Goal: Task Accomplishment & Management: Manage account settings

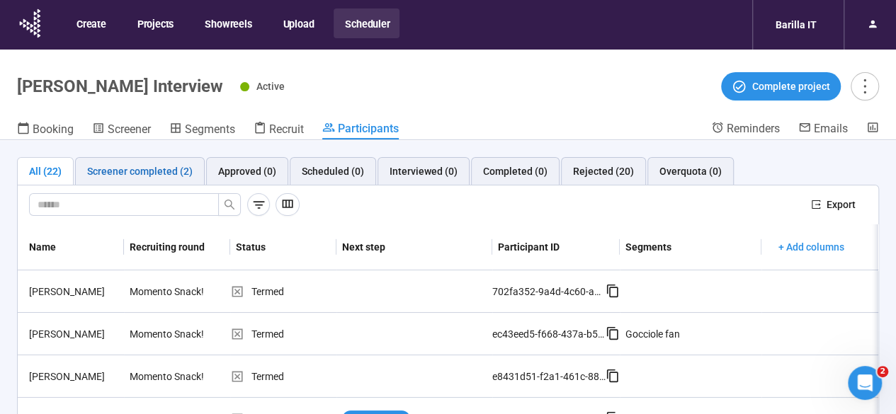
click at [150, 166] on div "Screener completed (2)" at bounding box center [139, 172] width 105 height 16
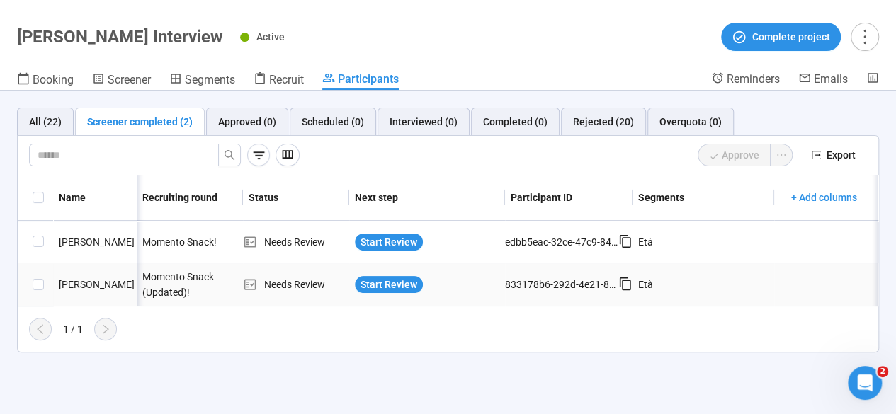
scroll to position [0, 37]
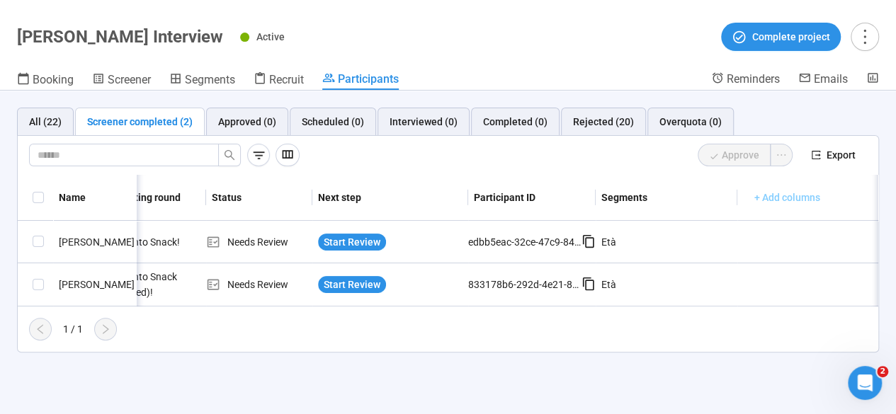
click at [770, 205] on button "+ Add columns" at bounding box center [787, 197] width 88 height 23
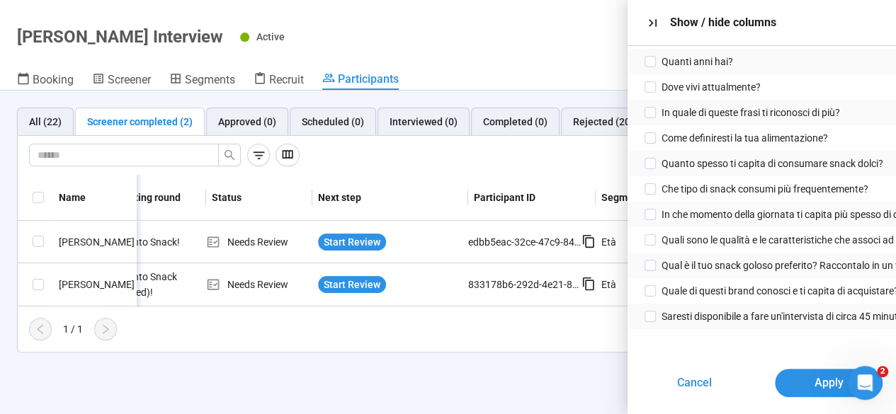
scroll to position [49, 0]
click at [524, 370] on div "All (22) Screener completed (2) Approved (0) Scheduled (0) Interviewed (0) Comp…" at bounding box center [448, 230] width 896 height 279
click at [653, 24] on icon "button" at bounding box center [652, 23] width 15 height 15
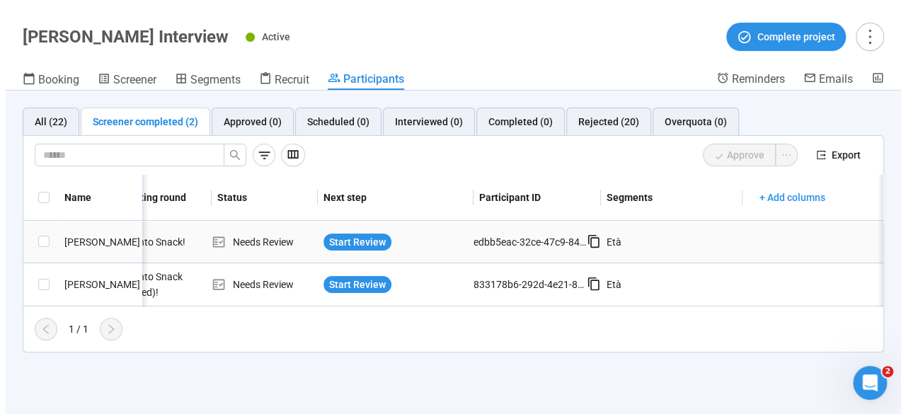
scroll to position [0, 0]
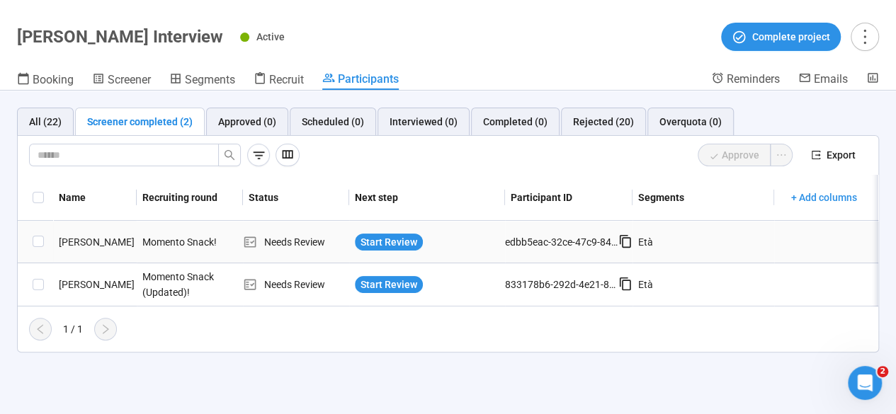
click at [178, 241] on div "Momento Snack!" at bounding box center [190, 242] width 106 height 27
click at [386, 240] on span "Start Review" at bounding box center [388, 242] width 57 height 16
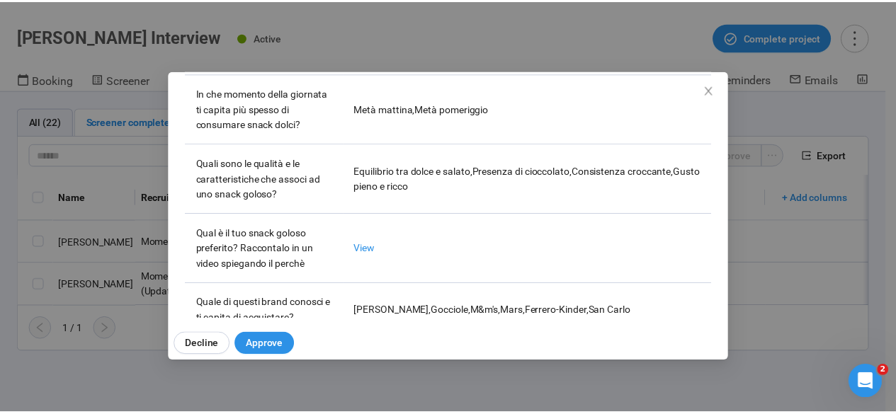
scroll to position [641, 0]
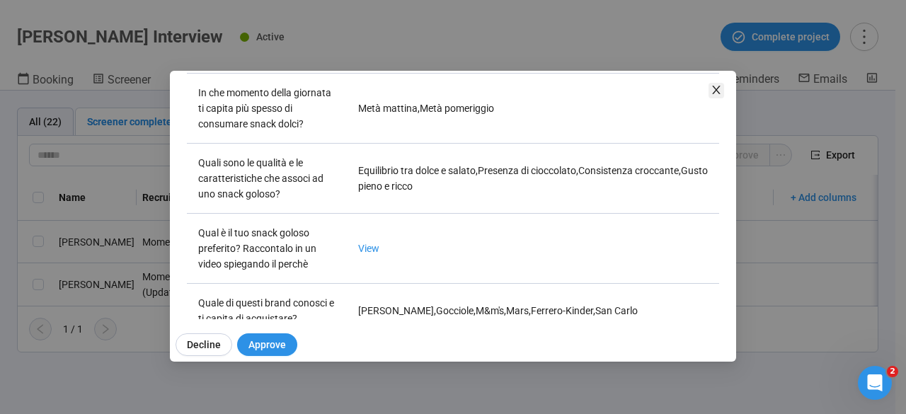
click at [720, 96] on span "Close" at bounding box center [717, 91] width 16 height 16
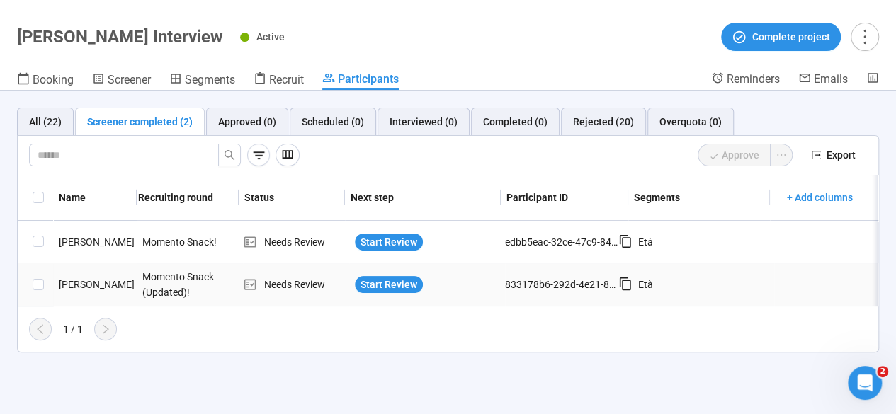
scroll to position [0, 0]
click at [506, 334] on div "1 / 1" at bounding box center [442, 329] width 849 height 23
click at [580, 52] on header "Gocciole Snack Interview Active Complete project Booking Screener Segments Recr…" at bounding box center [448, 45] width 896 height 91
click at [592, 127] on div "Rejected (20)" at bounding box center [603, 122] width 61 height 16
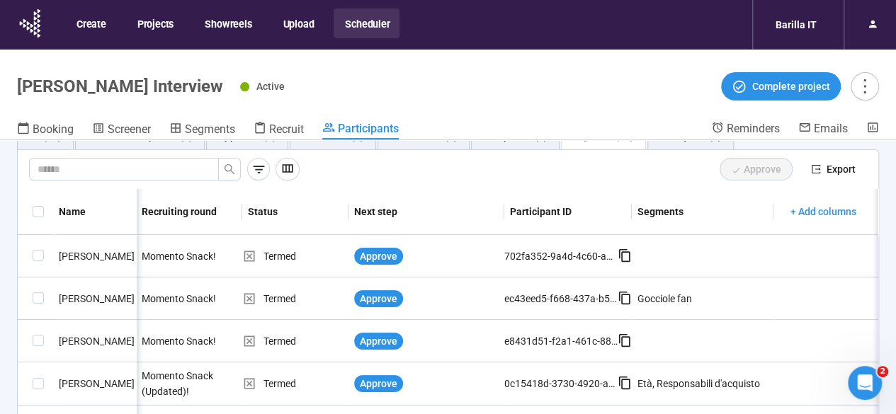
scroll to position [0, 1]
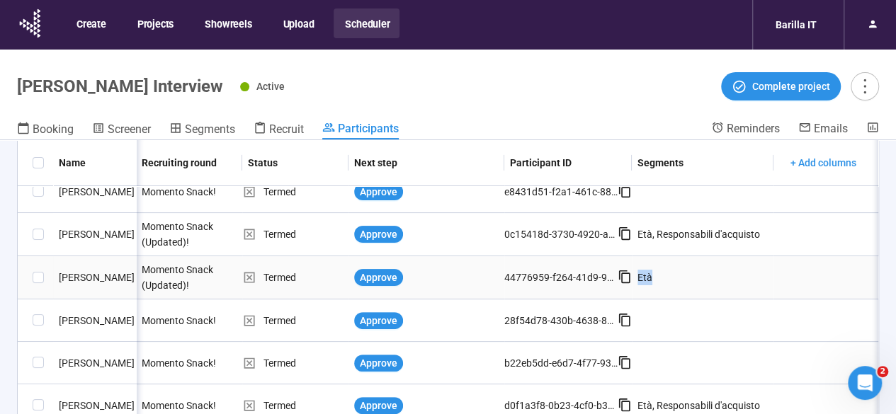
drag, startPoint x: 653, startPoint y: 279, endPoint x: 637, endPoint y: 282, distance: 16.0
click at [637, 282] on div "Età" at bounding box center [702, 277] width 142 height 27
click at [541, 107] on header "Gocciole Snack Interview Active Complete project Booking Screener Segments Recr…" at bounding box center [448, 95] width 896 height 91
click at [512, 86] on div "Active Complete project" at bounding box center [559, 86] width 639 height 28
click at [125, 123] on span "Screener" at bounding box center [129, 128] width 43 height 13
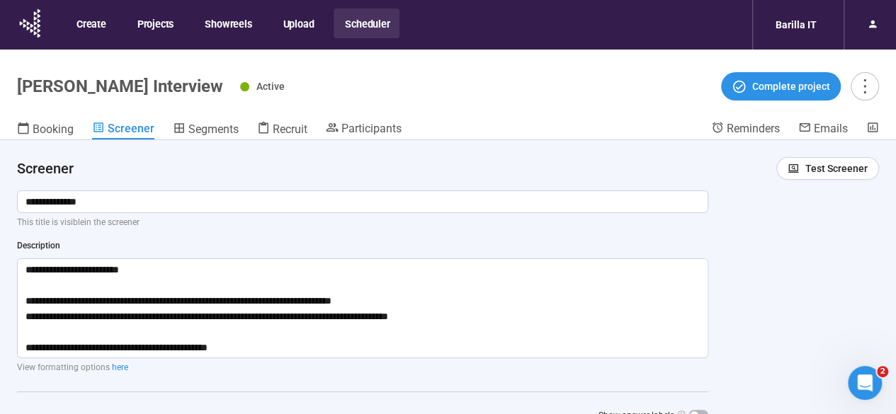
scroll to position [33, 0]
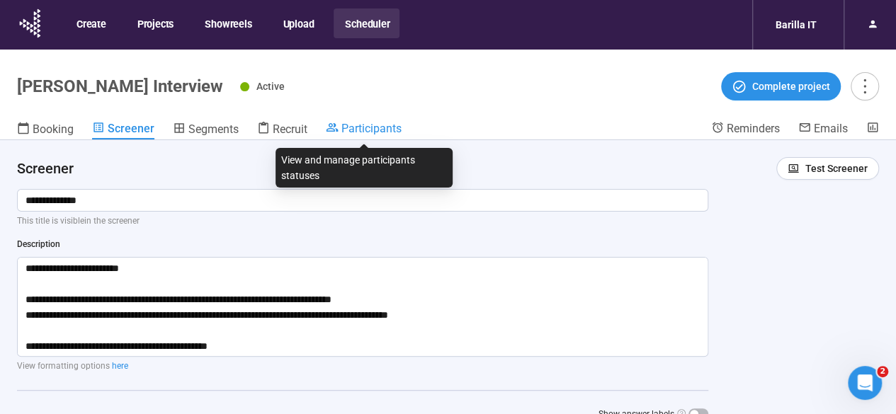
click at [353, 130] on span "Participants" at bounding box center [371, 128] width 60 height 13
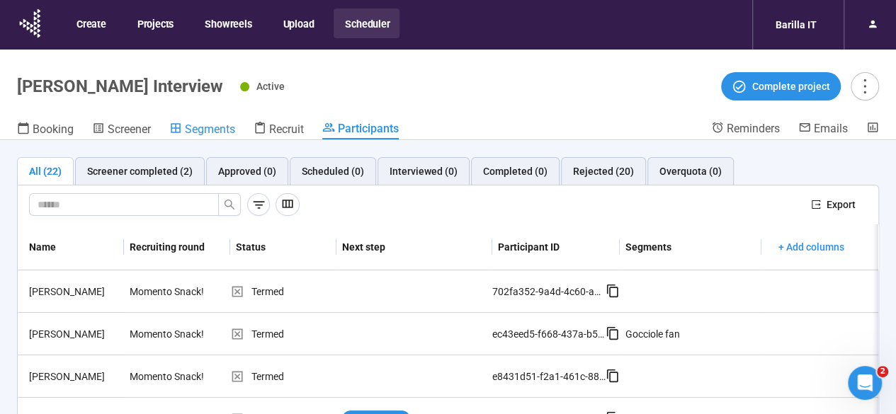
click at [194, 132] on span "Segments" at bounding box center [210, 128] width 50 height 13
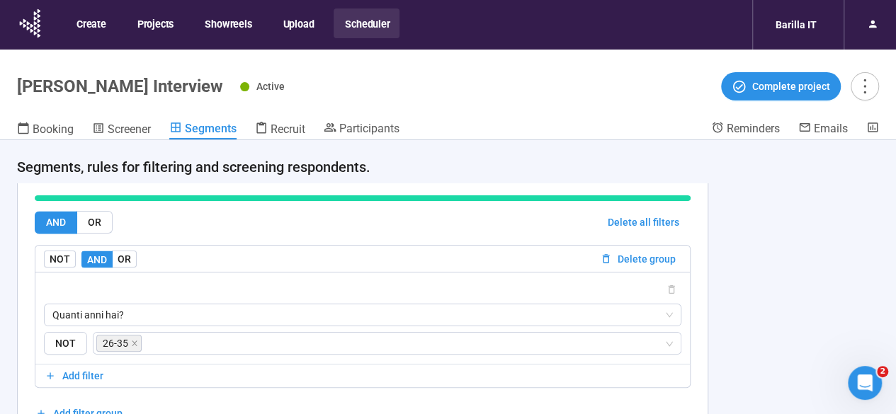
scroll to position [1234, 0]
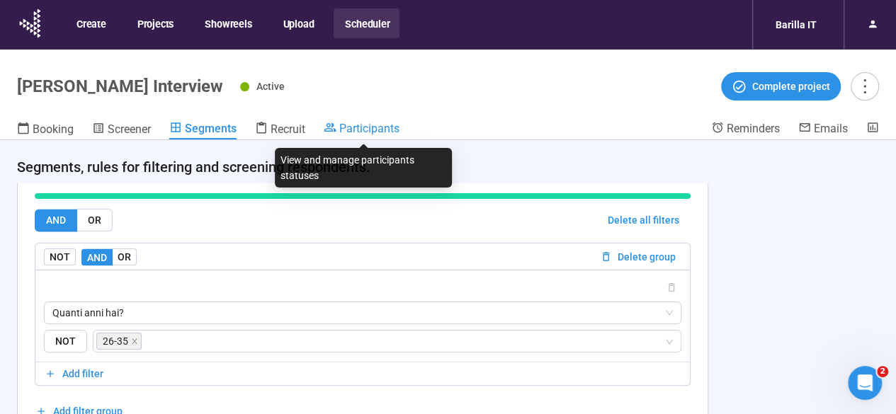
click at [351, 124] on span "Participants" at bounding box center [369, 128] width 60 height 13
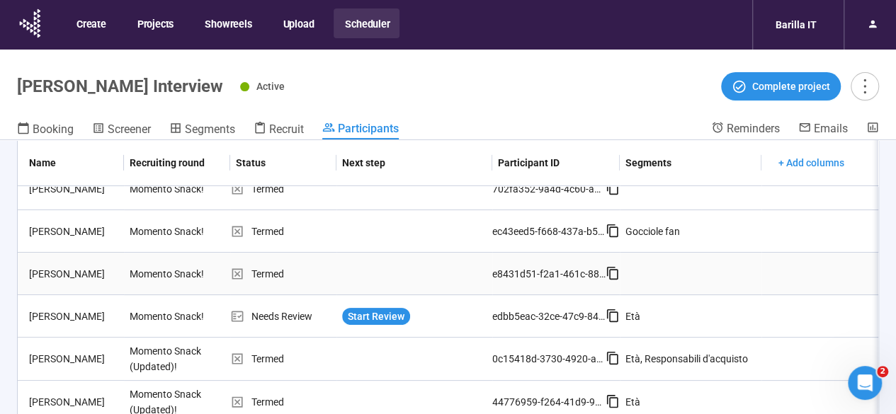
scroll to position [88, 0]
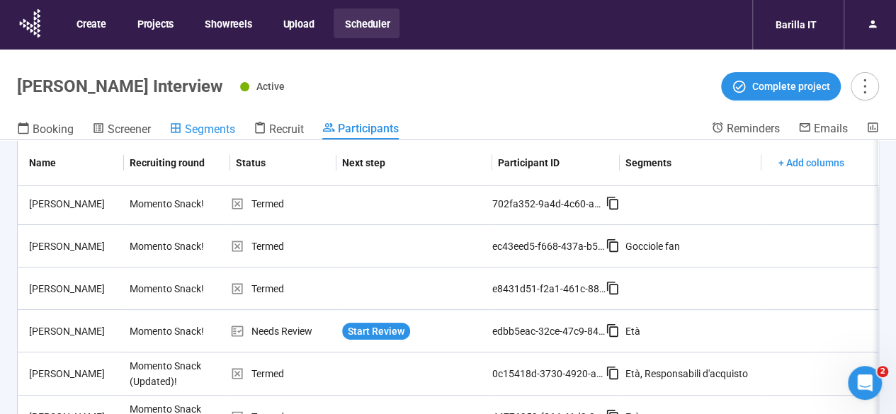
click at [206, 130] on span "Segments" at bounding box center [210, 128] width 50 height 13
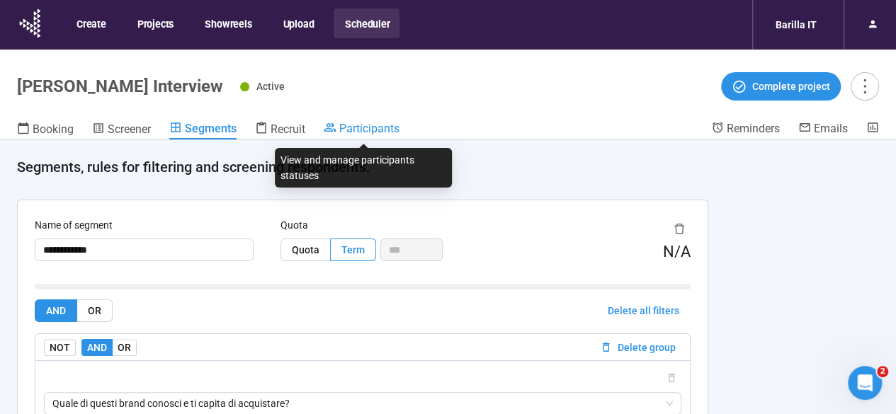
click at [374, 127] on span "Participants" at bounding box center [369, 128] width 60 height 13
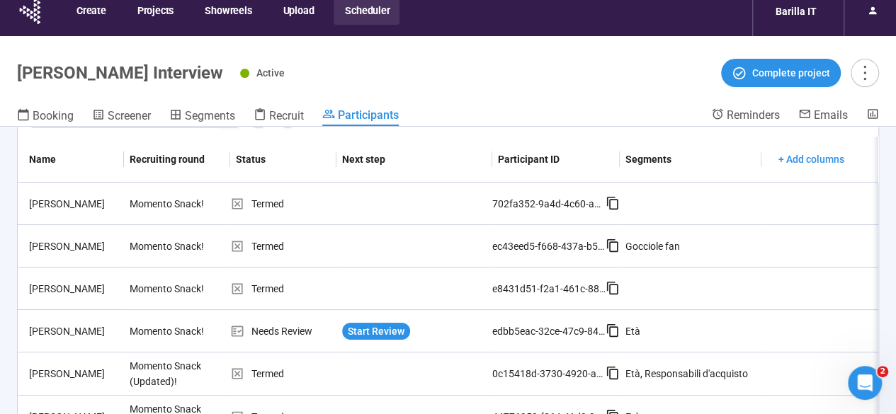
scroll to position [77, 0]
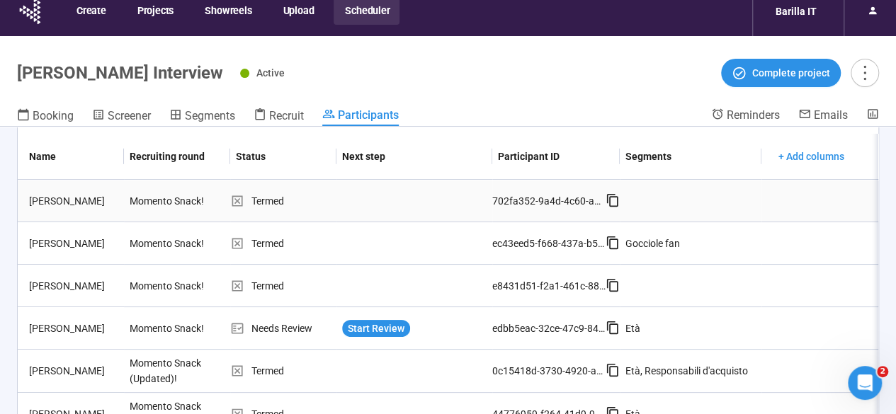
click at [303, 202] on div "Termed" at bounding box center [283, 201] width 106 height 16
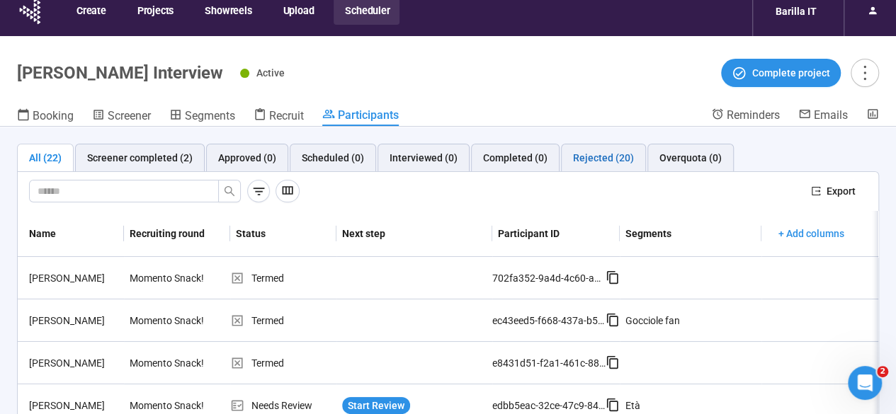
click at [602, 158] on div "Rejected (20)" at bounding box center [603, 158] width 61 height 16
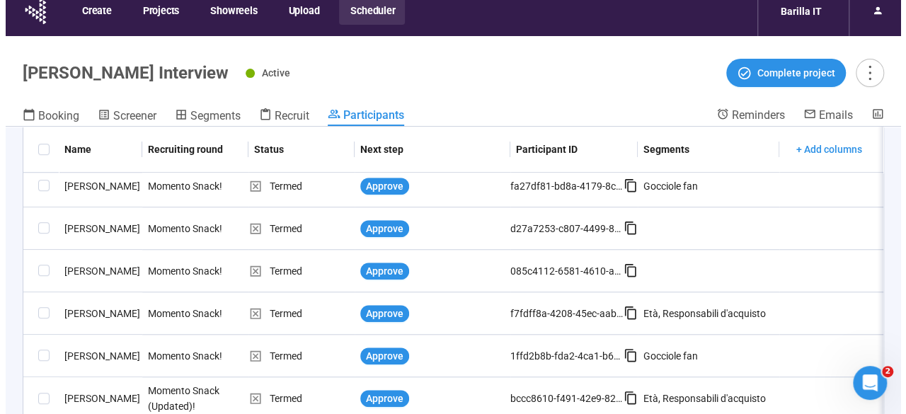
scroll to position [718, 0]
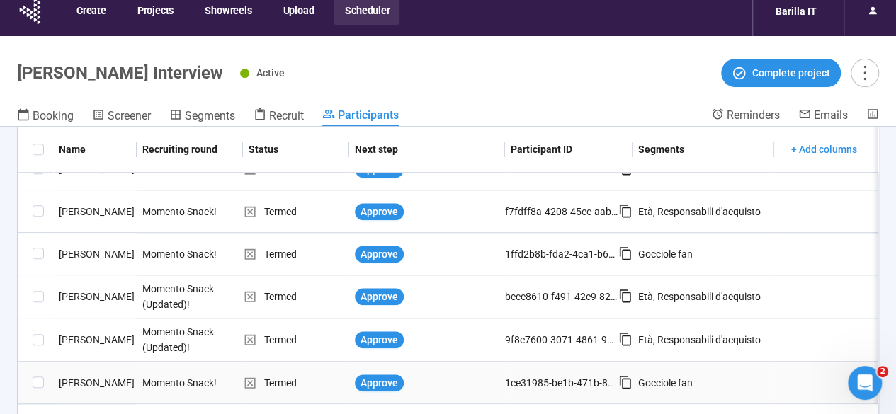
click at [101, 375] on div "[PERSON_NAME]" at bounding box center [95, 383] width 84 height 16
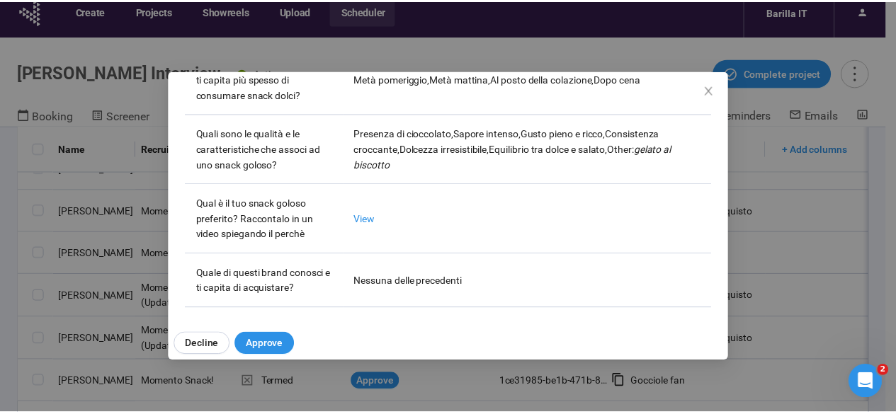
scroll to position [787, 0]
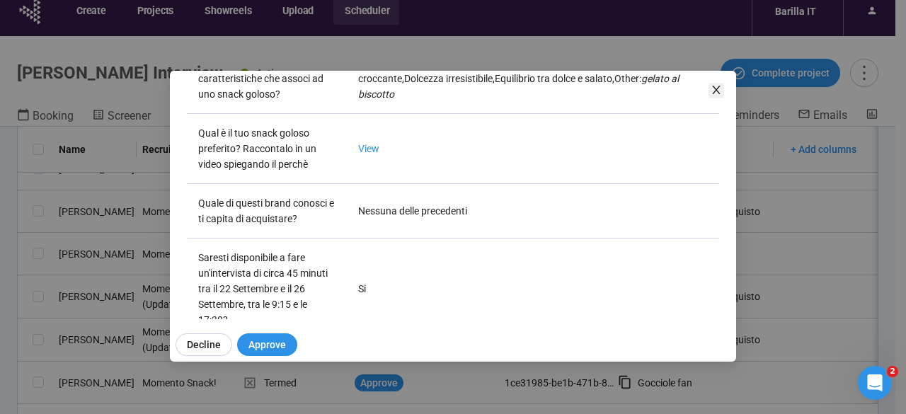
click at [716, 87] on icon "close" at bounding box center [716, 89] width 11 height 11
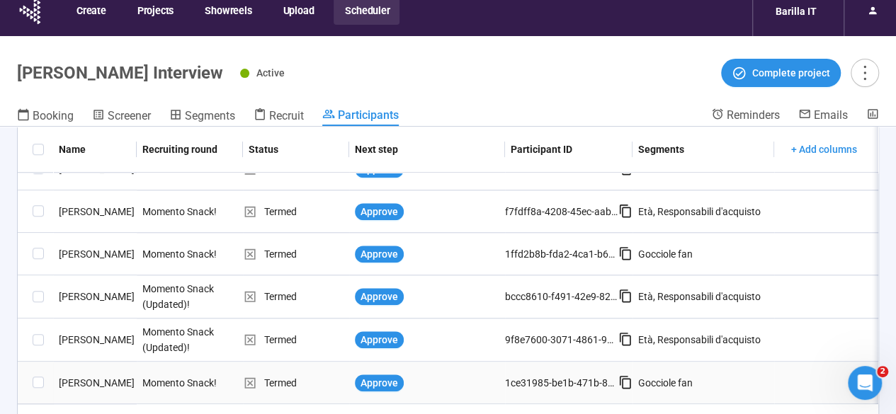
click at [93, 375] on div "[PERSON_NAME]" at bounding box center [95, 383] width 84 height 16
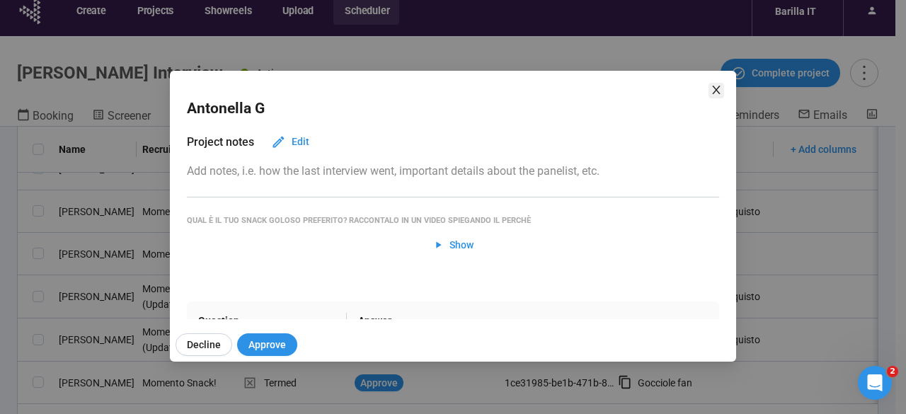
click at [714, 89] on icon "close" at bounding box center [716, 89] width 11 height 11
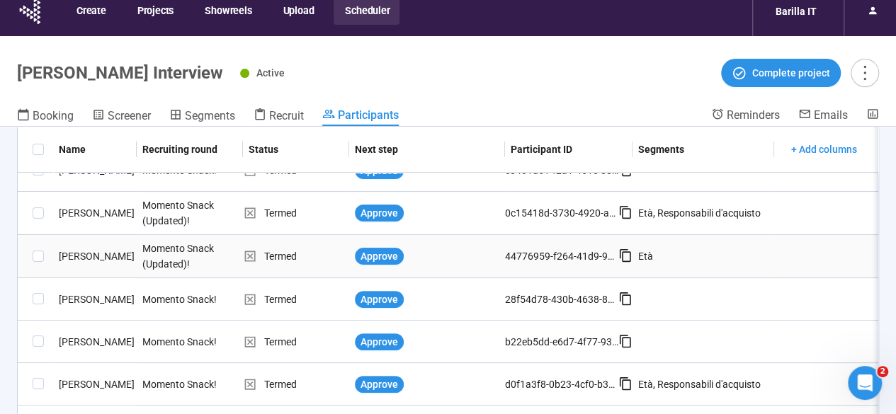
scroll to position [181, 0]
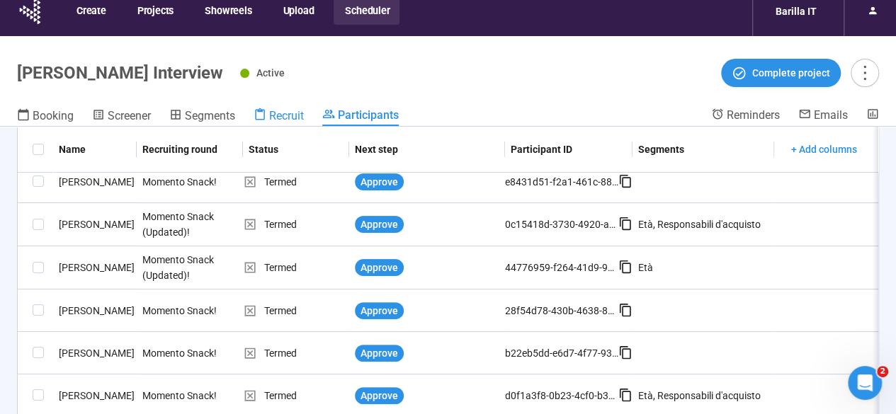
click at [280, 112] on span "Recruit" at bounding box center [286, 115] width 35 height 13
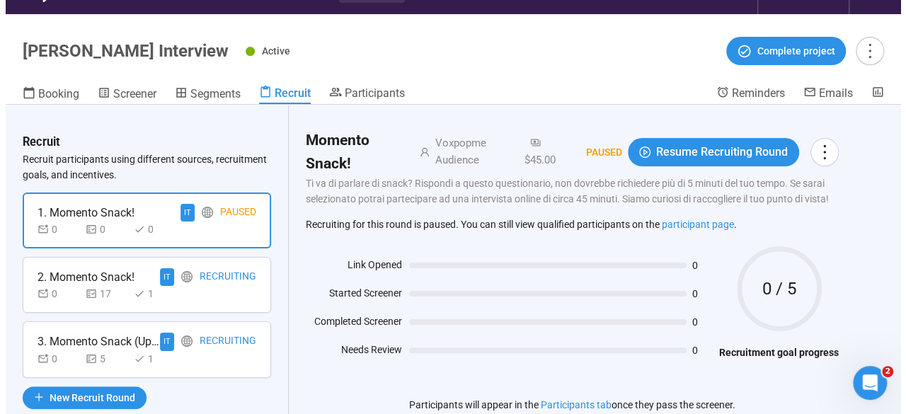
scroll to position [13, 0]
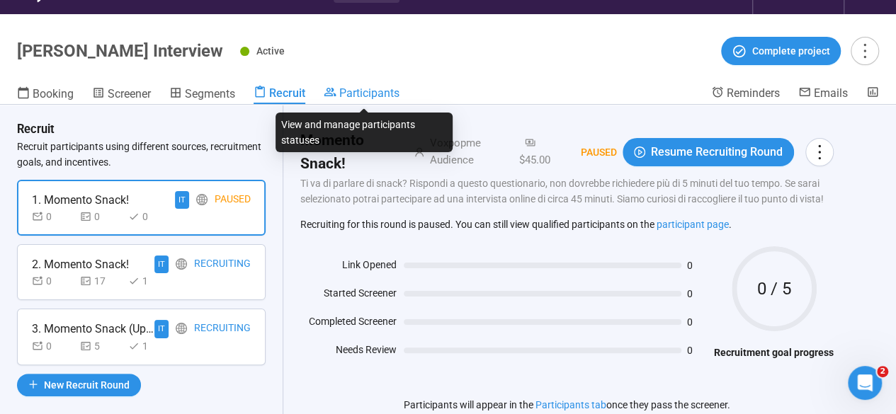
click at [387, 91] on span "Participants" at bounding box center [369, 92] width 60 height 13
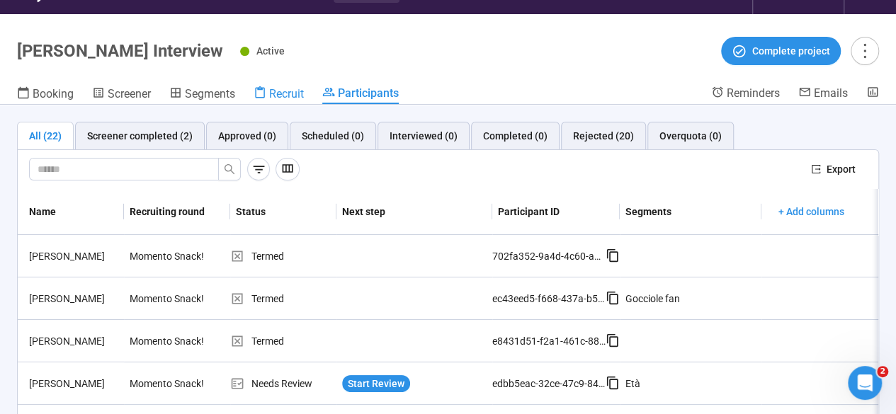
click at [290, 96] on span "Recruit" at bounding box center [286, 93] width 35 height 13
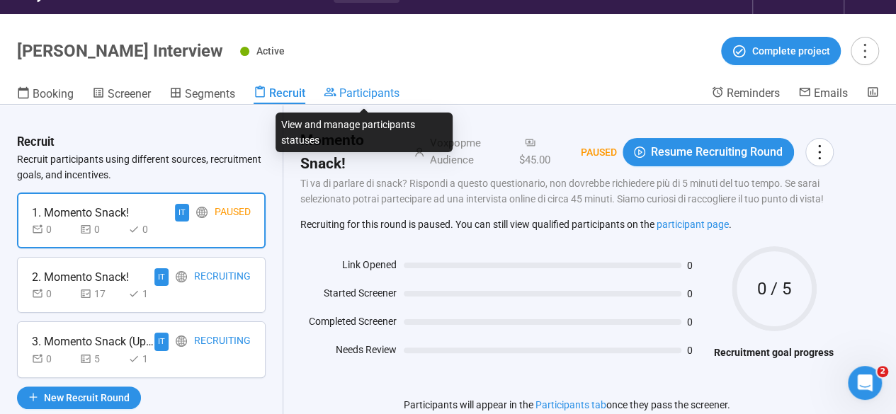
click at [354, 94] on span "Participants" at bounding box center [369, 92] width 60 height 13
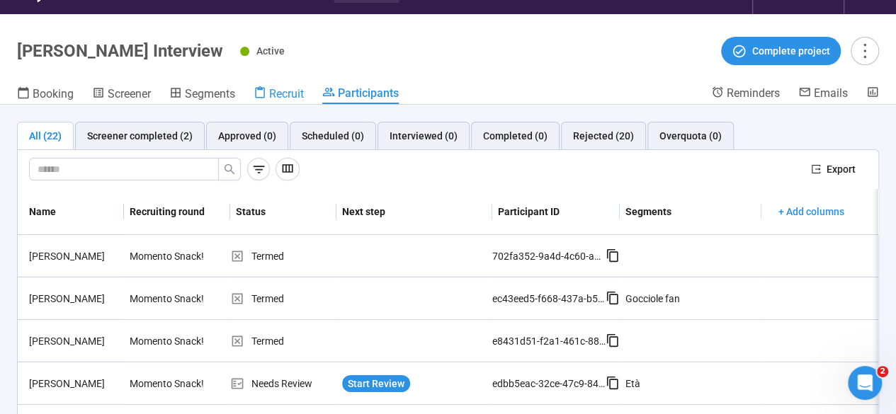
click at [285, 100] on span "Recruit" at bounding box center [286, 93] width 35 height 13
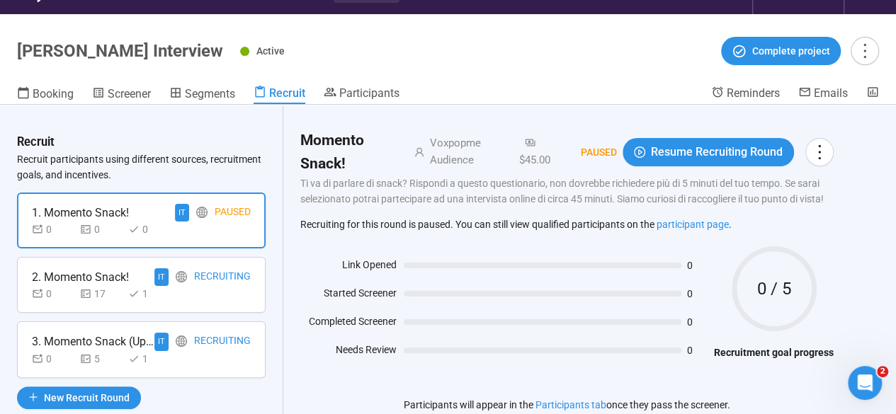
click at [227, 362] on div "0 5 1" at bounding box center [141, 359] width 219 height 16
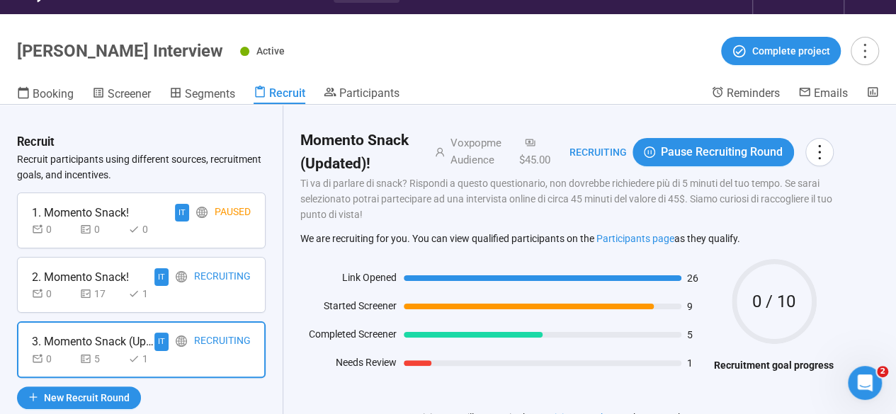
click at [375, 80] on header "Gocciole Snack Interview Active Complete project Booking Screener Segments Recr…" at bounding box center [448, 59] width 896 height 91
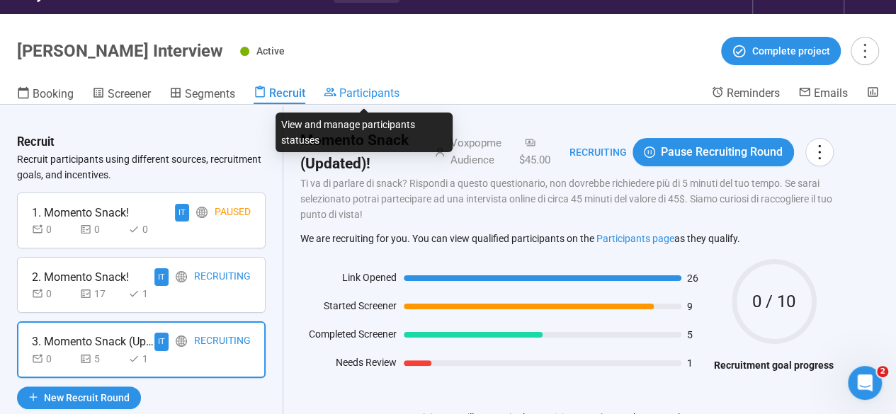
click at [377, 88] on span "Participants" at bounding box center [369, 92] width 60 height 13
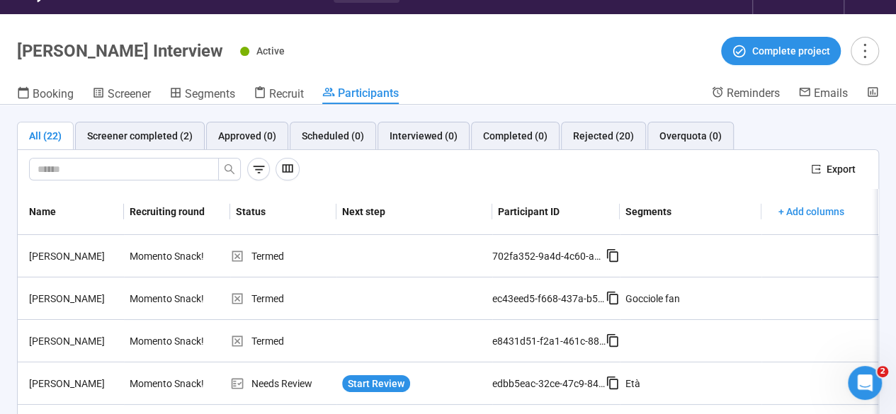
click at [651, 35] on header "Gocciole Snack Interview Active Complete project Booking Screener Segments Recr…" at bounding box center [448, 59] width 896 height 91
click at [146, 135] on div "Screener completed (2)" at bounding box center [139, 136] width 105 height 16
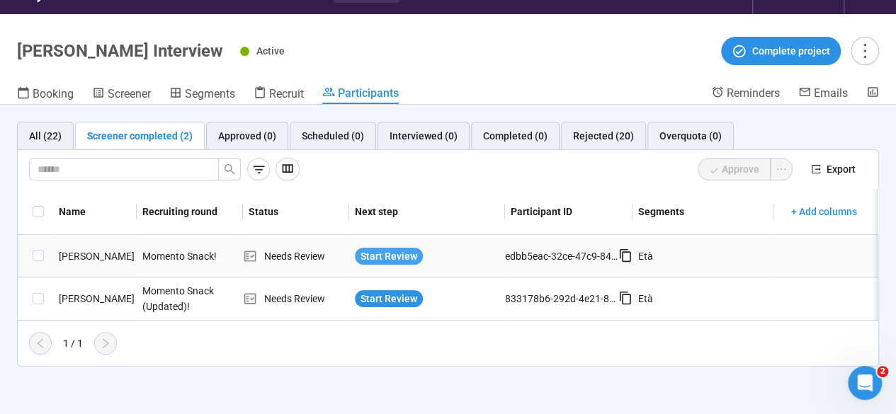
click at [390, 257] on span "Start Review" at bounding box center [388, 256] width 57 height 16
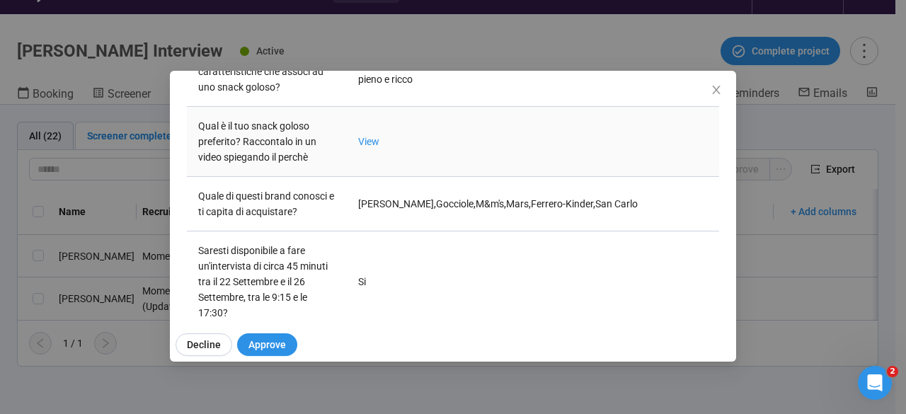
scroll to position [756, 0]
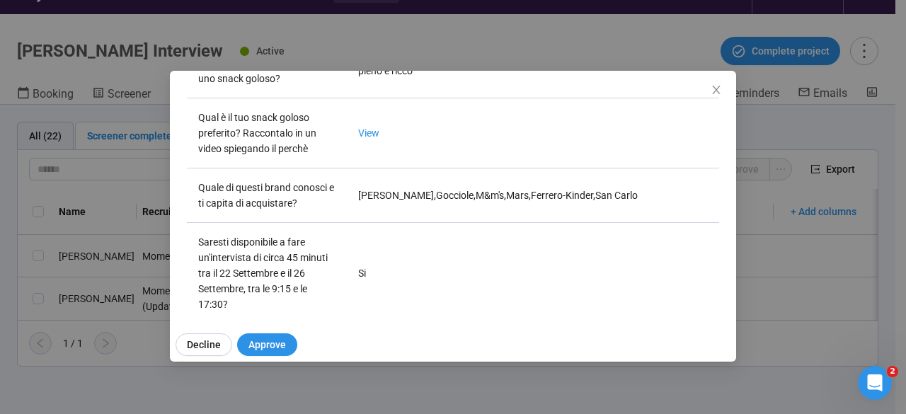
click at [4, 242] on div "Giada B Project notes Edit Add notes, i.e. how the last interview went, importa…" at bounding box center [453, 207] width 906 height 414
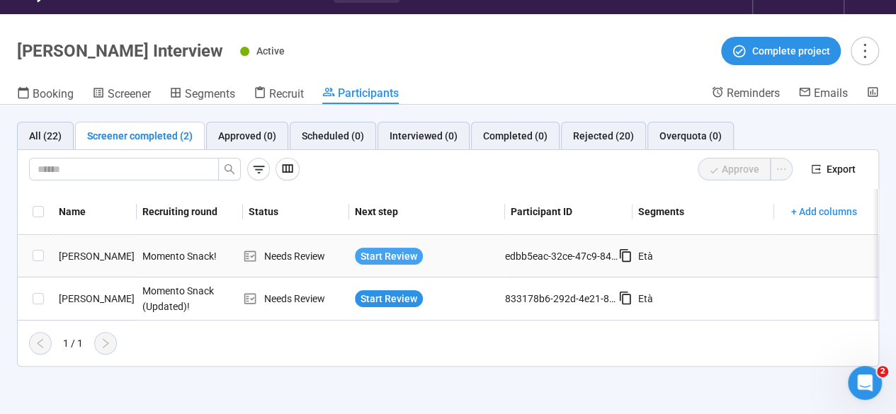
click at [374, 259] on span "Start Review" at bounding box center [388, 256] width 57 height 16
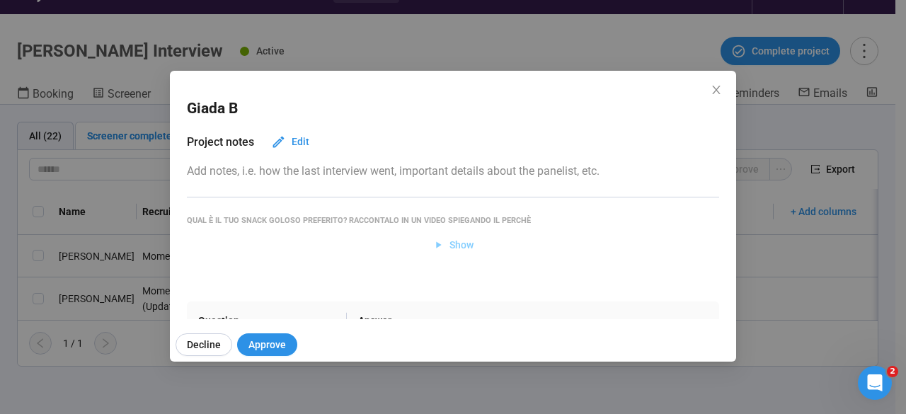
click at [454, 247] on span "Show" at bounding box center [462, 245] width 24 height 16
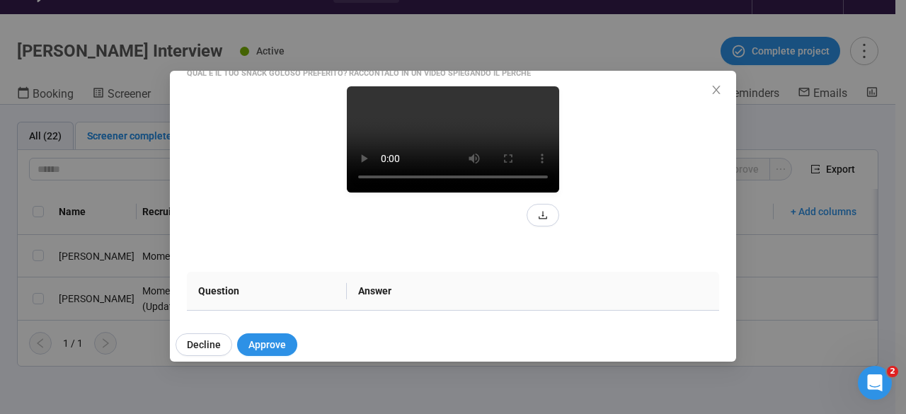
scroll to position [159, 0]
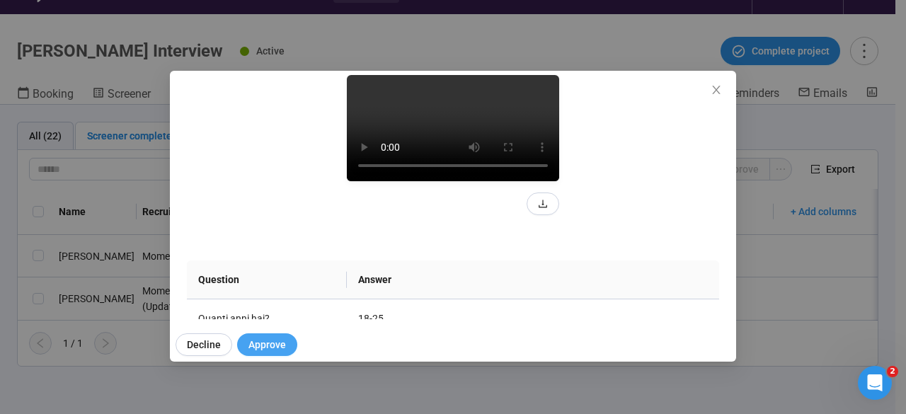
click at [270, 348] on span "Approve" at bounding box center [267, 345] width 38 height 16
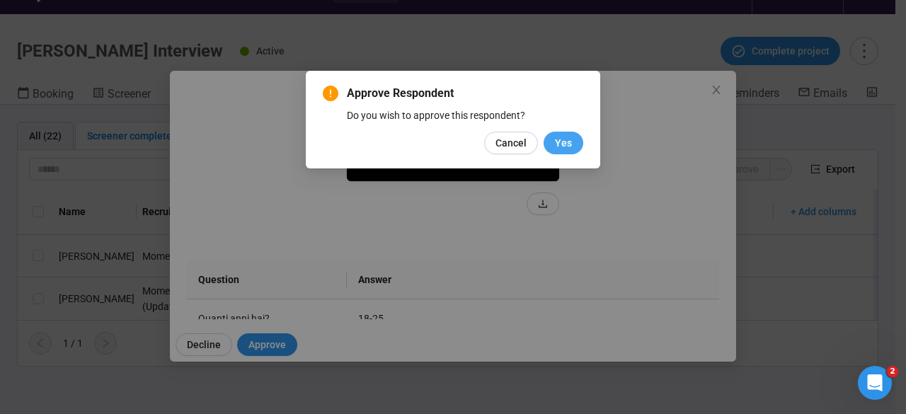
click at [575, 140] on button "Yes" at bounding box center [564, 143] width 40 height 23
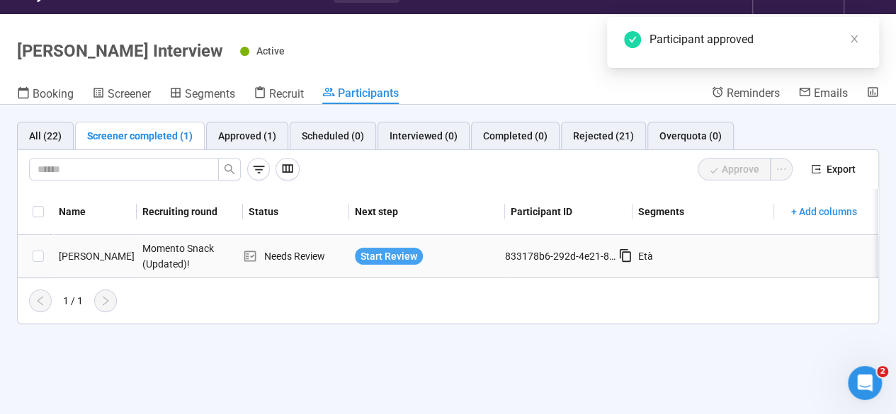
click at [386, 254] on span "Start Review" at bounding box center [388, 256] width 57 height 16
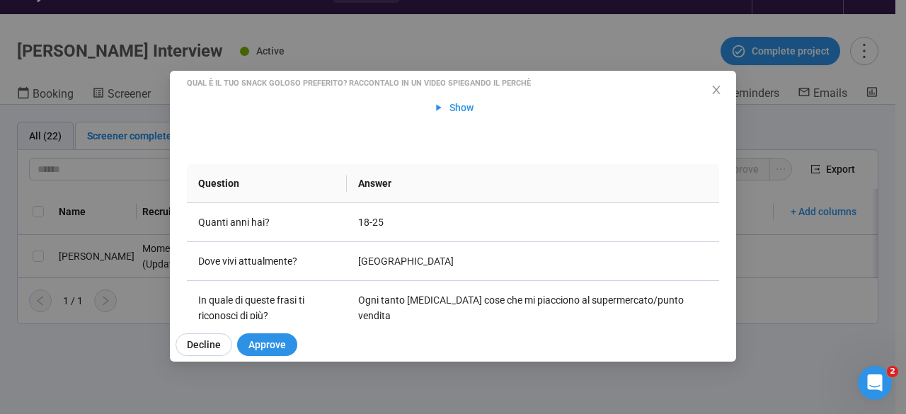
scroll to position [0, 0]
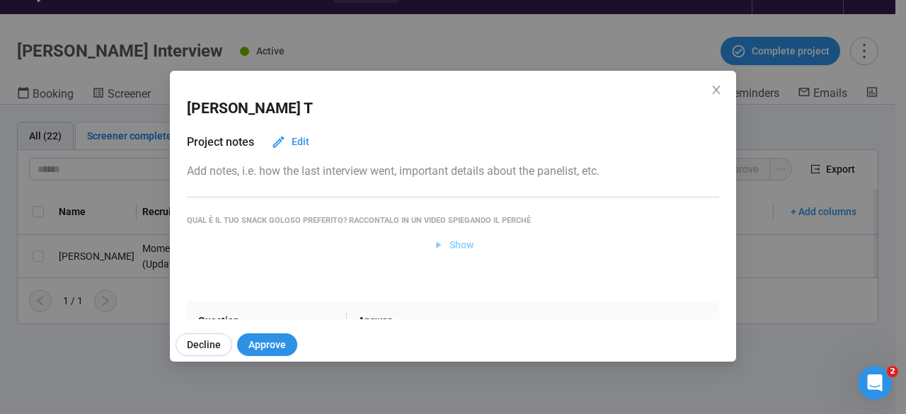
click at [462, 239] on span "Show" at bounding box center [462, 245] width 24 height 16
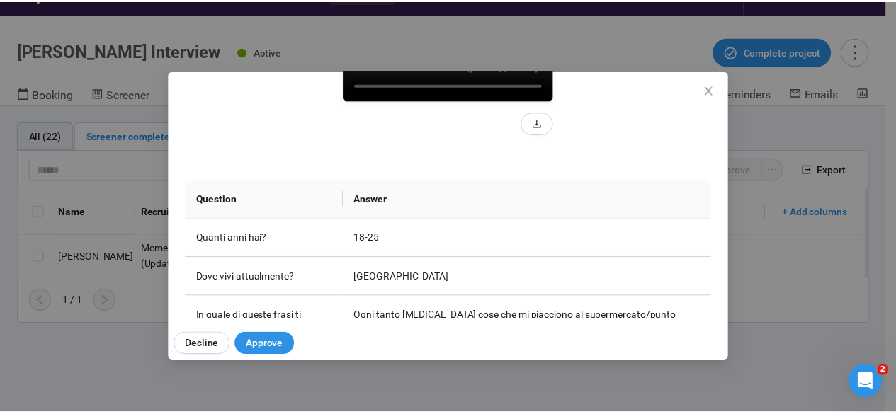
scroll to position [244, 0]
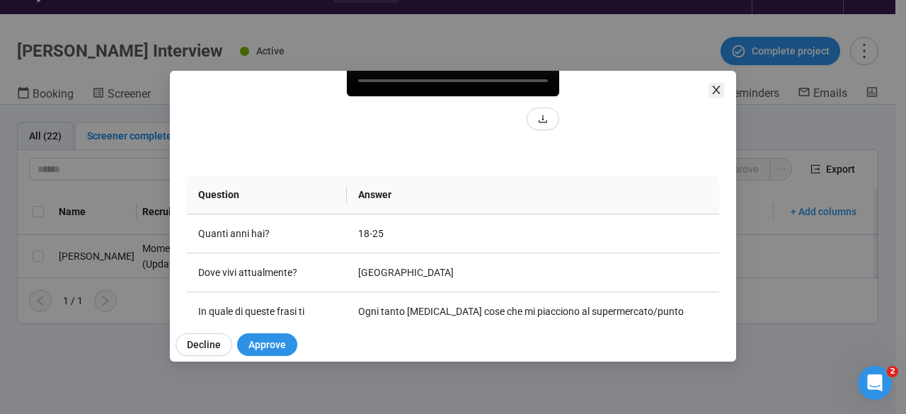
click at [716, 93] on icon "close" at bounding box center [716, 89] width 11 height 11
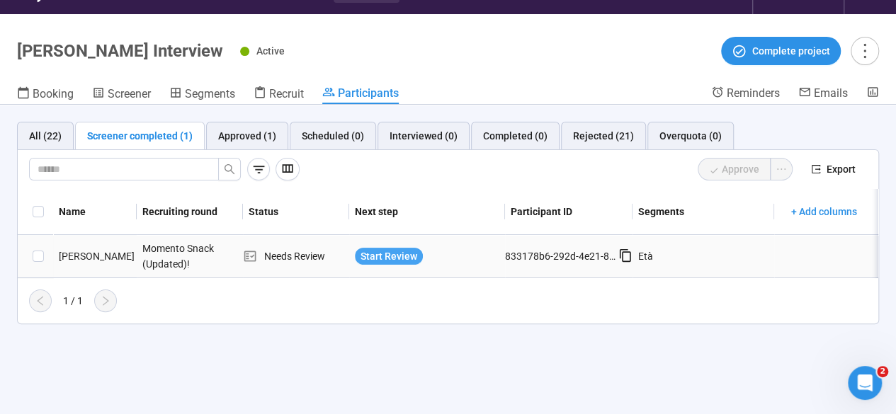
click at [382, 256] on span "Start Review" at bounding box center [388, 256] width 57 height 16
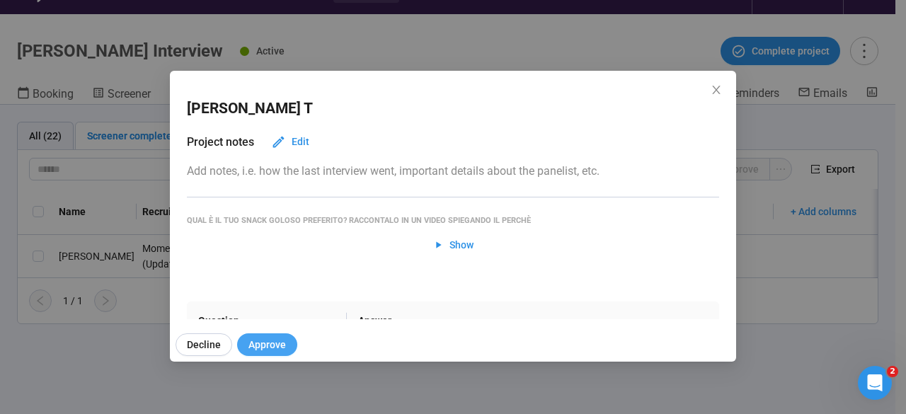
click at [257, 340] on span "Approve" at bounding box center [267, 345] width 38 height 16
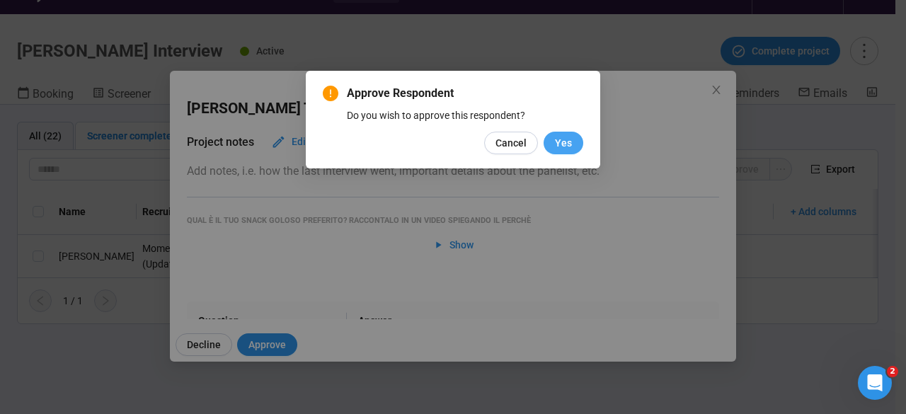
click at [566, 144] on span "Yes" at bounding box center [563, 143] width 17 height 16
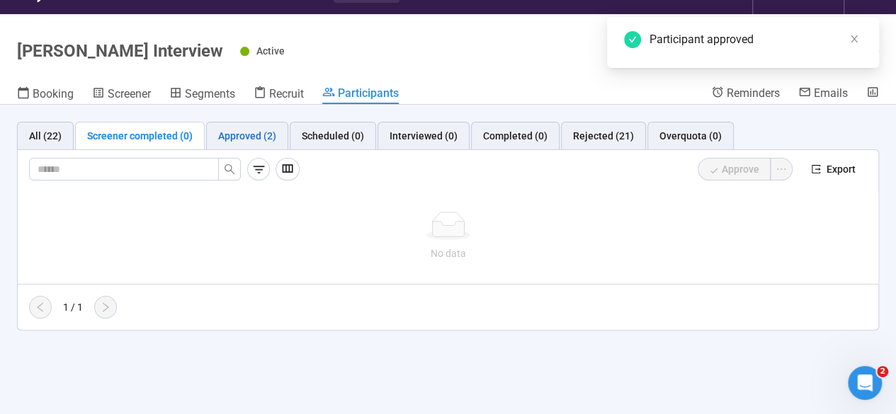
click at [226, 135] on div "Approved (2)" at bounding box center [247, 136] width 58 height 16
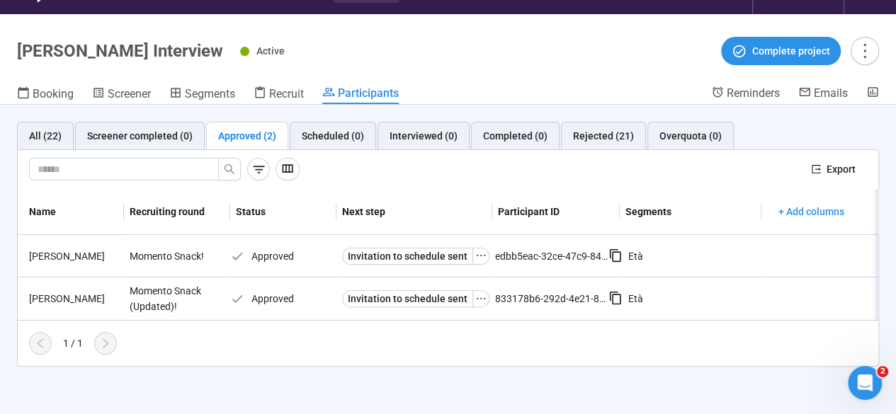
click at [105, 45] on h1 "[PERSON_NAME] Interview" at bounding box center [120, 51] width 206 height 20
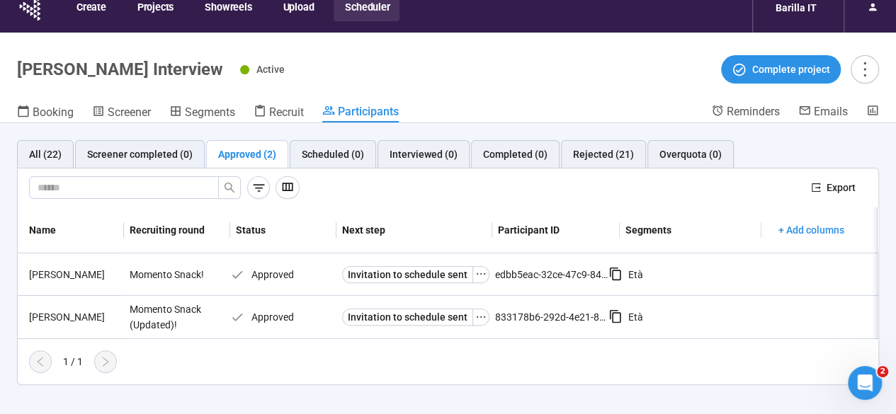
scroll to position [25, 0]
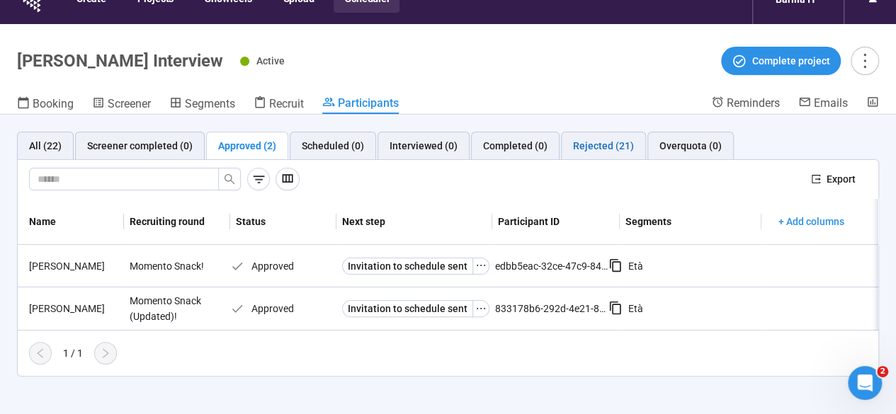
click at [602, 145] on div "Rejected (21)" at bounding box center [603, 146] width 61 height 16
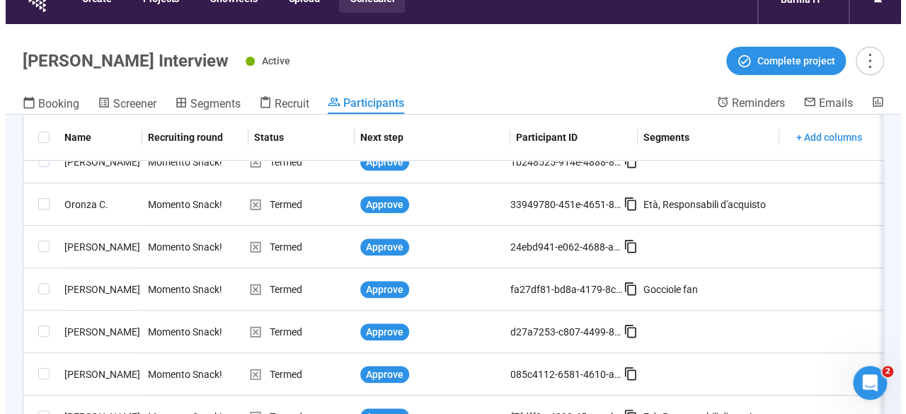
scroll to position [760, 0]
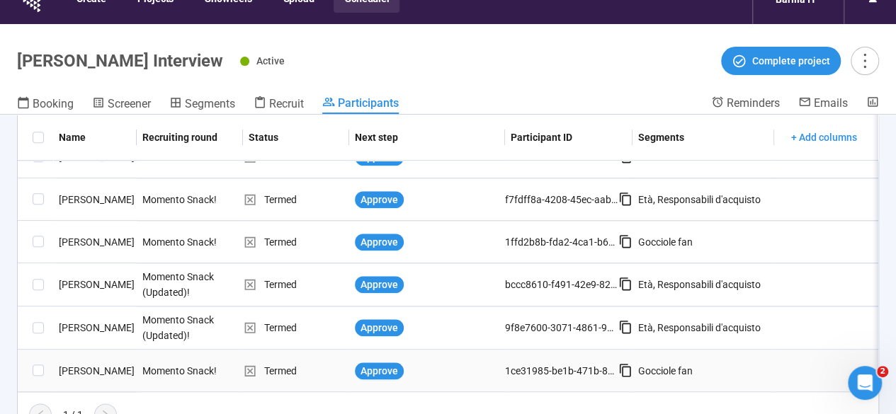
click at [79, 363] on div "[PERSON_NAME]" at bounding box center [95, 371] width 84 height 16
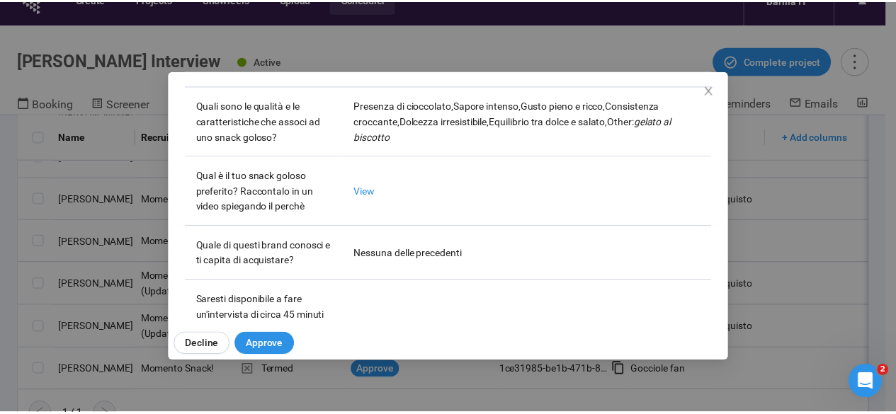
scroll to position [743, 0]
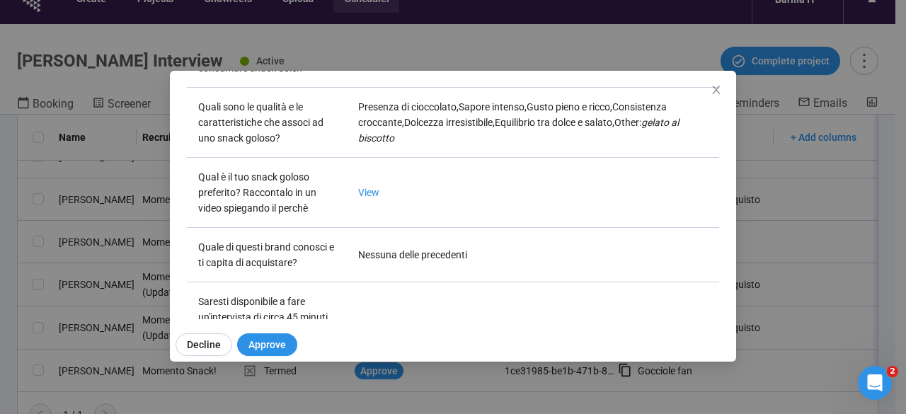
click at [0, 323] on div "Antonella G Project notes Edit Add notes, i.e. how the last interview went, imp…" at bounding box center [453, 207] width 906 height 414
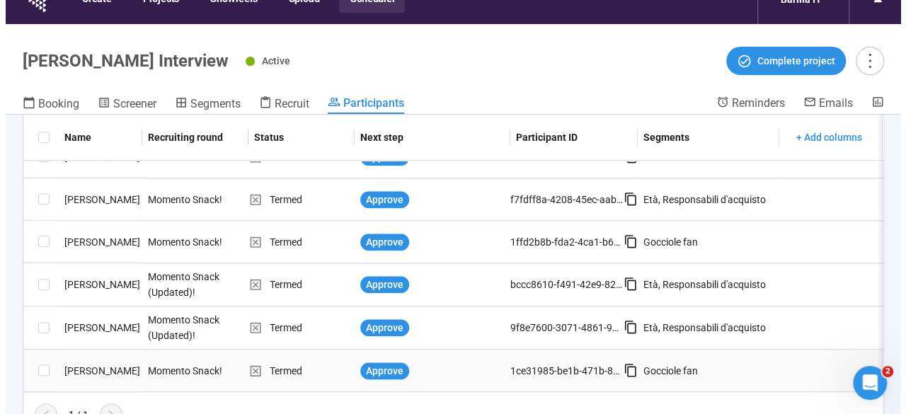
scroll to position [50, 0]
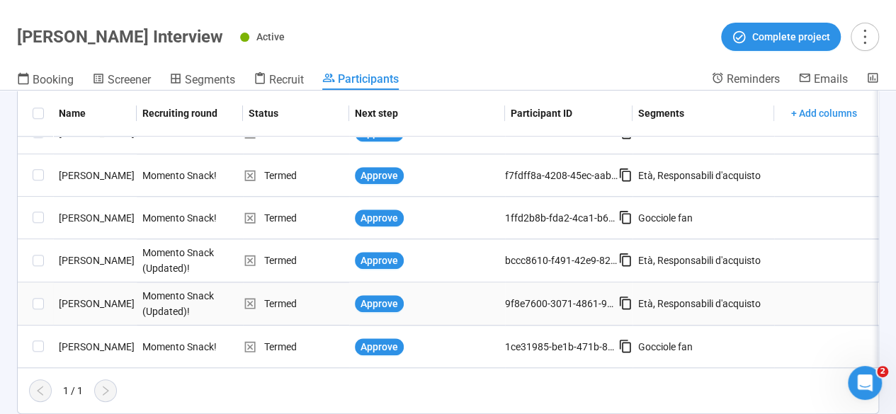
click at [79, 296] on div "[PERSON_NAME]" at bounding box center [95, 304] width 84 height 16
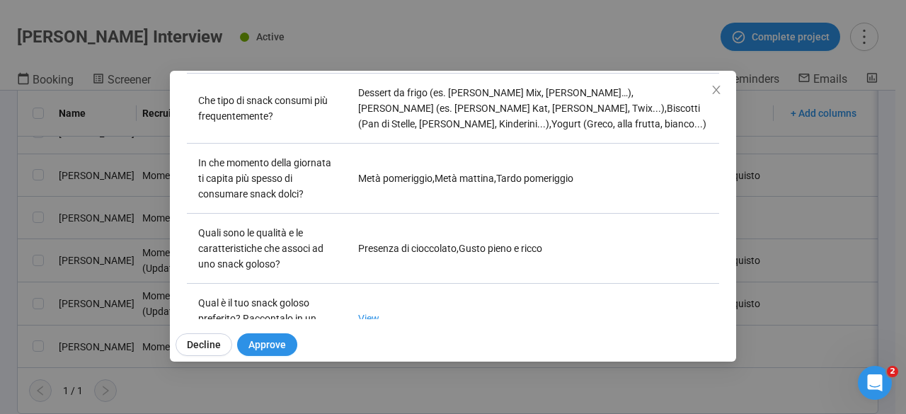
scroll to position [501, 0]
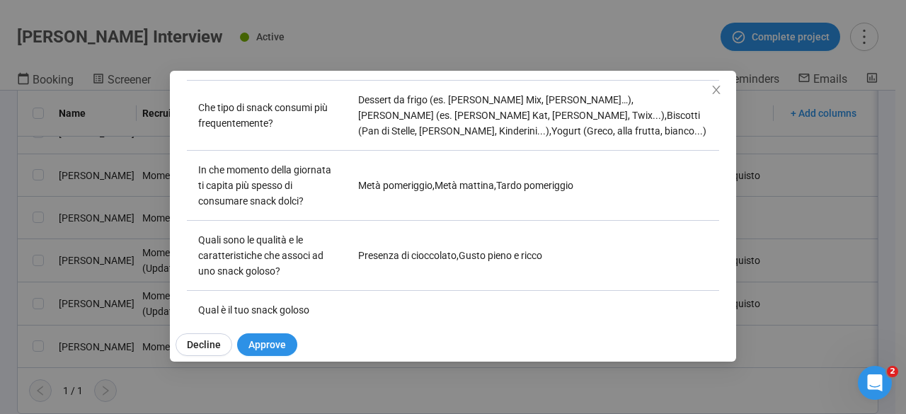
click at [6, 241] on div "Sofia A Project notes Edit Add notes, i.e. how the last interview went, importa…" at bounding box center [453, 207] width 906 height 414
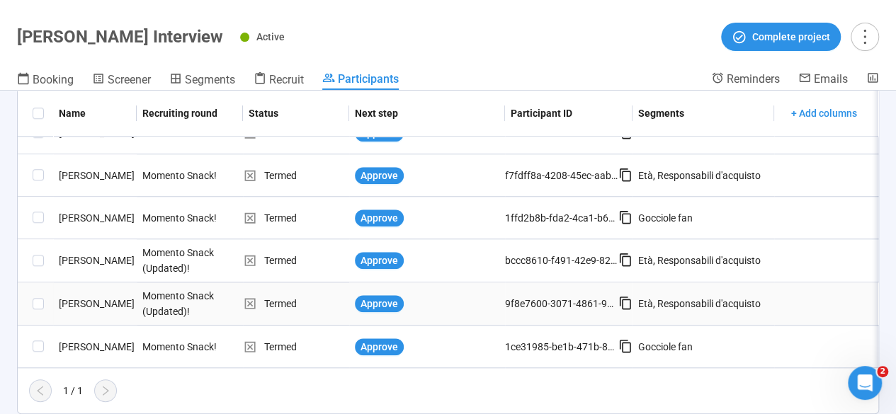
click at [79, 296] on div "[PERSON_NAME]" at bounding box center [95, 304] width 84 height 16
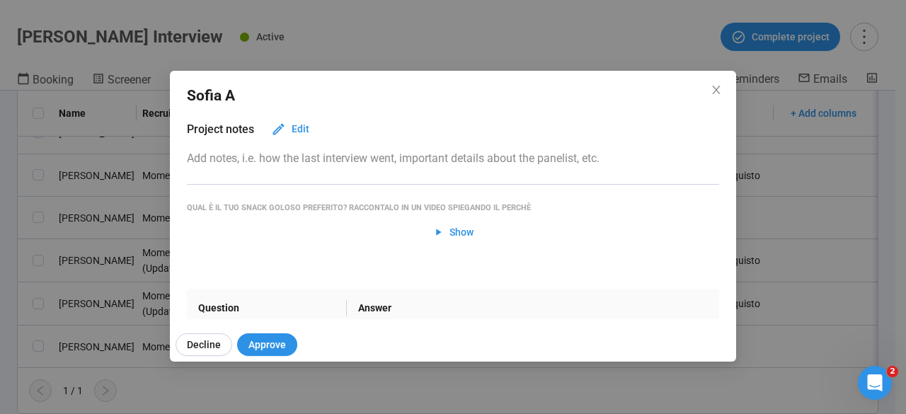
scroll to position [0, 0]
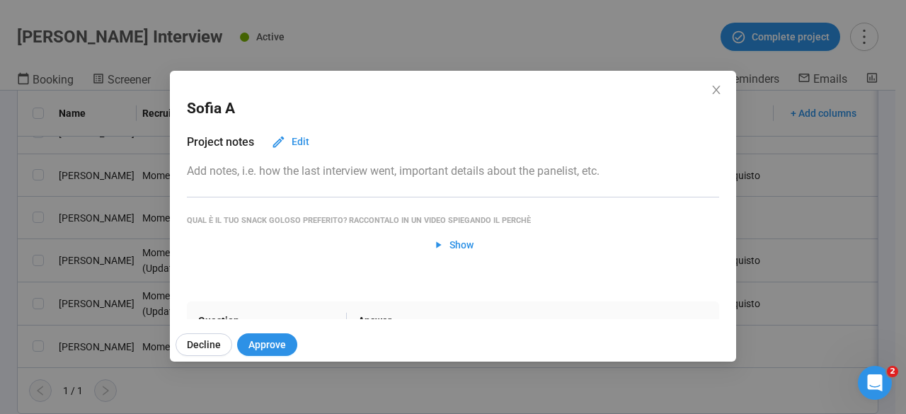
click at [0, 245] on div "Sofia A Project notes Edit Add notes, i.e. how the last interview went, importa…" at bounding box center [453, 207] width 906 height 414
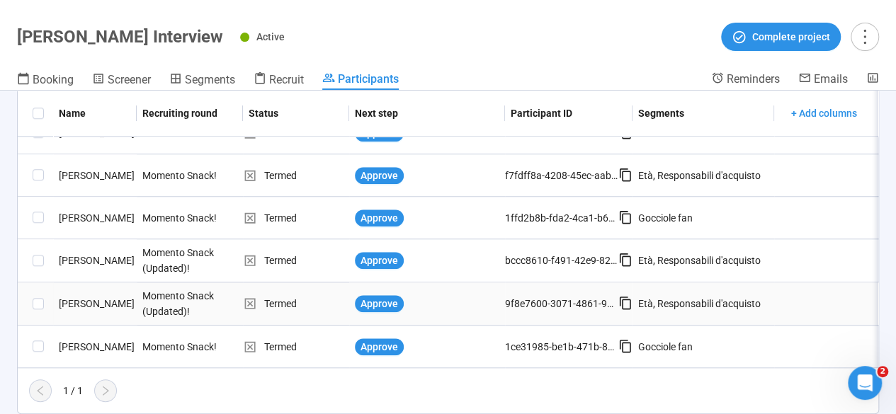
click at [84, 296] on div "[PERSON_NAME]" at bounding box center [95, 304] width 84 height 16
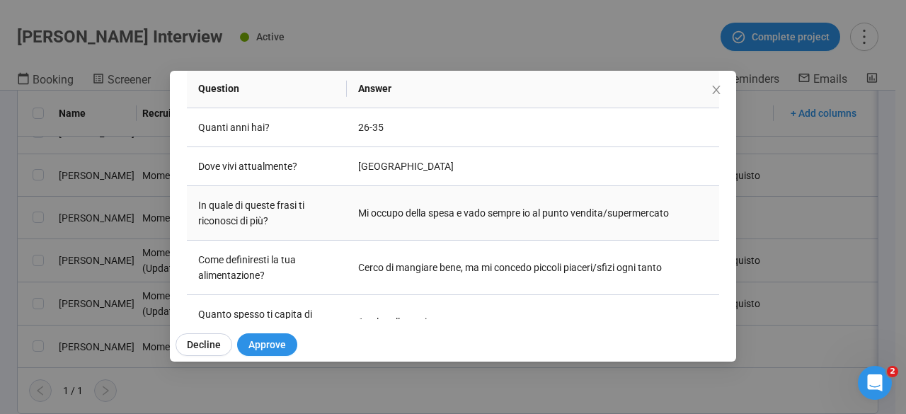
scroll to position [234, 0]
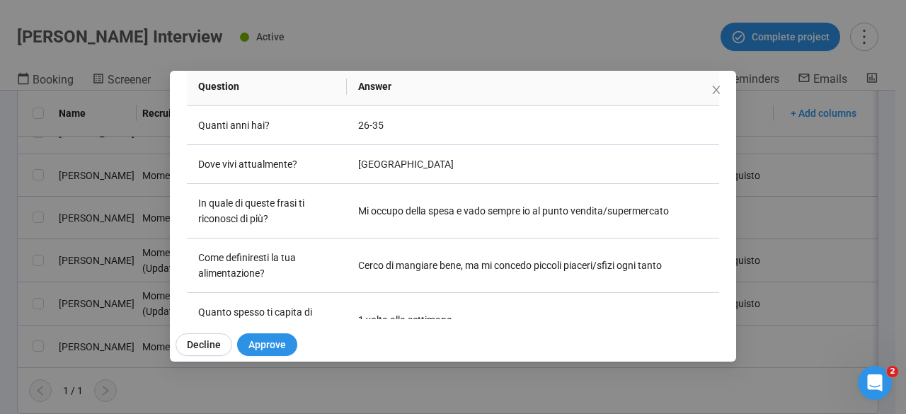
click at [11, 224] on div "Sofia A Project notes Edit Add notes, i.e. how the last interview went, importa…" at bounding box center [453, 207] width 906 height 414
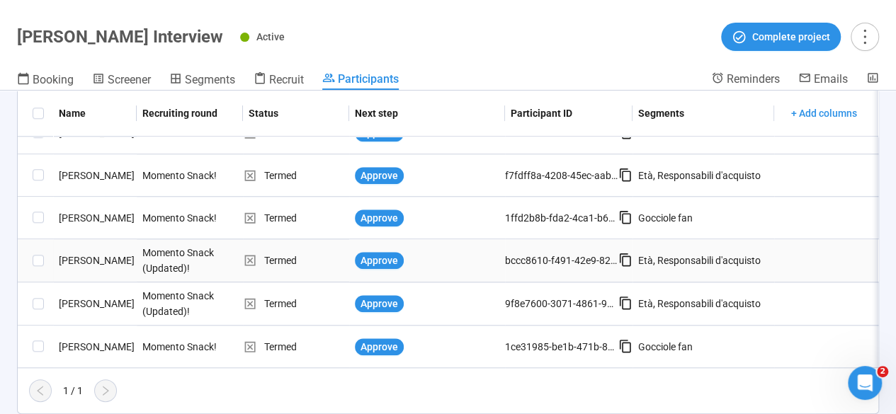
click at [86, 253] on div "[PERSON_NAME]" at bounding box center [95, 261] width 84 height 16
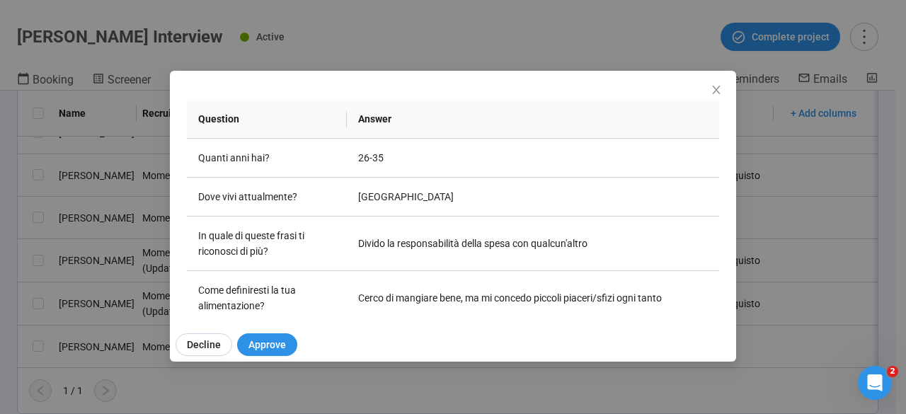
scroll to position [204, 0]
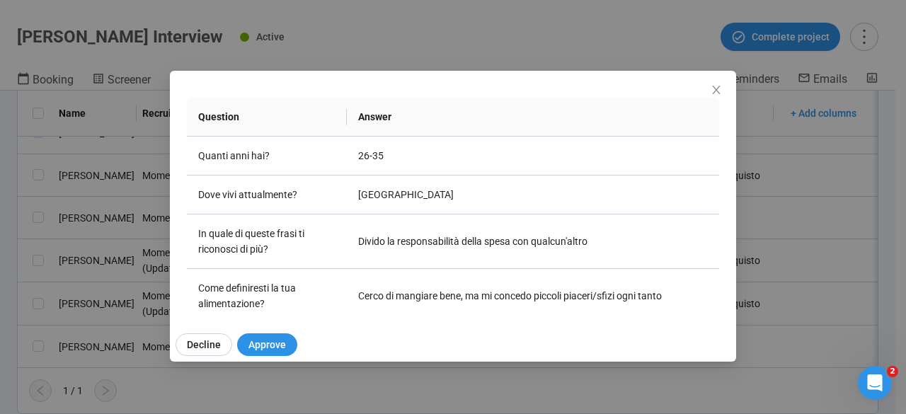
click at [0, 262] on div "Martina M Project notes Edit Add notes, i.e. how the last interview went, impor…" at bounding box center [453, 207] width 906 height 414
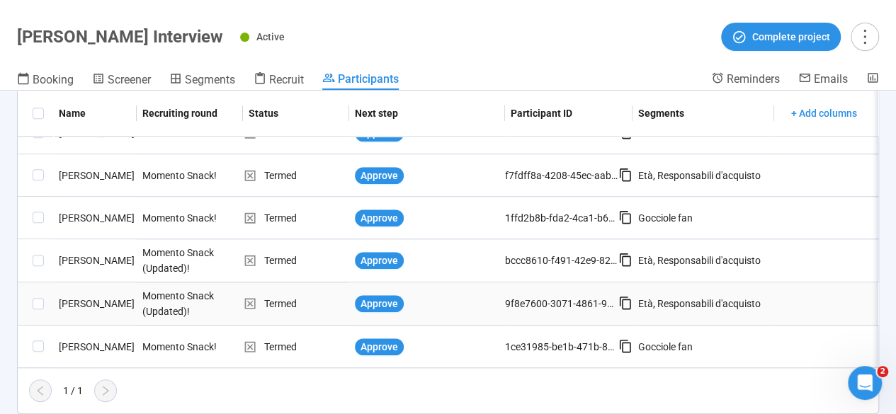
click at [75, 296] on div "[PERSON_NAME]" at bounding box center [95, 304] width 84 height 16
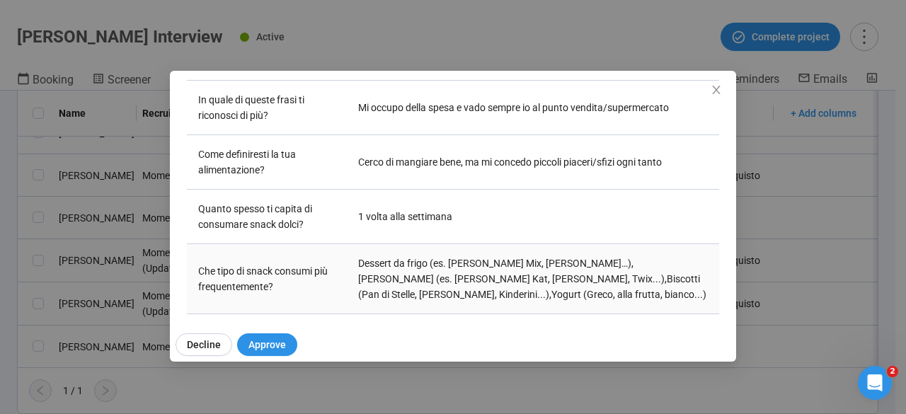
scroll to position [0, 0]
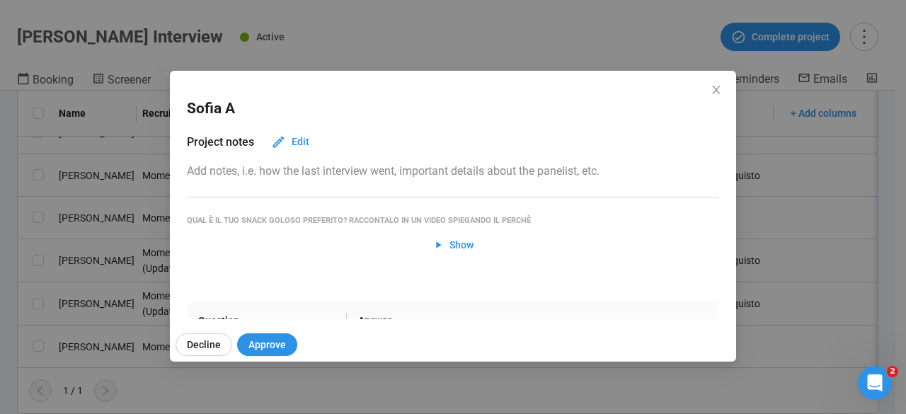
click at [2, 232] on div "Sofia A Project notes Edit Add notes, i.e. how the last interview went, importa…" at bounding box center [453, 207] width 906 height 414
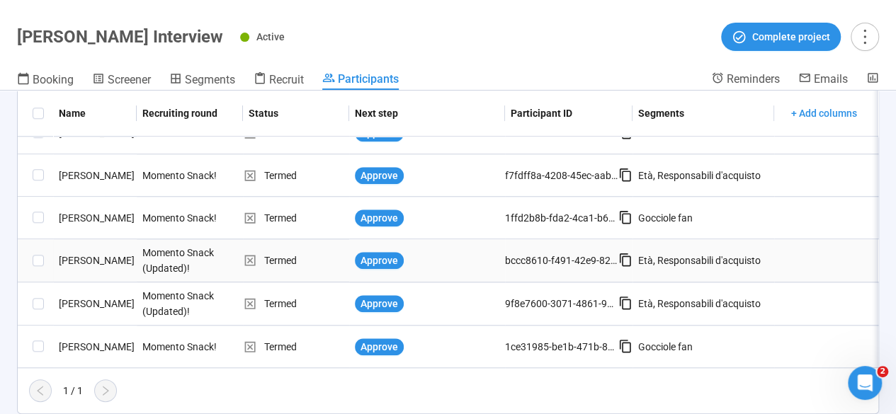
click at [97, 253] on div "[PERSON_NAME]" at bounding box center [95, 261] width 84 height 16
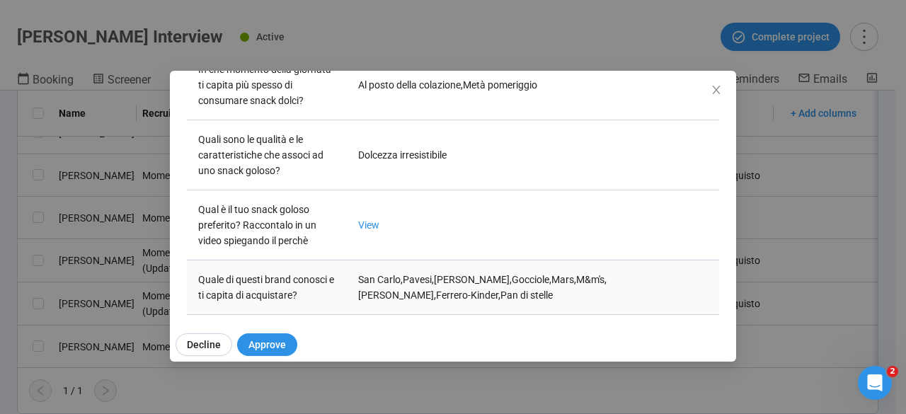
scroll to position [648, 0]
click at [367, 219] on link "View" at bounding box center [368, 224] width 21 height 11
click at [9, 267] on div "Martina M Project notes Edit Add notes, i.e. how the last interview went, impor…" at bounding box center [453, 207] width 906 height 414
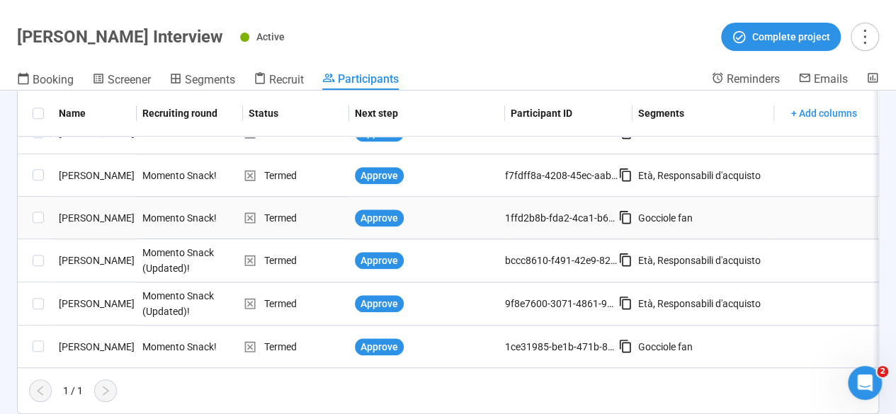
click at [82, 212] on div "[PERSON_NAME]" at bounding box center [95, 218] width 84 height 16
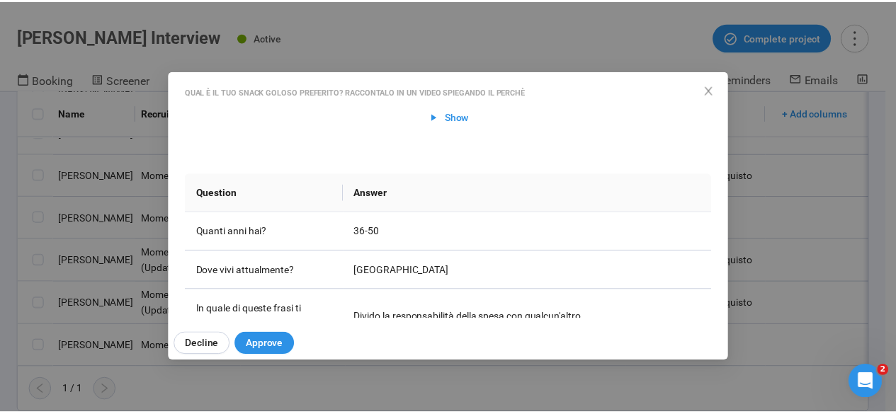
scroll to position [0, 0]
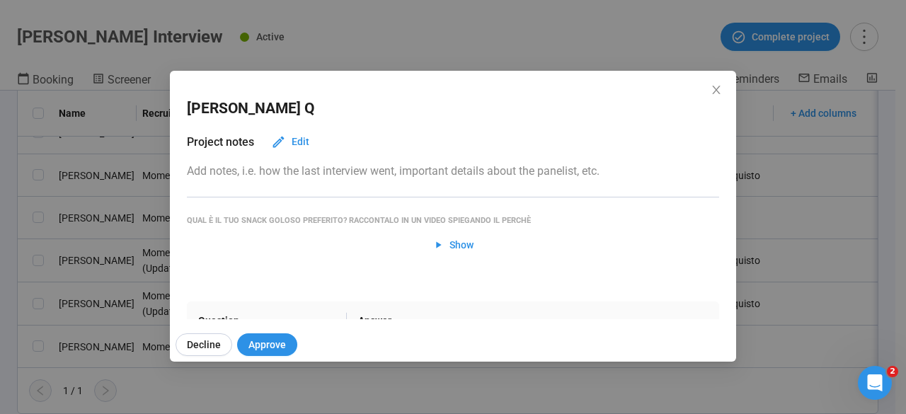
click at [1, 222] on div "Simone Q Project notes Edit Add notes, i.e. how the last interview went, import…" at bounding box center [453, 207] width 906 height 414
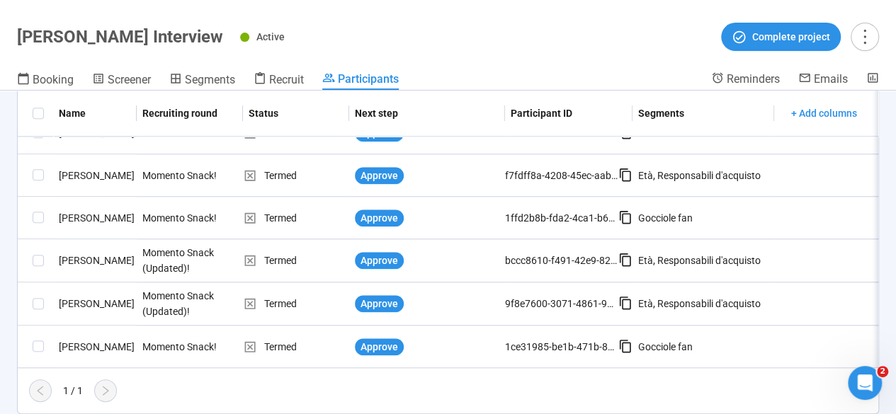
click at [90, 84] on div "Booking Screener Segments Recruit Participants" at bounding box center [364, 80] width 694 height 18
click at [96, 81] on icon at bounding box center [98, 78] width 13 height 13
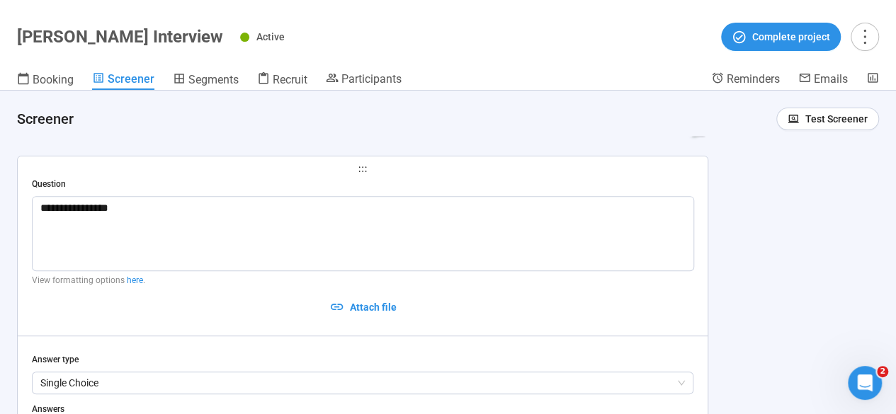
scroll to position [261, 0]
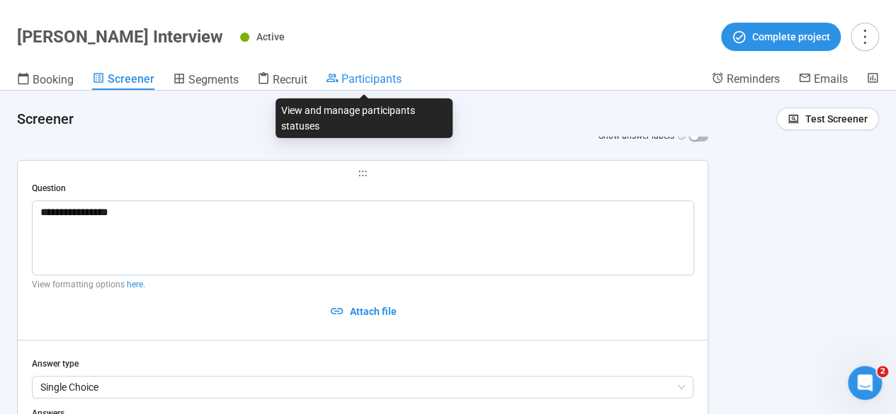
click at [355, 81] on span "Participants" at bounding box center [371, 78] width 60 height 13
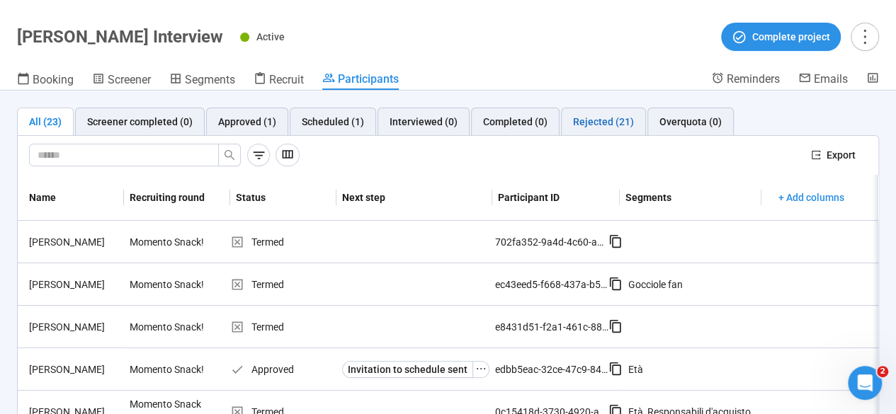
click at [586, 121] on div "Rejected (21)" at bounding box center [603, 122] width 61 height 16
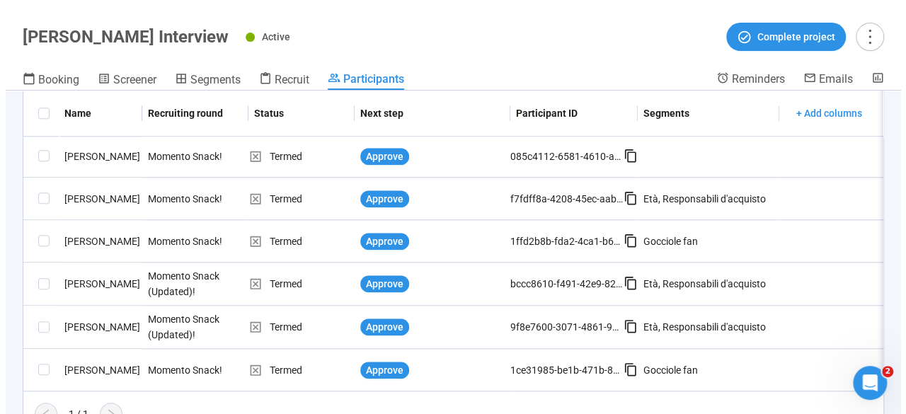
scroll to position [715, 0]
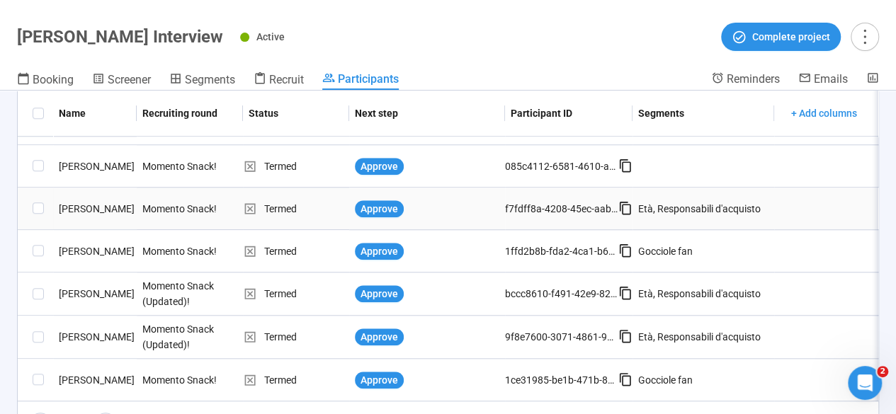
click at [82, 209] on div "[PERSON_NAME]" at bounding box center [95, 209] width 84 height 16
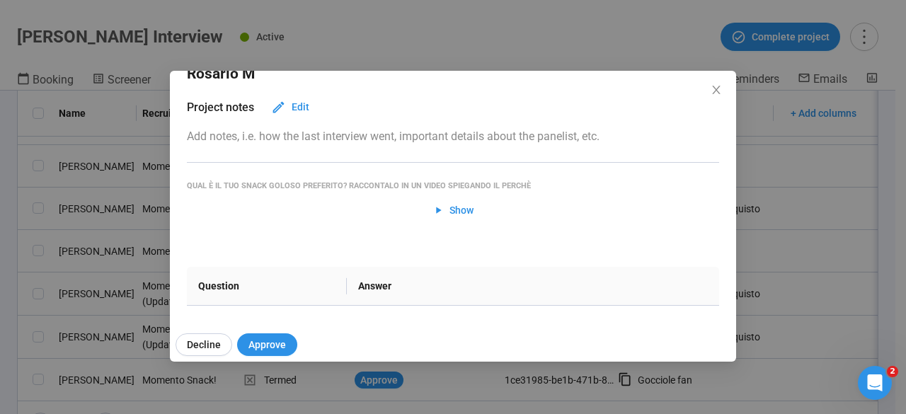
scroll to position [35, 0]
click at [450, 209] on span "Show" at bounding box center [462, 210] width 24 height 16
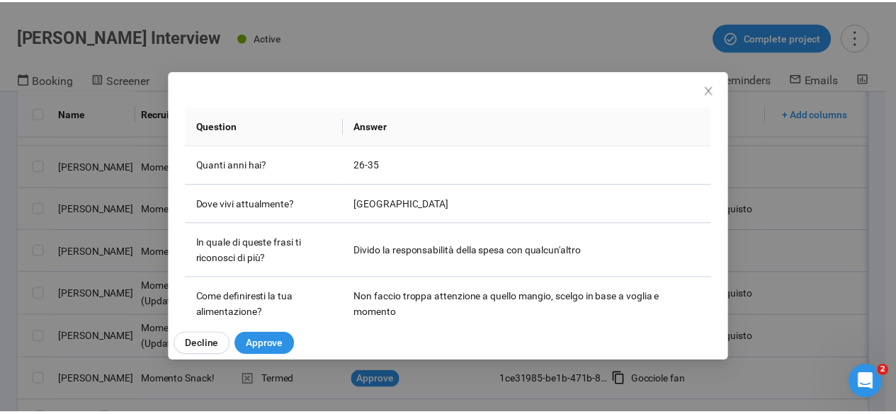
scroll to position [302, 0]
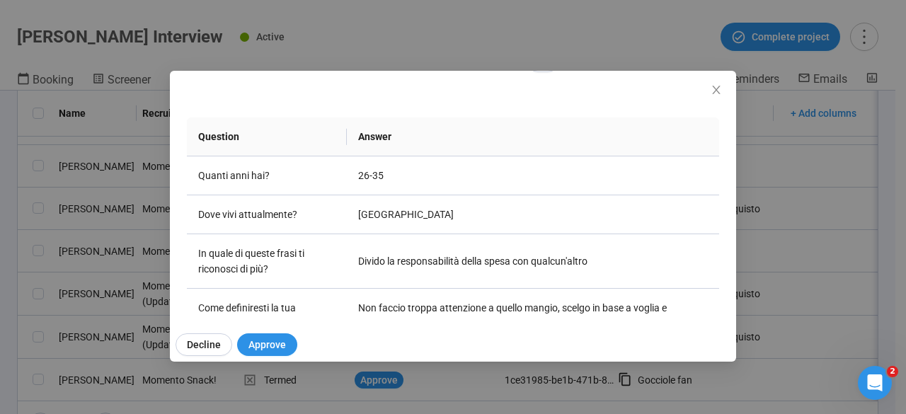
click at [866, 222] on div "Rosario M Project notes Edit Add notes, i.e. how the last interview went, impor…" at bounding box center [453, 207] width 906 height 414
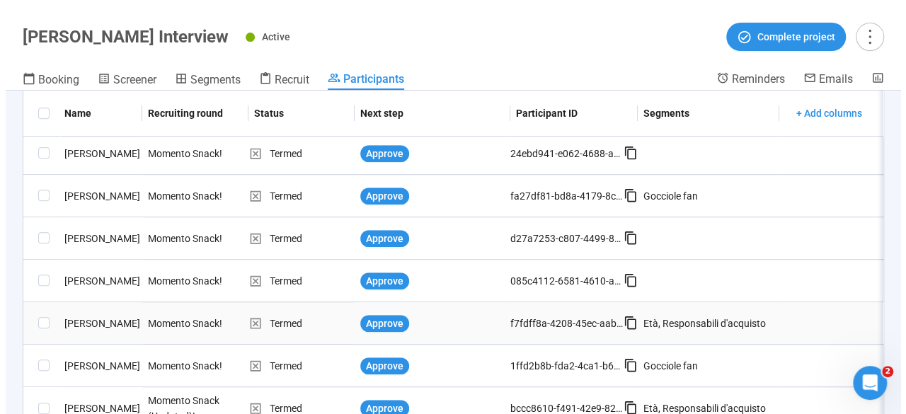
scroll to position [595, 0]
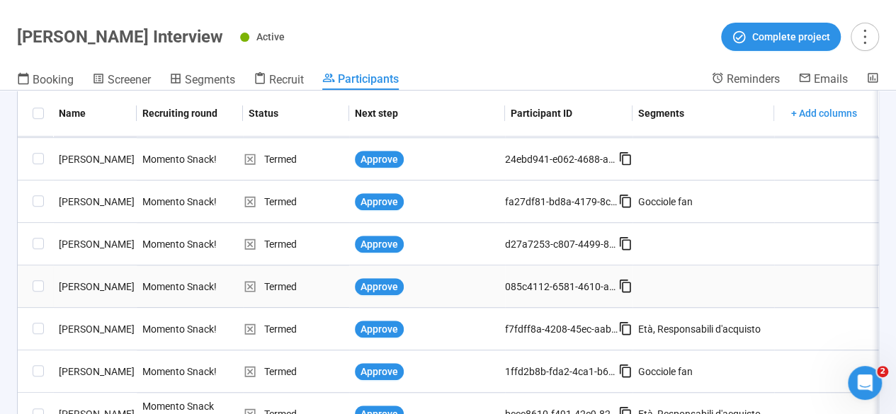
click at [86, 290] on div "[PERSON_NAME]" at bounding box center [95, 287] width 84 height 16
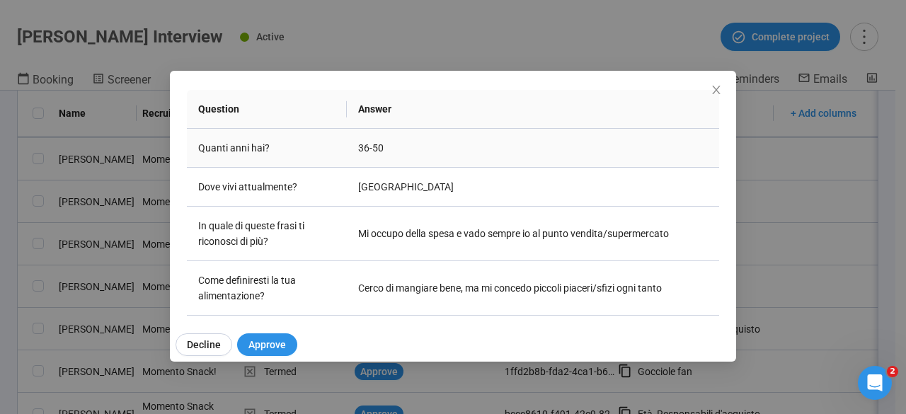
scroll to position [0, 0]
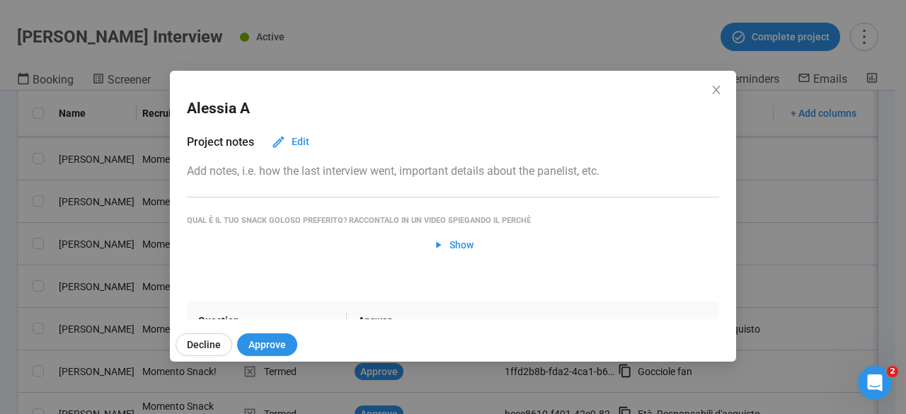
click at [0, 203] on div "Alessia A Project notes Edit Add notes, i.e. how the last interview went, impor…" at bounding box center [453, 207] width 906 height 414
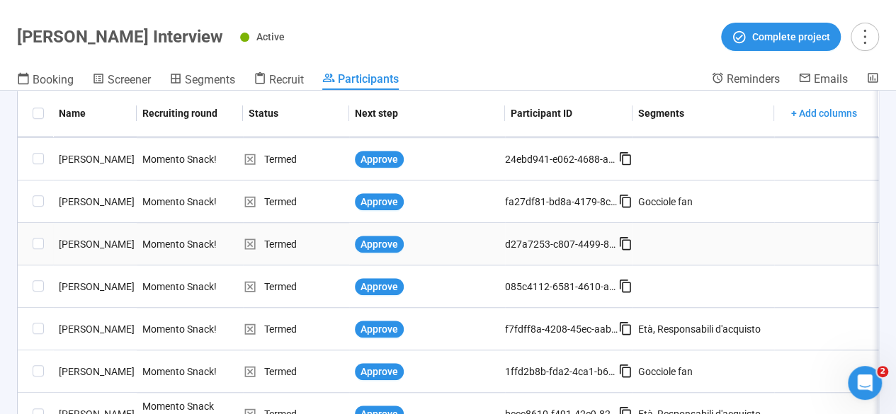
click at [84, 246] on div "[PERSON_NAME]" at bounding box center [95, 244] width 84 height 16
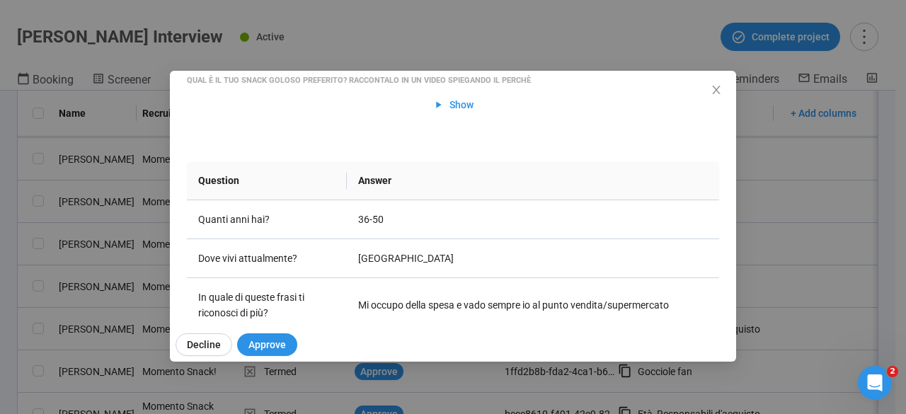
scroll to position [139, 0]
click at [0, 264] on div "Alma B Project notes Edit Add notes, i.e. how the last interview went, importan…" at bounding box center [453, 207] width 906 height 414
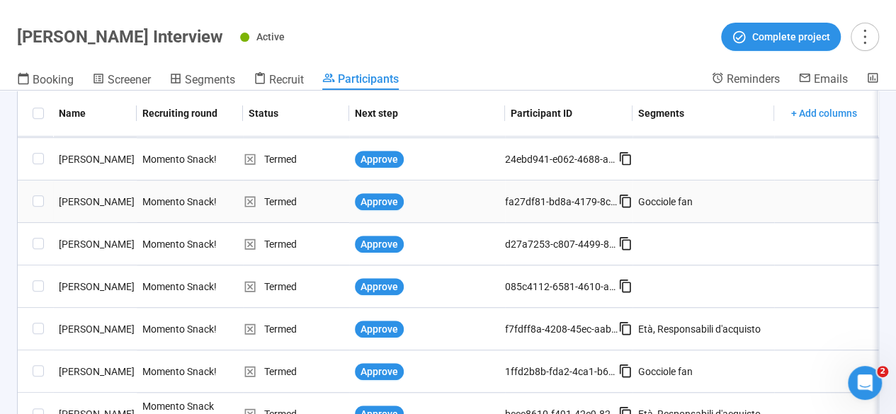
click at [78, 200] on div "[PERSON_NAME]" at bounding box center [95, 202] width 84 height 16
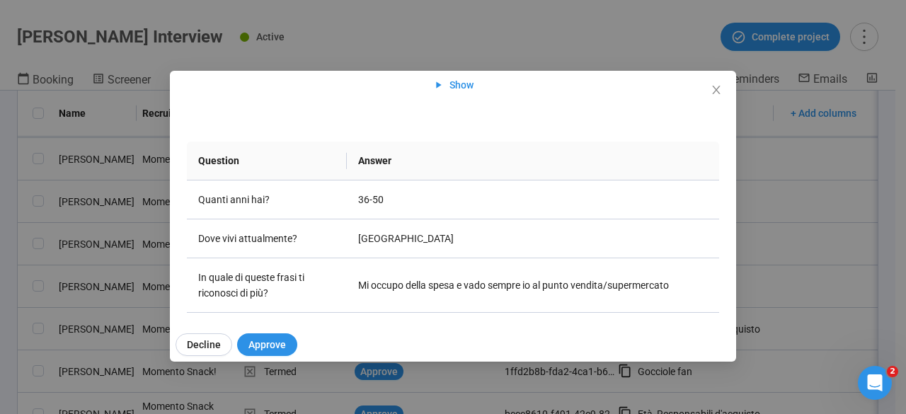
scroll to position [159, 0]
click at [12, 273] on div "Angelo C Project notes Edit Add notes, i.e. how the last interview went, import…" at bounding box center [453, 207] width 906 height 414
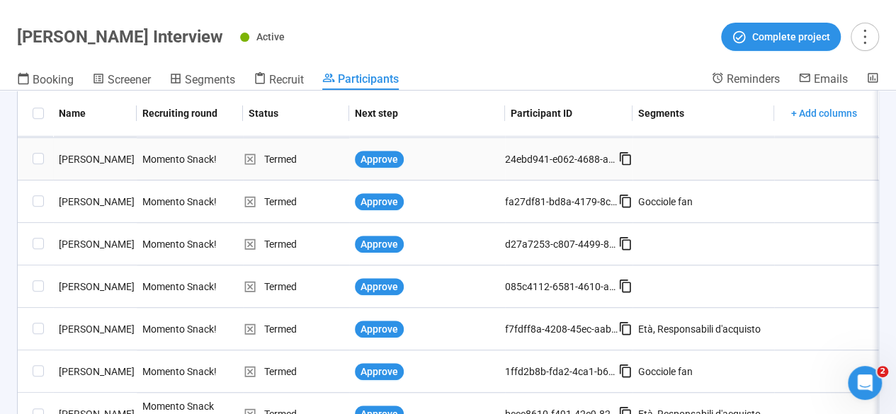
click at [79, 161] on div "[PERSON_NAME]" at bounding box center [95, 159] width 84 height 16
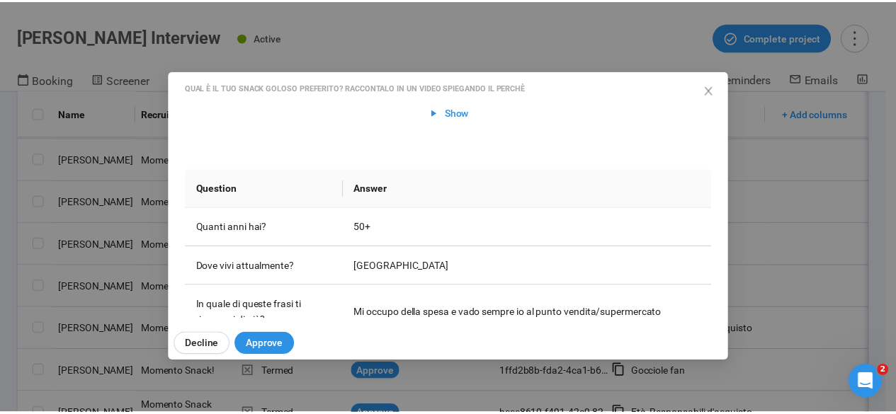
scroll to position [133, 0]
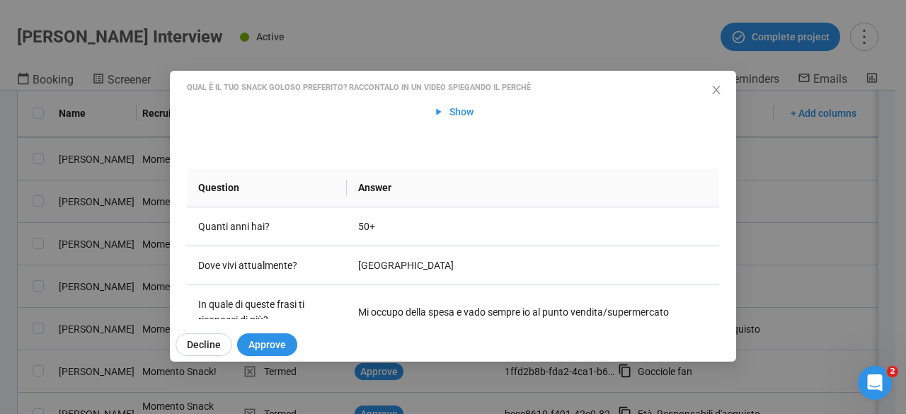
click at [0, 261] on div "David V Project notes Edit Add notes, i.e. how the last interview went, importa…" at bounding box center [453, 207] width 906 height 414
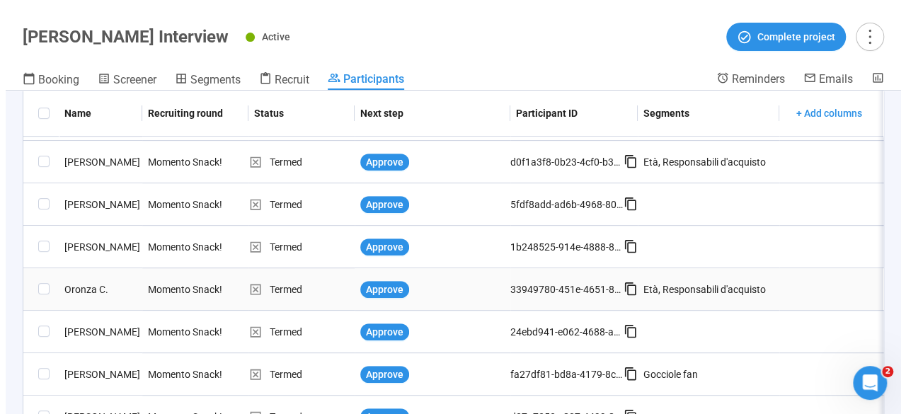
scroll to position [422, 0]
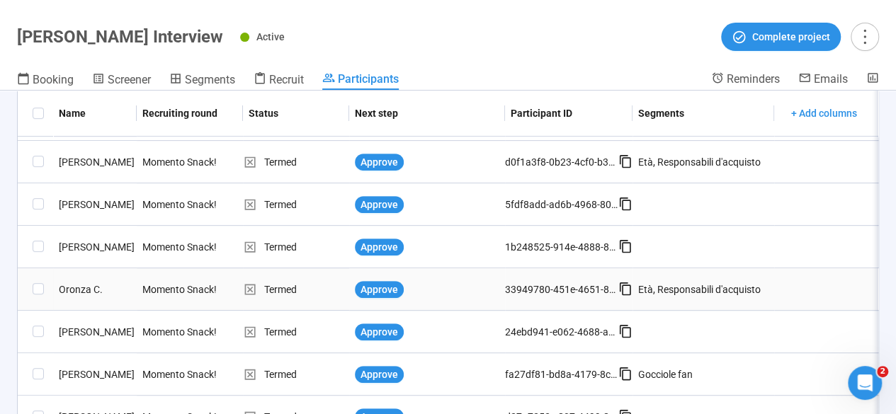
click at [81, 288] on div "Oronza C." at bounding box center [95, 290] width 84 height 16
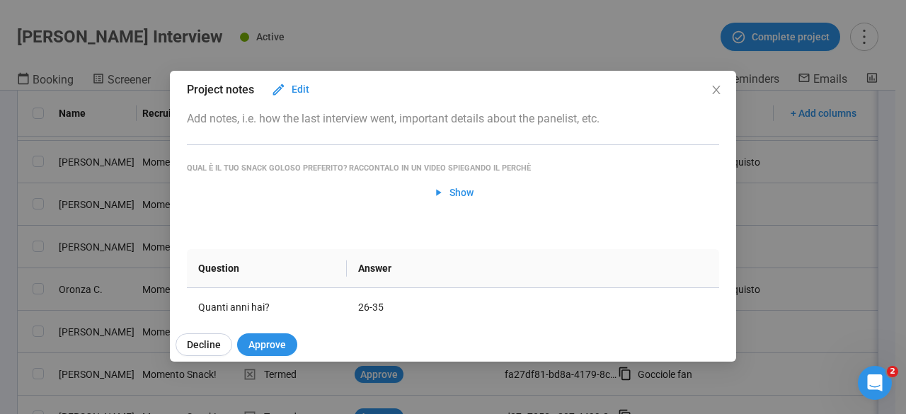
scroll to position [0, 0]
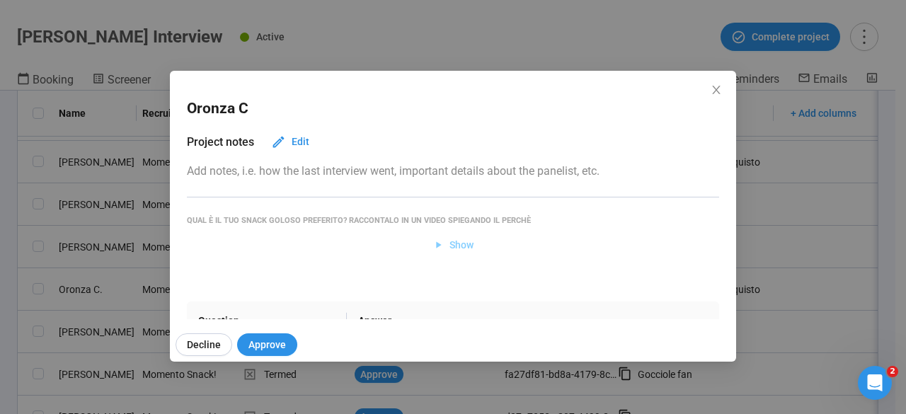
click at [452, 247] on span "Show" at bounding box center [462, 245] width 24 height 16
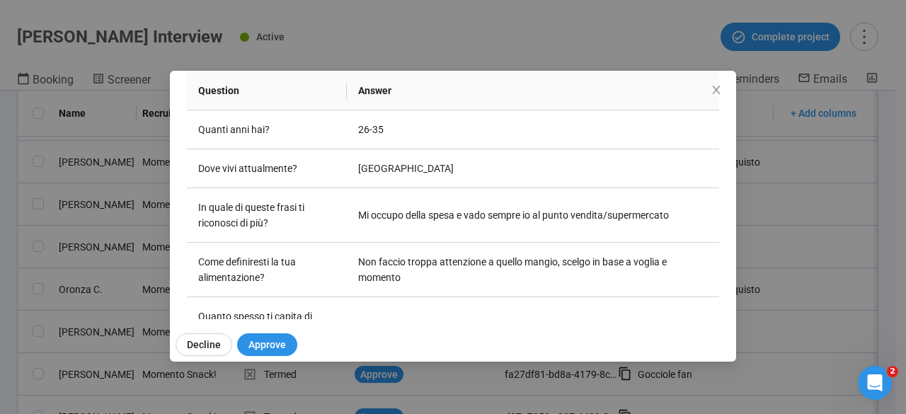
scroll to position [347, 0]
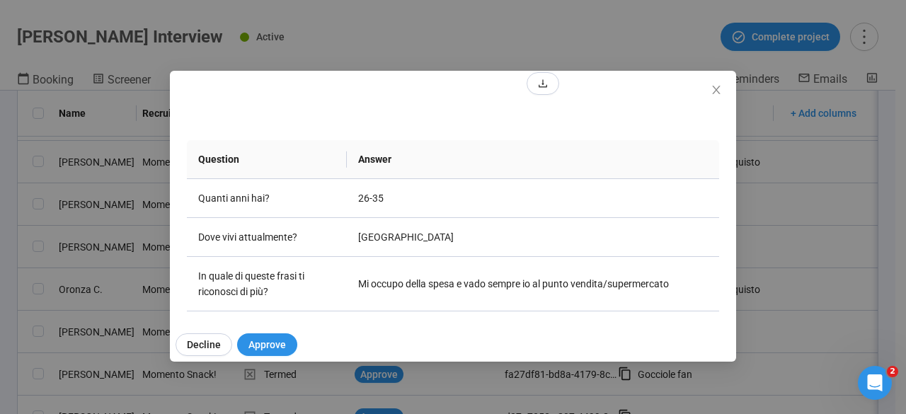
scroll to position [277, 0]
click at [387, 63] on video at bounding box center [453, 10] width 212 height 106
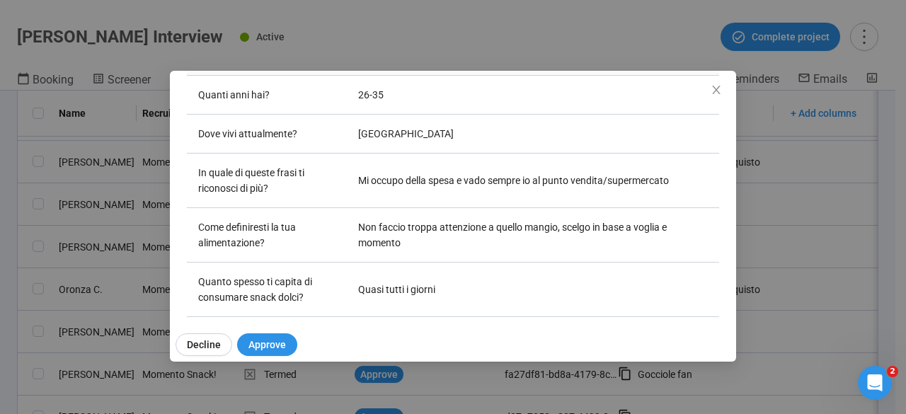
scroll to position [391, 0]
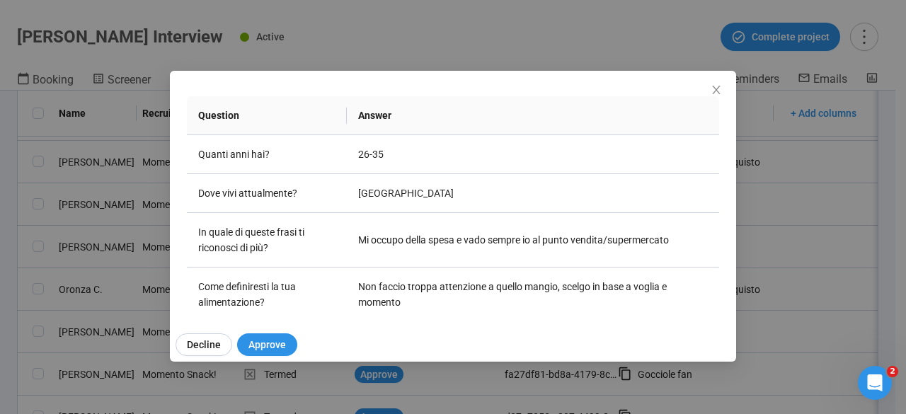
scroll to position [324, 0]
click at [0, 195] on div "Oronza C Project notes Edit Add notes, i.e. how the last interview went, import…" at bounding box center [453, 207] width 906 height 414
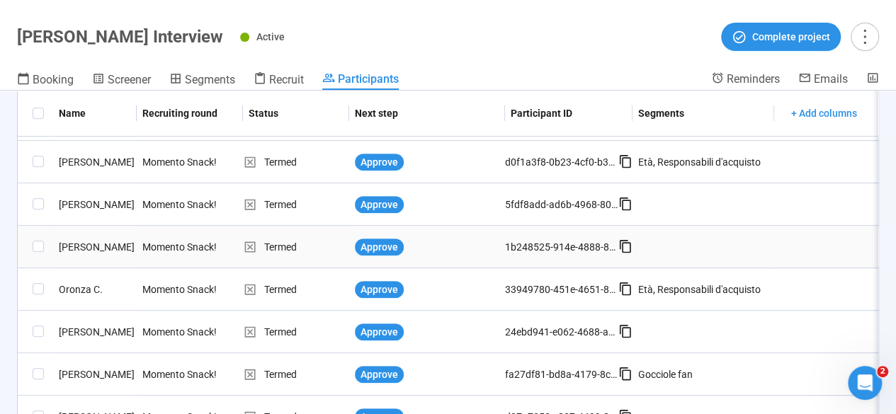
click at [79, 249] on div "[PERSON_NAME]" at bounding box center [95, 247] width 84 height 16
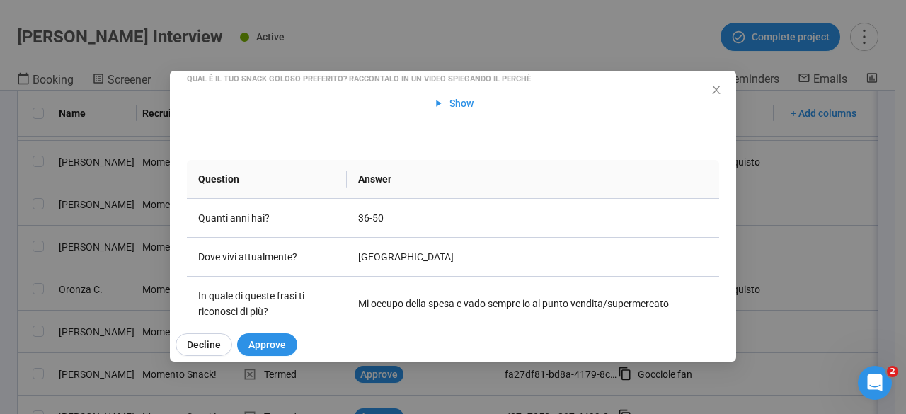
scroll to position [142, 0]
drag, startPoint x: 348, startPoint y: 229, endPoint x: 10, endPoint y: 197, distance: 339.9
click at [10, 197] on div "Niccolò V Project notes Edit Add notes, i.e. how the last interview went, impor…" at bounding box center [453, 207] width 906 height 414
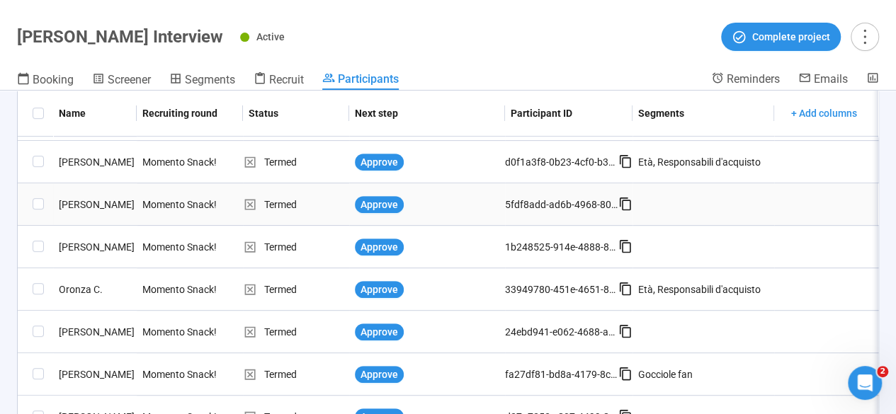
click at [84, 207] on div "[PERSON_NAME]" at bounding box center [95, 205] width 84 height 16
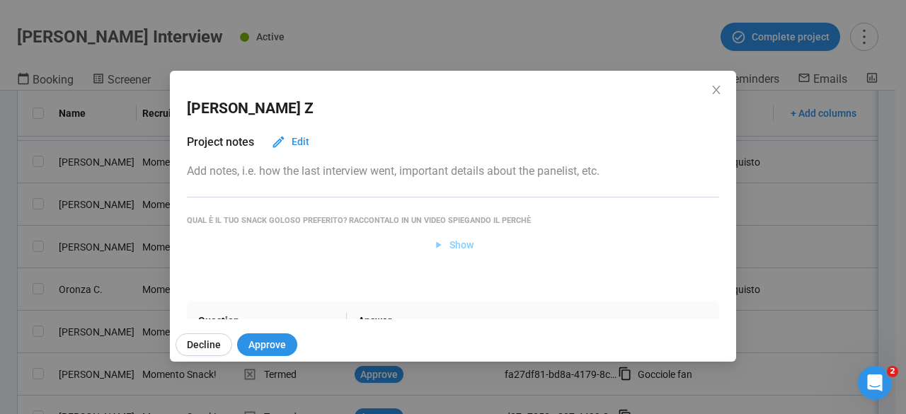
click at [450, 241] on span "Show" at bounding box center [462, 245] width 24 height 16
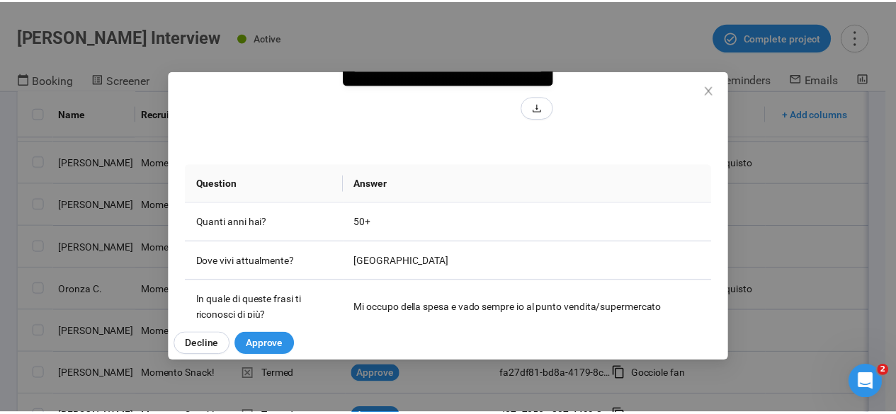
scroll to position [261, 0]
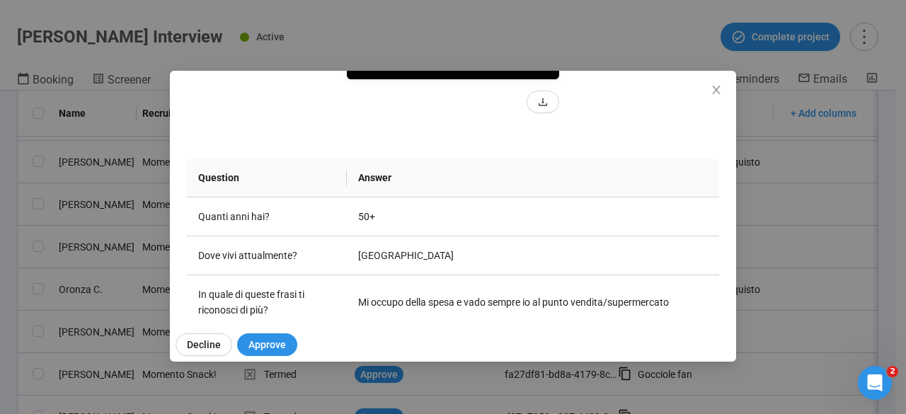
click at [0, 170] on div "Cristina Z Project notes Edit Add notes, i.e. how the last interview went, impo…" at bounding box center [453, 207] width 906 height 414
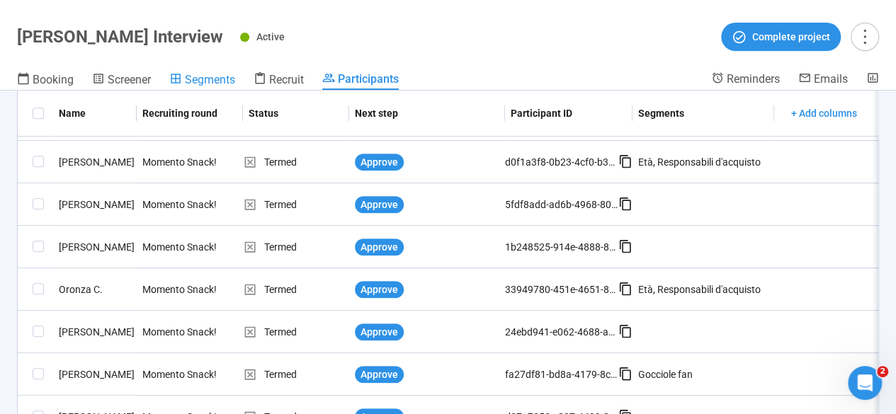
click at [190, 84] on span "Segments" at bounding box center [210, 79] width 50 height 13
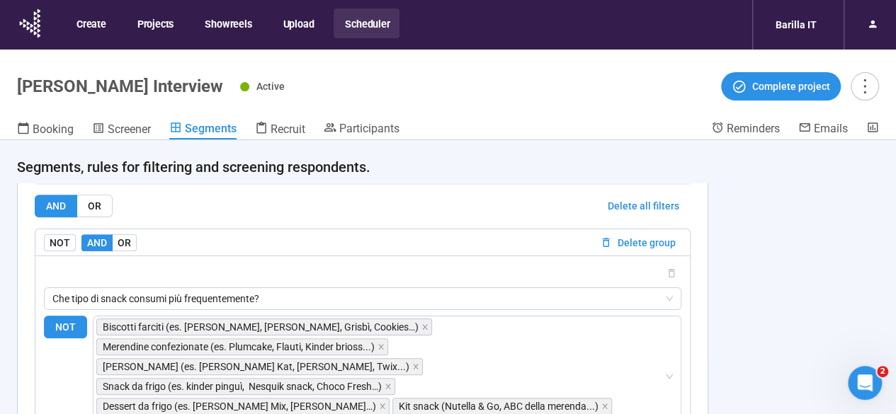
scroll to position [449, 0]
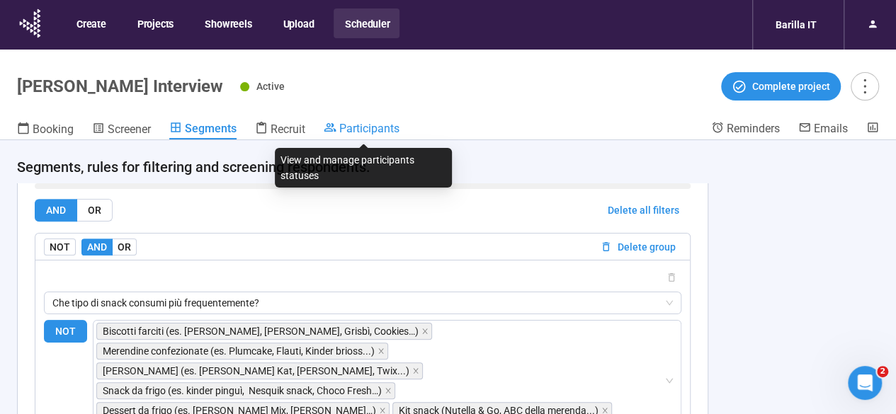
click at [355, 135] on link "Participants" at bounding box center [362, 129] width 76 height 17
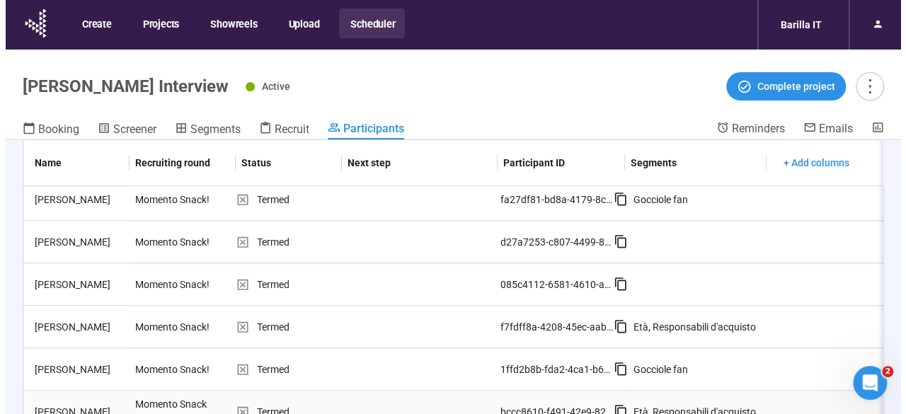
scroll to position [842, 0]
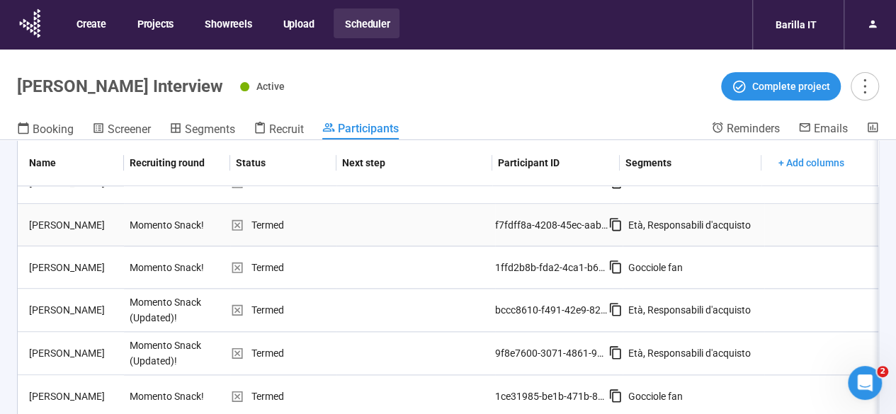
click at [56, 217] on div "[PERSON_NAME]" at bounding box center [73, 225] width 101 height 16
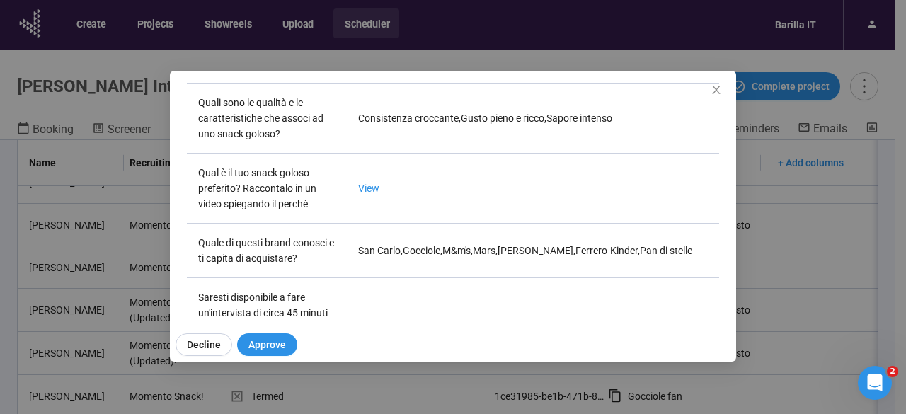
scroll to position [756, 0]
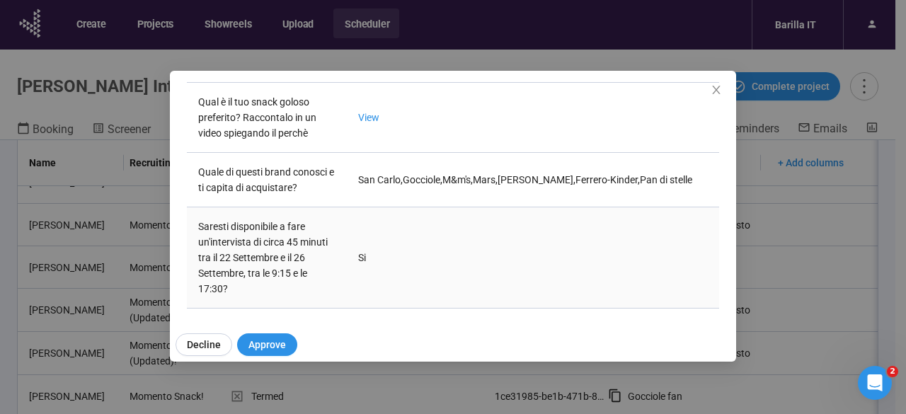
drag, startPoint x: 275, startPoint y: 341, endPoint x: 289, endPoint y: 260, distance: 82.6
click at [289, 260] on div "Rosario M Project notes Edit Add notes, i.e. how the last interview went, impor…" at bounding box center [453, 216] width 566 height 291
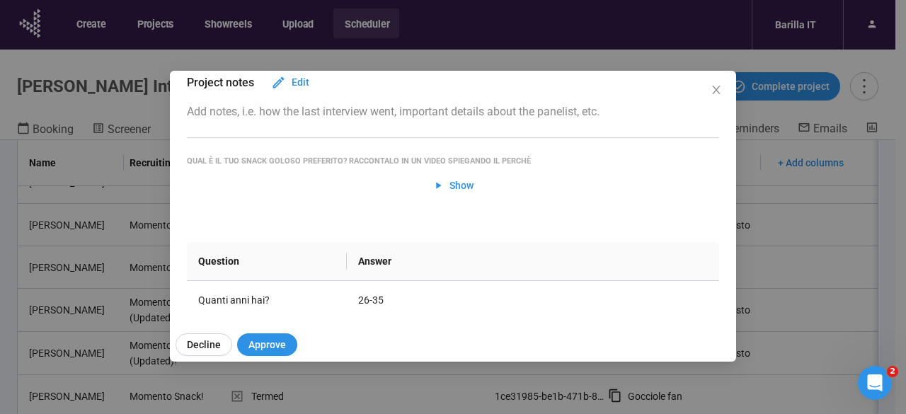
scroll to position [0, 0]
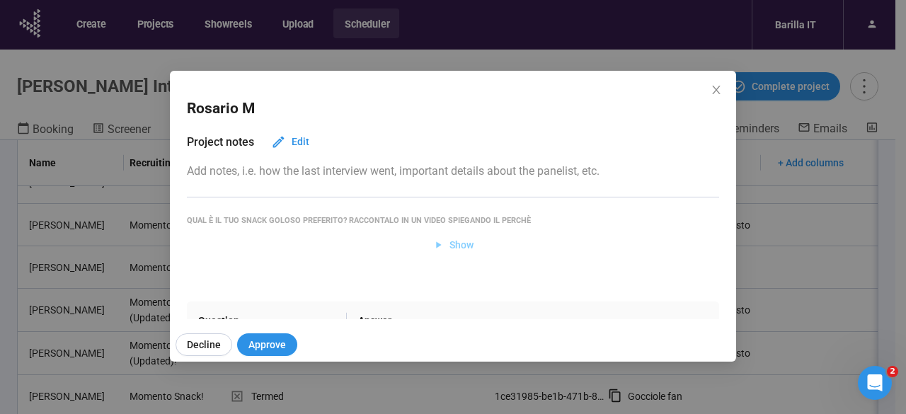
click at [443, 251] on span "Show" at bounding box center [454, 245] width 42 height 16
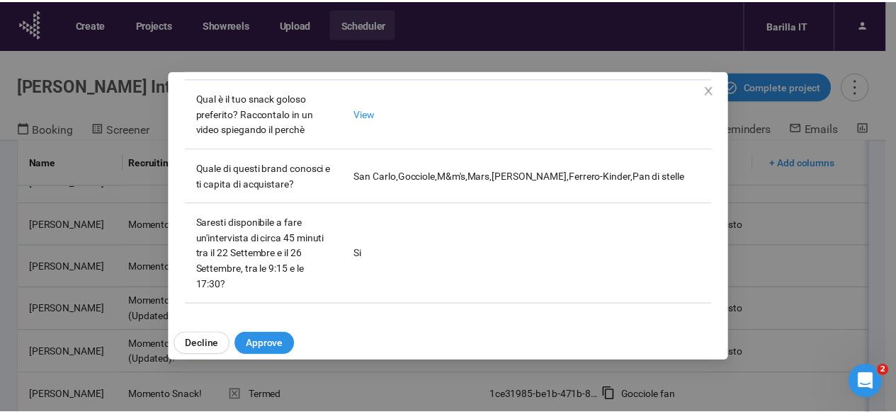
scroll to position [966, 0]
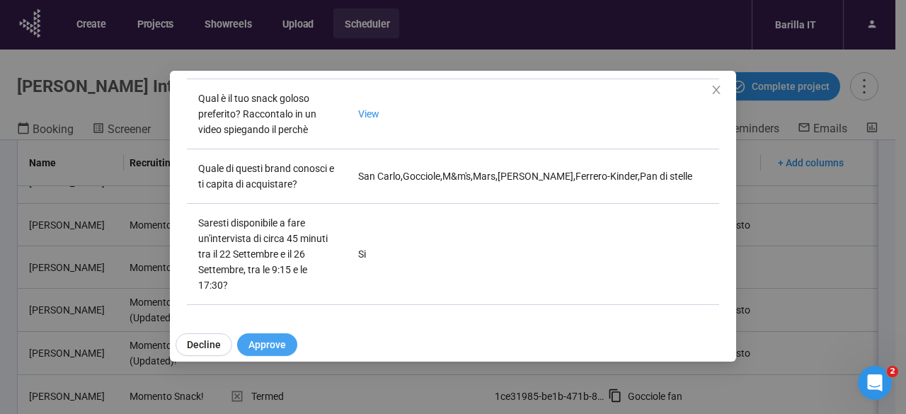
click at [282, 348] on span "Approve" at bounding box center [267, 345] width 38 height 16
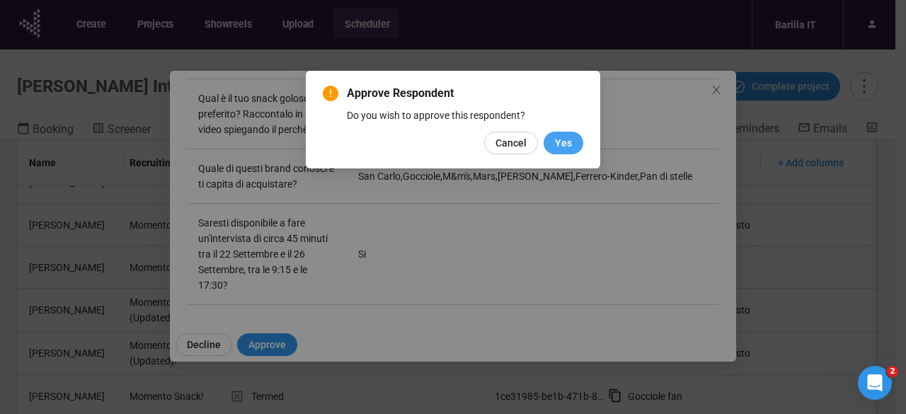
click at [571, 142] on span "Yes" at bounding box center [563, 143] width 17 height 16
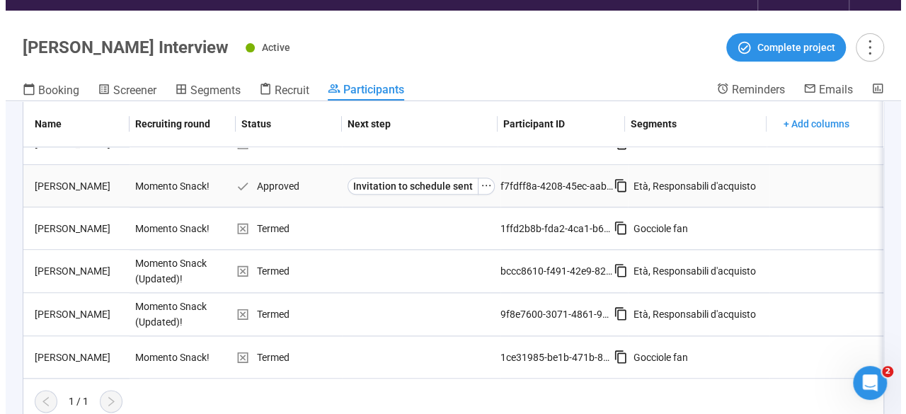
scroll to position [788, 0]
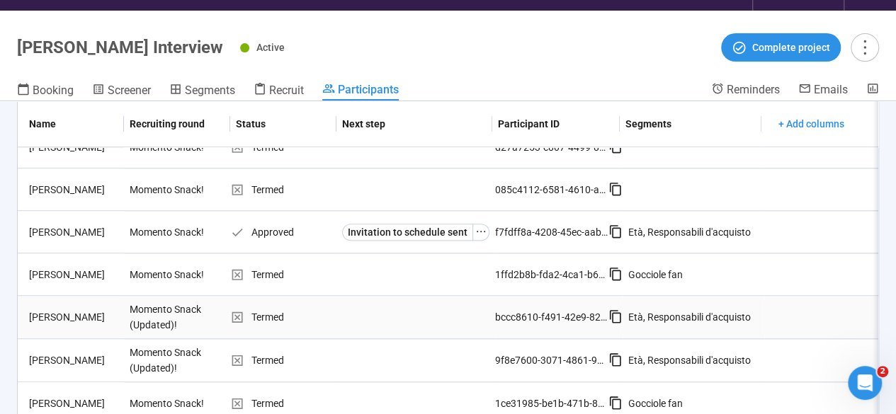
click at [262, 314] on div "Termed" at bounding box center [283, 317] width 106 height 16
click at [59, 314] on div "[PERSON_NAME]" at bounding box center [73, 317] width 101 height 16
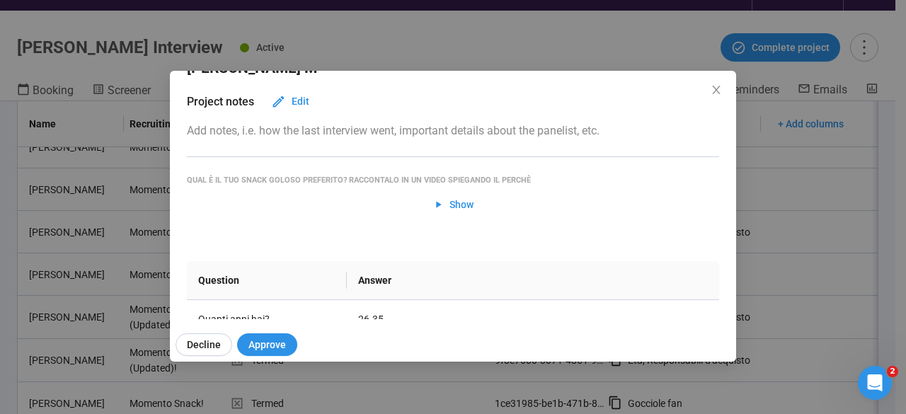
scroll to position [0, 0]
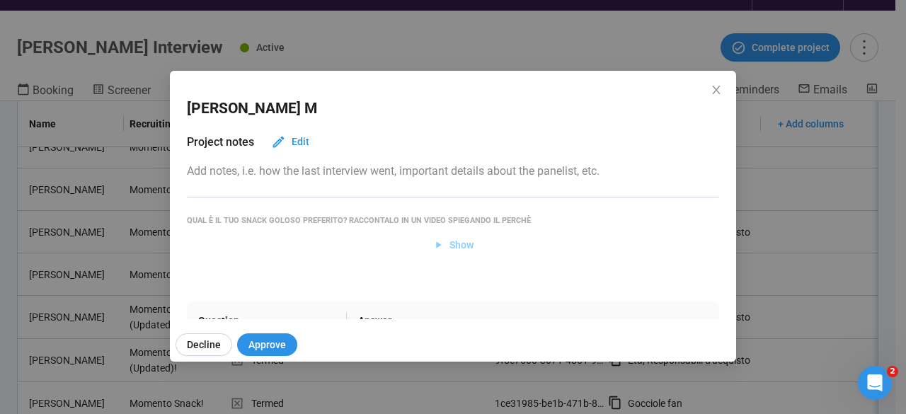
click at [458, 244] on span "Show" at bounding box center [462, 245] width 24 height 16
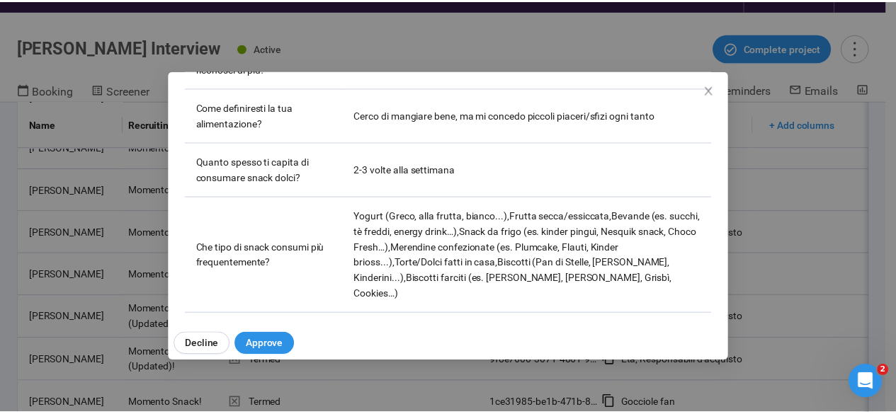
scroll to position [504, 0]
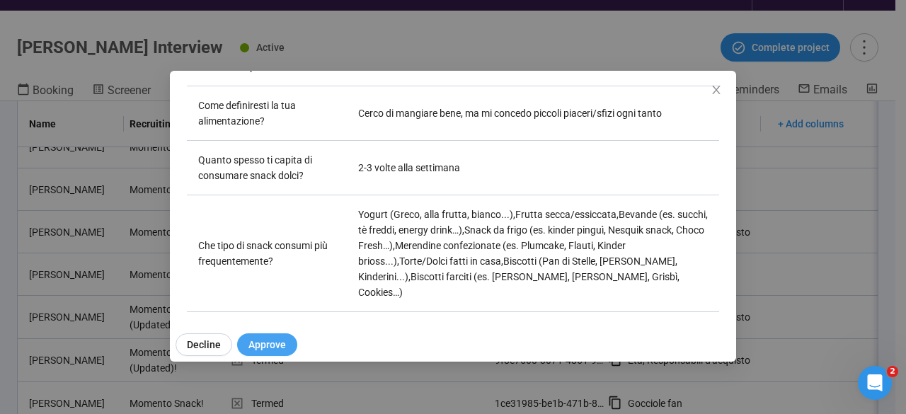
click at [278, 343] on span "Approve" at bounding box center [267, 345] width 38 height 16
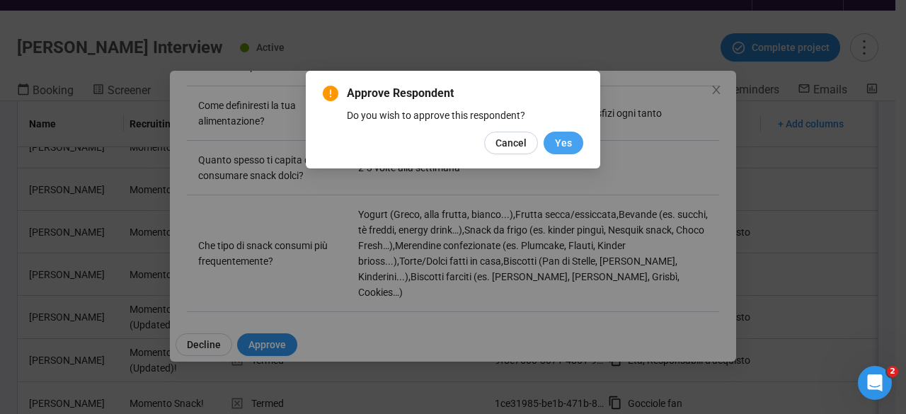
click at [571, 151] on button "Yes" at bounding box center [564, 143] width 40 height 23
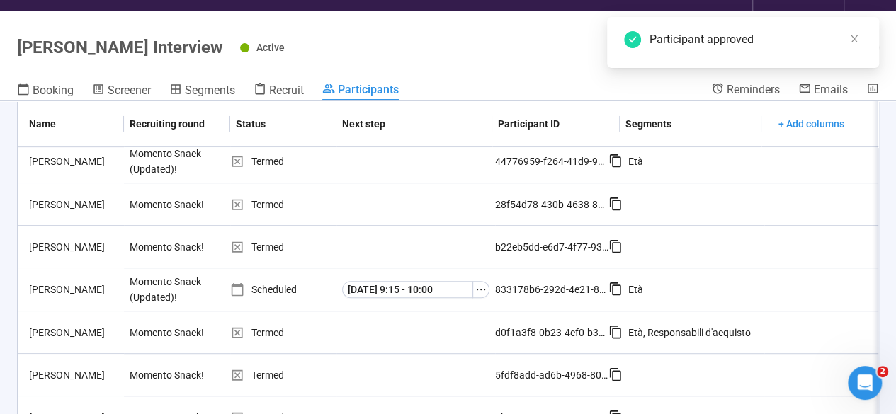
scroll to position [0, 0]
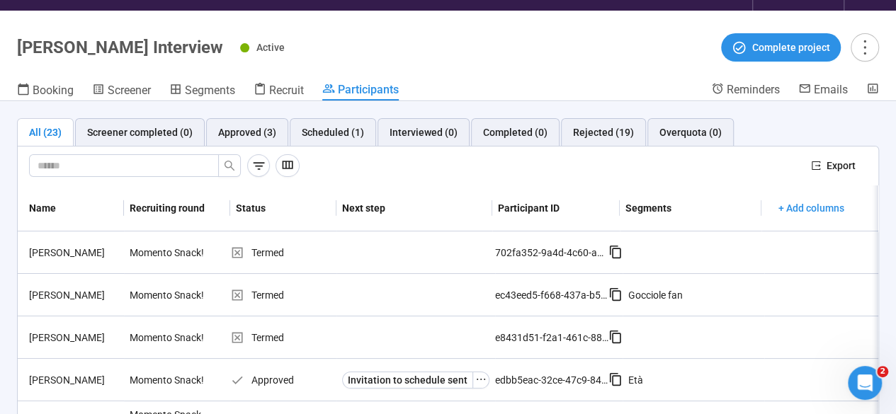
click at [502, 89] on div "Booking Screener Segments Recruit Participants" at bounding box center [364, 91] width 694 height 18
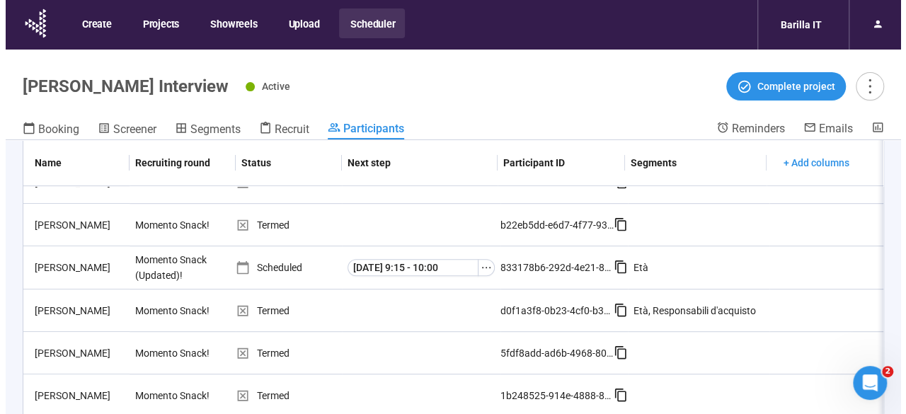
scroll to position [415, 0]
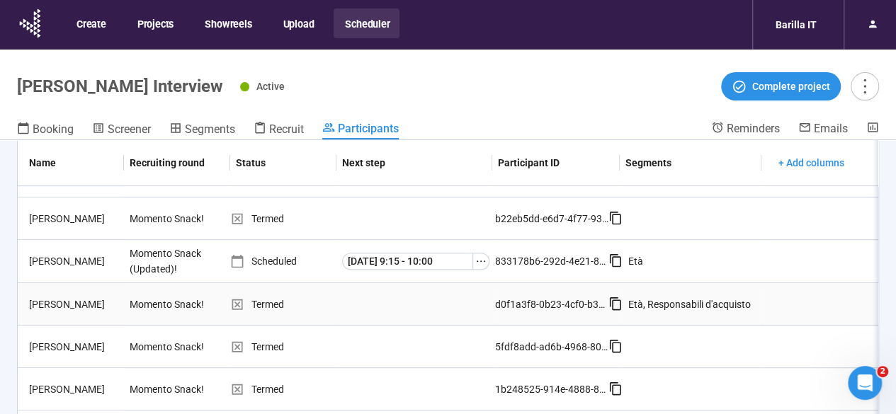
click at [57, 307] on div "[PERSON_NAME]" at bounding box center [73, 305] width 101 height 16
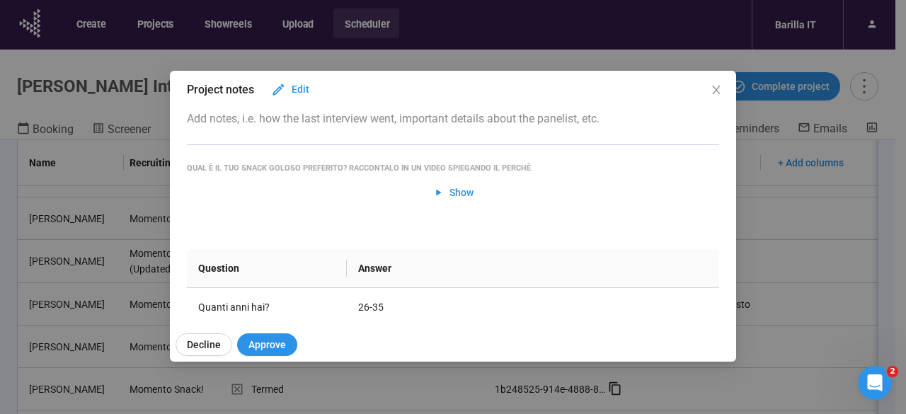
scroll to position [28, 0]
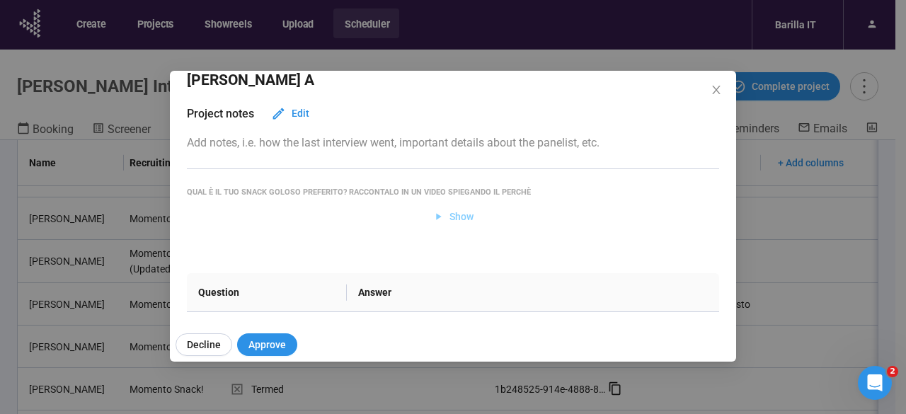
click at [437, 217] on icon "button" at bounding box center [439, 217] width 12 height 12
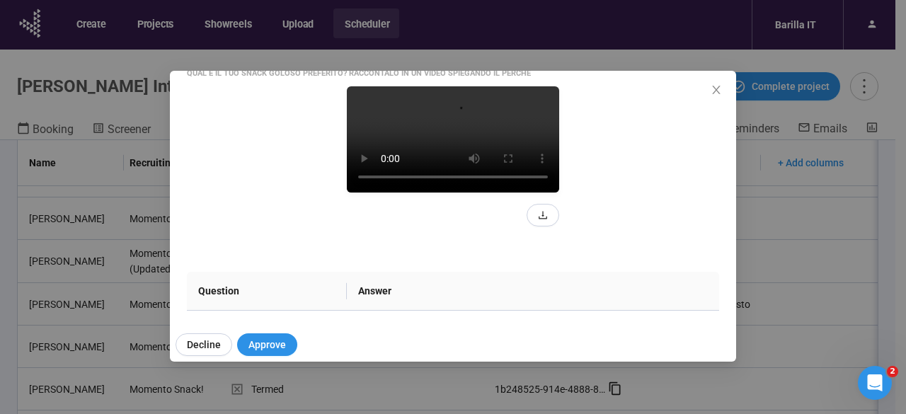
scroll to position [147, 0]
click at [428, 193] on video at bounding box center [453, 139] width 212 height 106
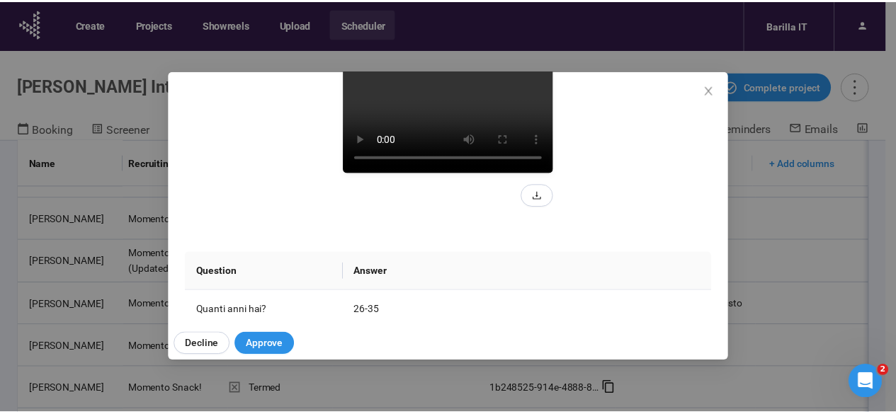
scroll to position [167, 0]
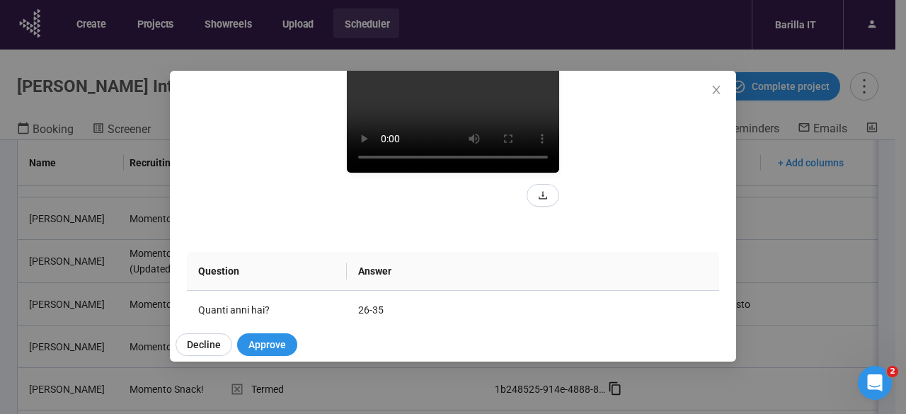
click at [0, 265] on div "Daniele A Project notes Edit Add notes, i.e. how the last interview went, impor…" at bounding box center [453, 207] width 906 height 414
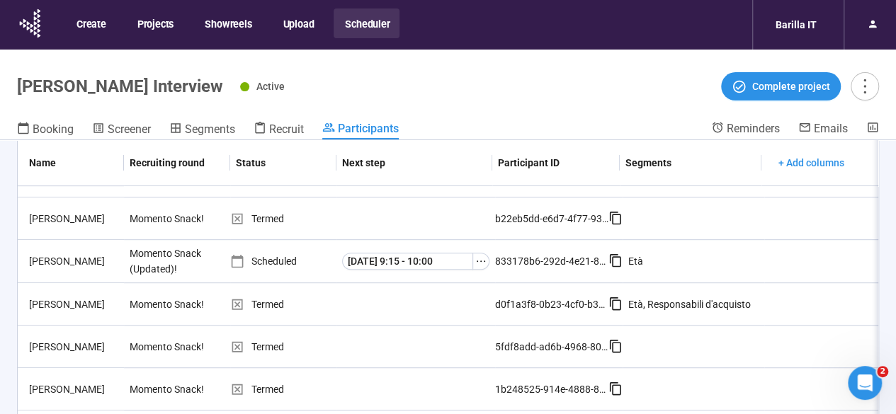
scroll to position [0, 0]
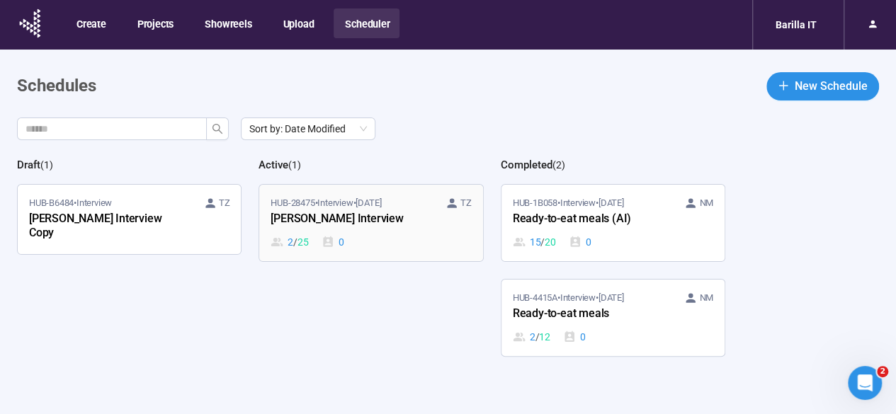
click at [394, 212] on div "[PERSON_NAME] Interview" at bounding box center [348, 219] width 156 height 18
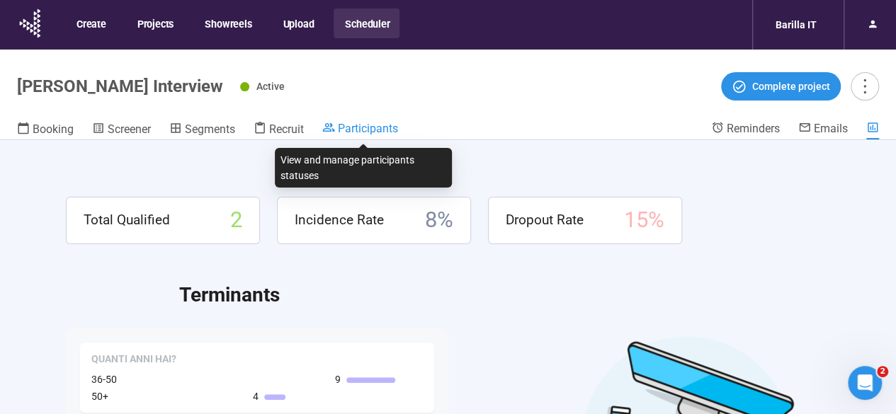
click at [376, 128] on span "Participants" at bounding box center [368, 128] width 60 height 13
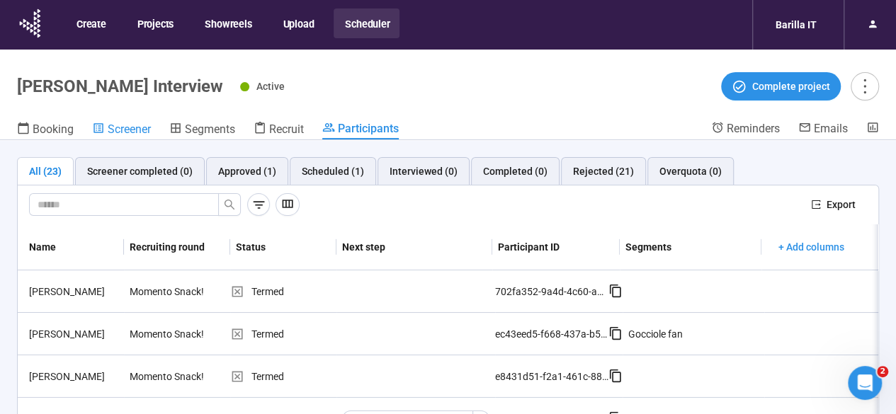
click at [125, 127] on span "Screener" at bounding box center [129, 128] width 43 height 13
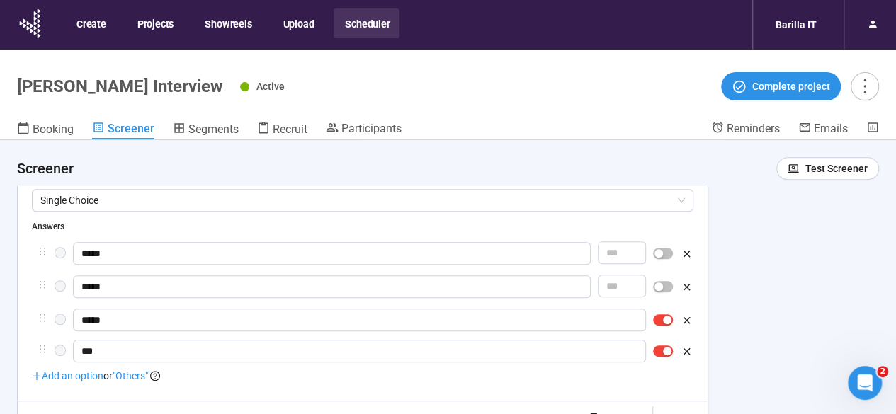
scroll to position [500, 0]
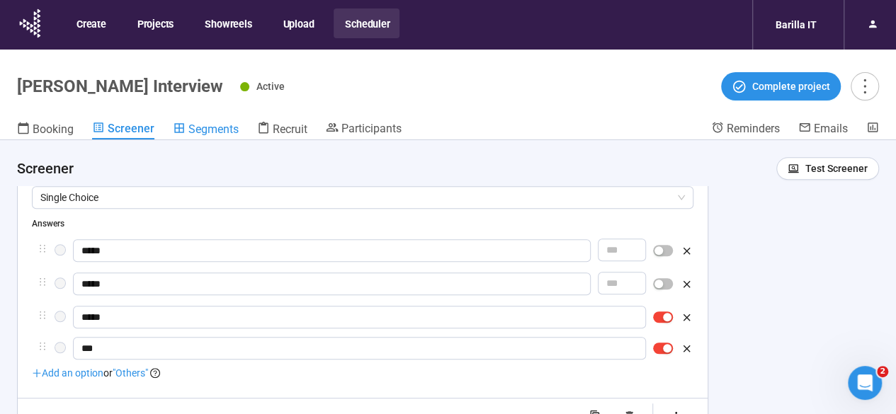
click at [202, 132] on span "Segments" at bounding box center [213, 128] width 50 height 13
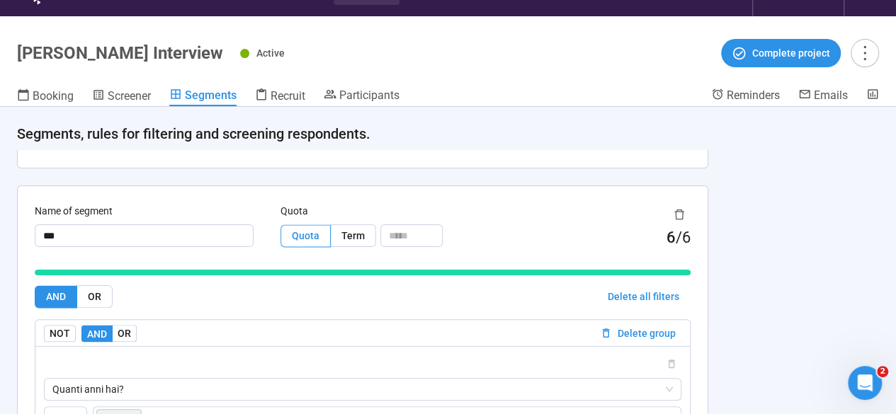
scroll to position [1137, 0]
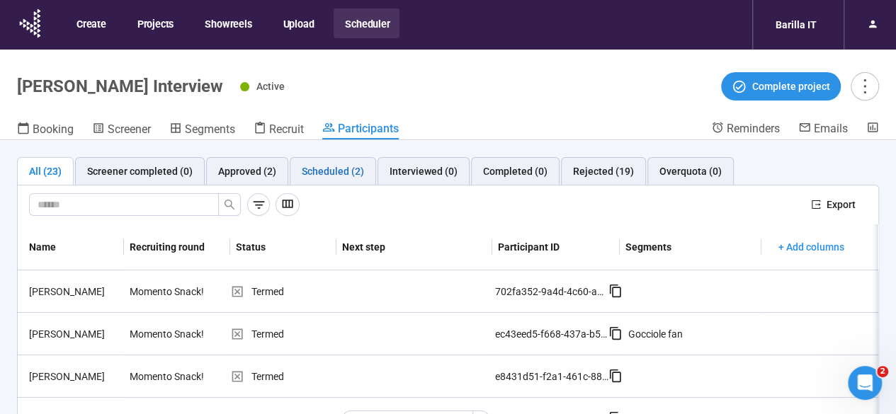
click at [329, 175] on div "Scheduled (2)" at bounding box center [333, 172] width 62 height 16
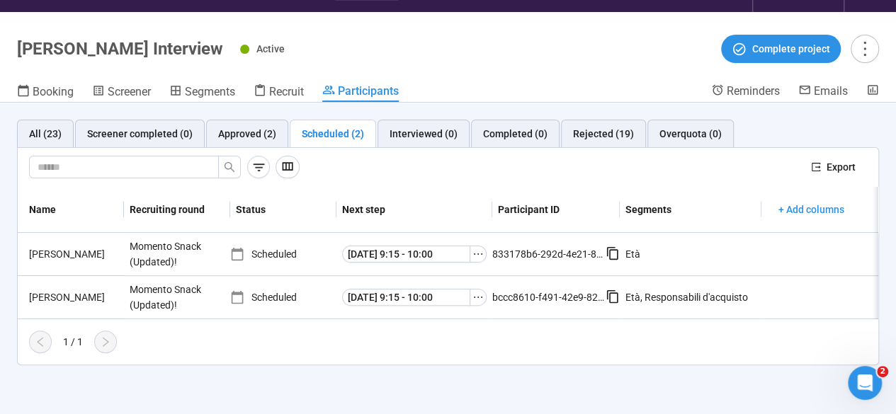
scroll to position [50, 0]
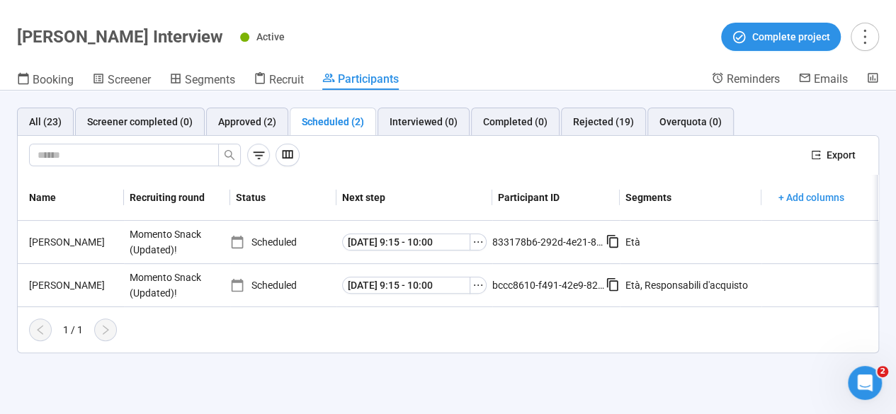
click at [491, 384] on div "All (23) Screener completed (0) Approved (2) Scheduled (2) Interviewed (0) Comp…" at bounding box center [448, 253] width 896 height 324
click at [335, 384] on div "All (23) Screener completed (0) Approved (2) Scheduled (2) Interviewed (0) Comp…" at bounding box center [448, 253] width 896 height 324
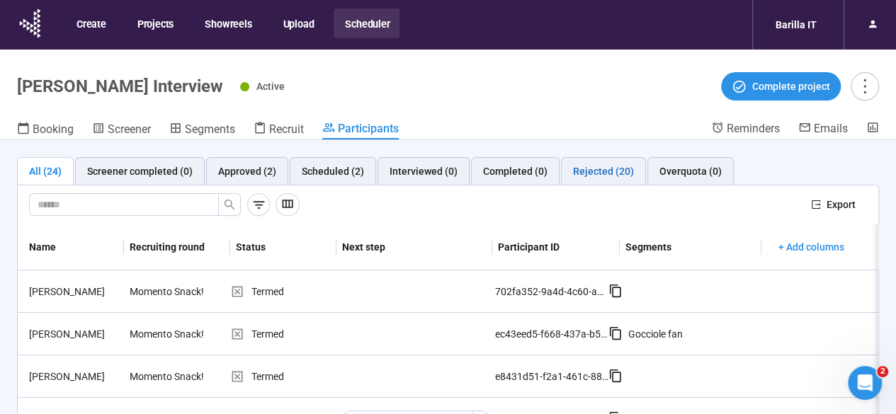
click at [593, 175] on div "Rejected (20)" at bounding box center [603, 172] width 61 height 16
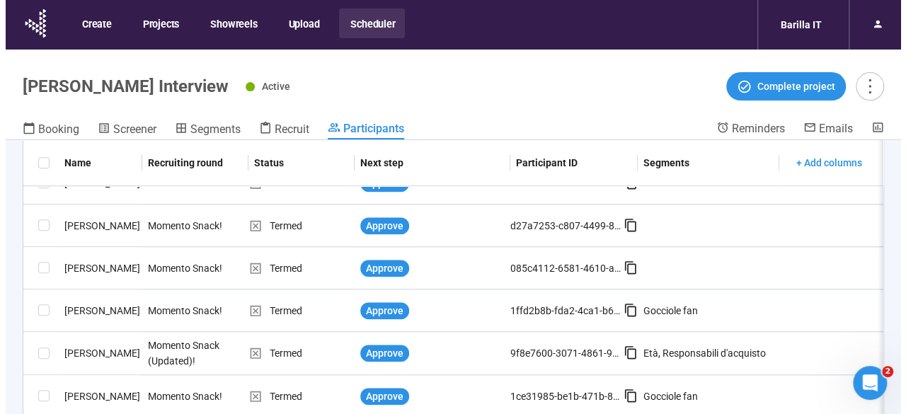
scroll to position [50, 0]
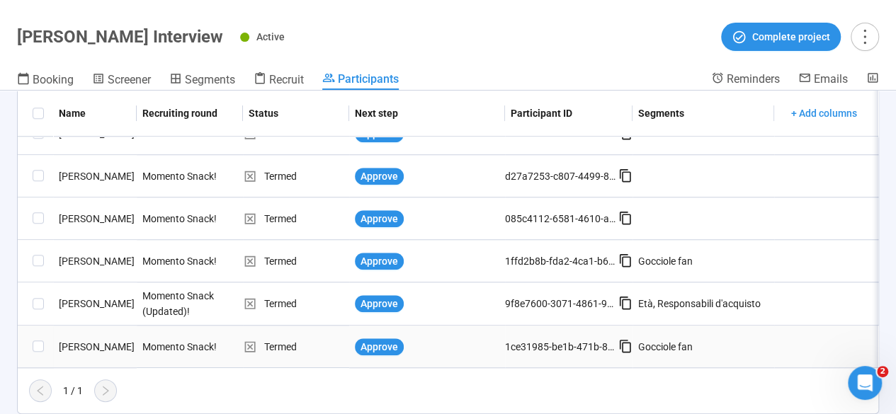
click at [79, 339] on div "Antonella G." at bounding box center [95, 347] width 84 height 16
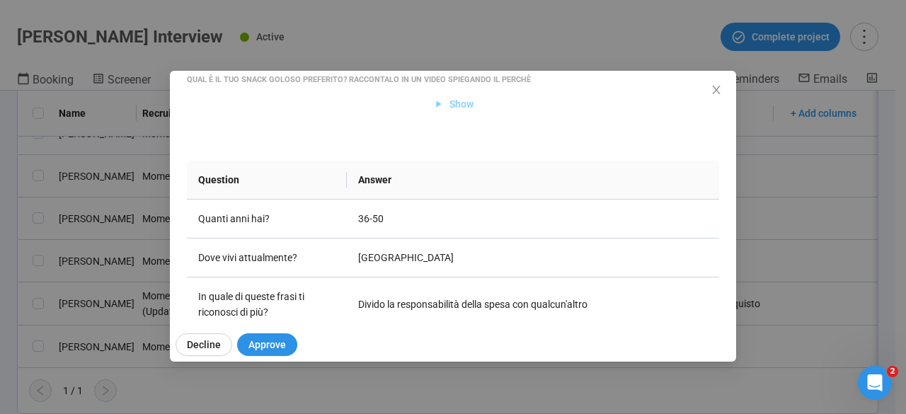
scroll to position [142, 0]
click at [0, 297] on div "Antonella G Project notes Edit Add notes, i.e. how the last interview went, imp…" at bounding box center [453, 207] width 906 height 414
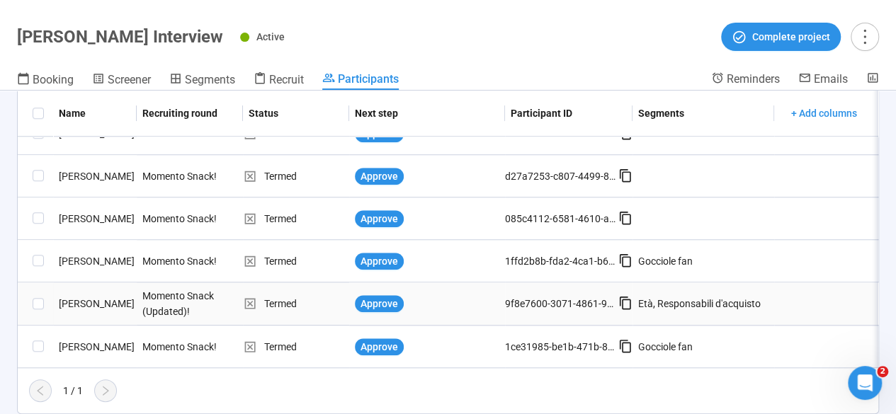
click at [65, 296] on div "Sofia A." at bounding box center [95, 304] width 84 height 16
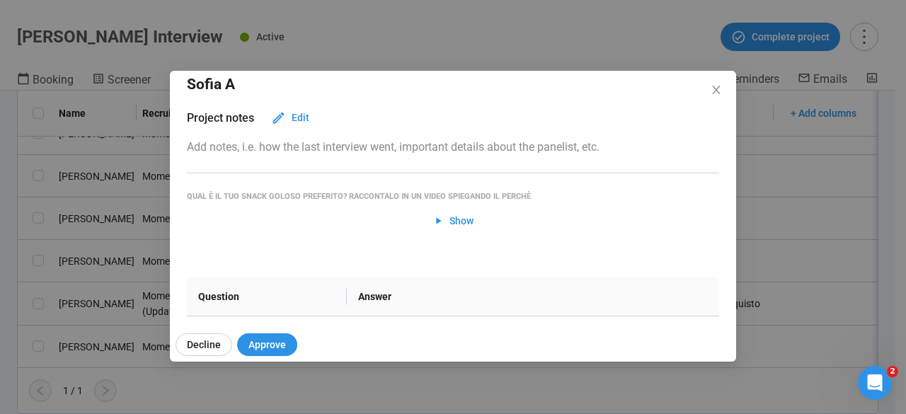
scroll to position [0, 0]
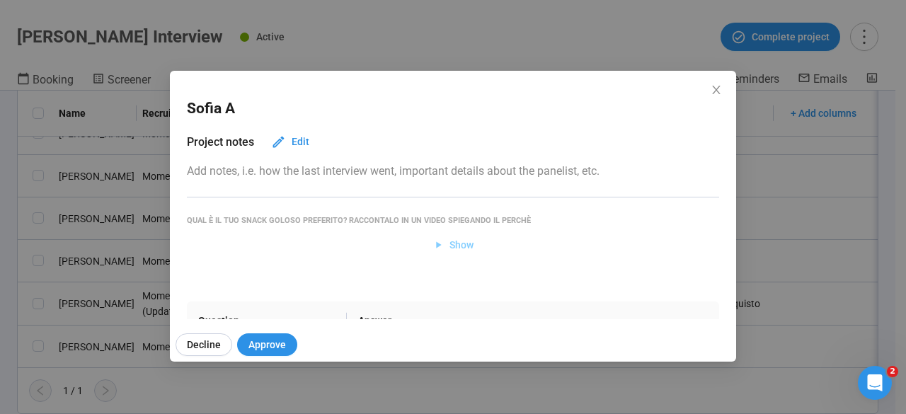
click at [456, 239] on span "Show" at bounding box center [462, 245] width 24 height 16
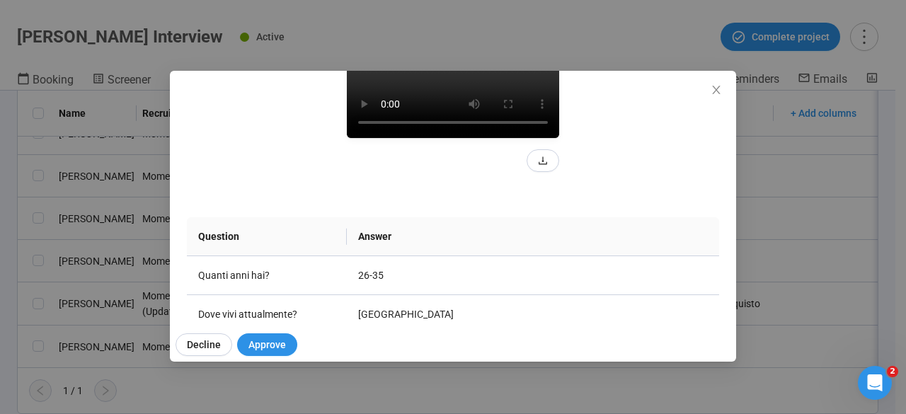
scroll to position [202, 0]
click at [398, 137] on video at bounding box center [453, 84] width 212 height 106
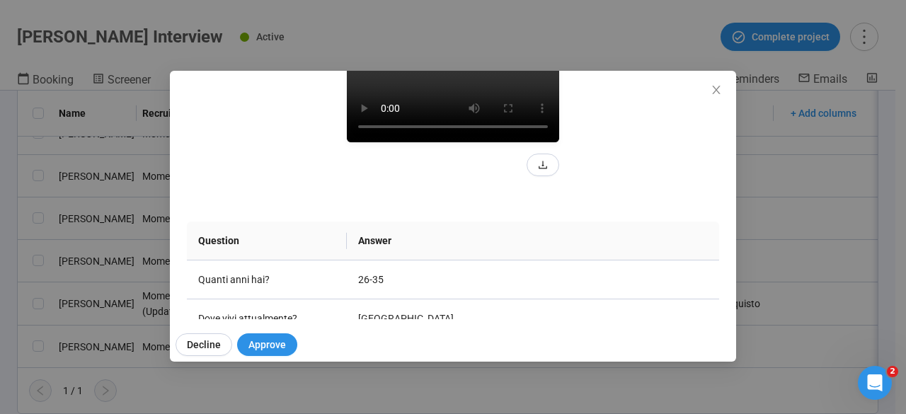
scroll to position [197, 0]
click at [6, 248] on div "Sofia A Project notes Edit Add notes, i.e. how the last interview went, importa…" at bounding box center [453, 207] width 906 height 414
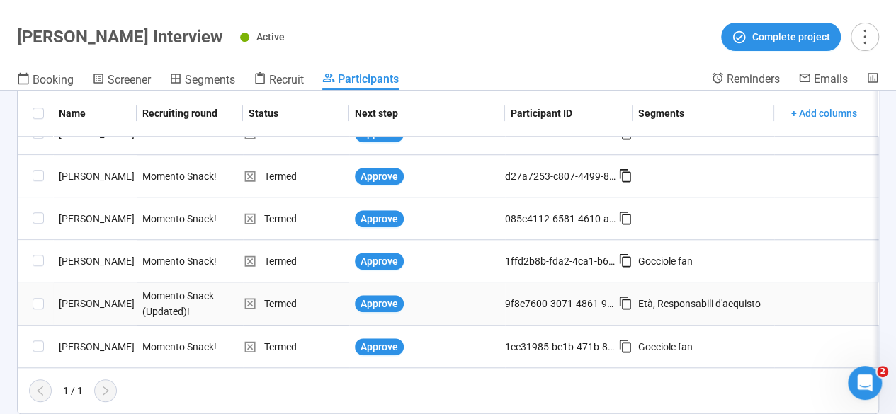
click at [76, 296] on div "[PERSON_NAME]" at bounding box center [95, 304] width 84 height 16
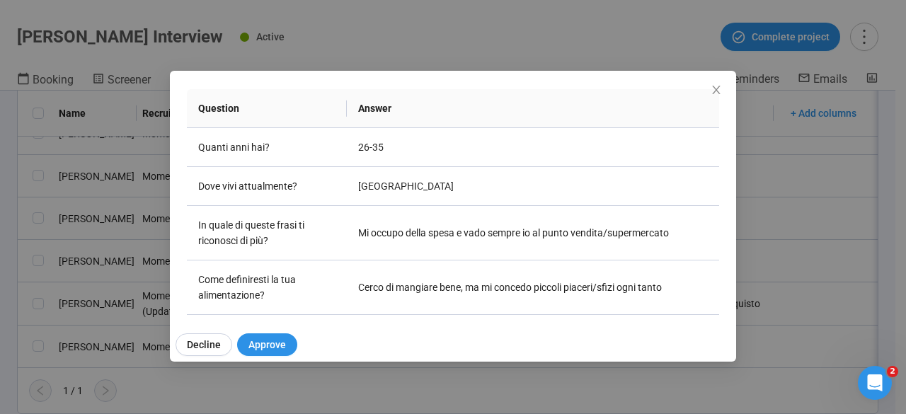
scroll to position [214, 0]
click at [0, 305] on div "Sofia A Project notes Edit Add notes, i.e. how the last interview went, importa…" at bounding box center [453, 207] width 906 height 414
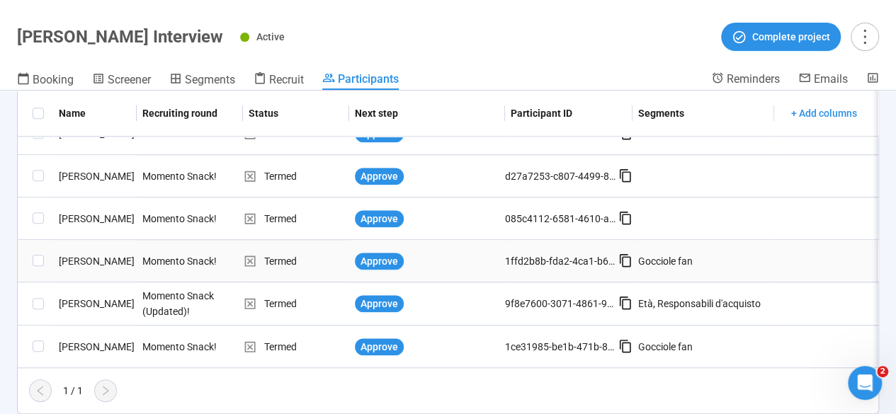
click at [73, 253] on div "[PERSON_NAME]" at bounding box center [95, 261] width 84 height 16
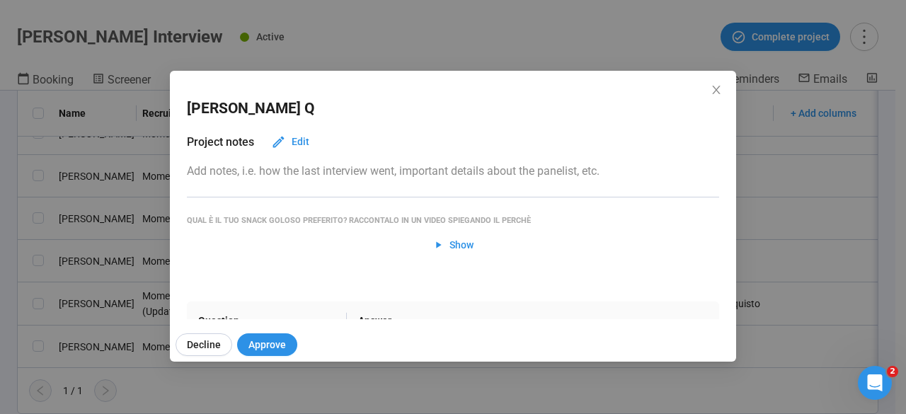
click at [0, 302] on div "Simone Q Project notes Edit Add notes, i.e. how the last interview went, import…" at bounding box center [453, 207] width 906 height 414
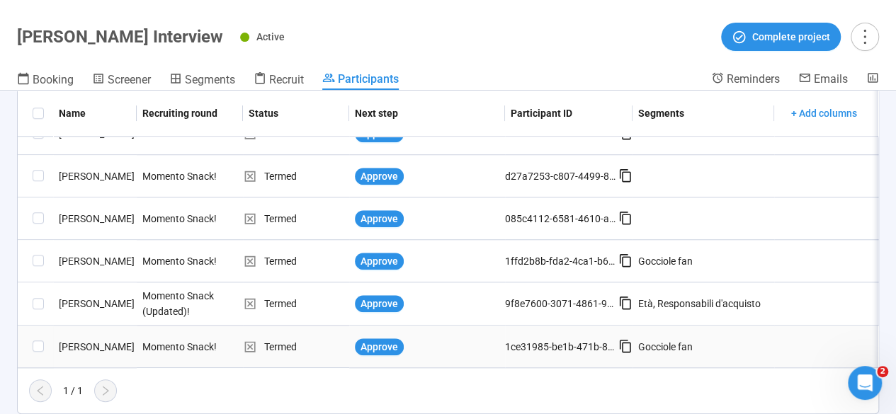
click at [96, 339] on div "[PERSON_NAME]" at bounding box center [95, 347] width 84 height 16
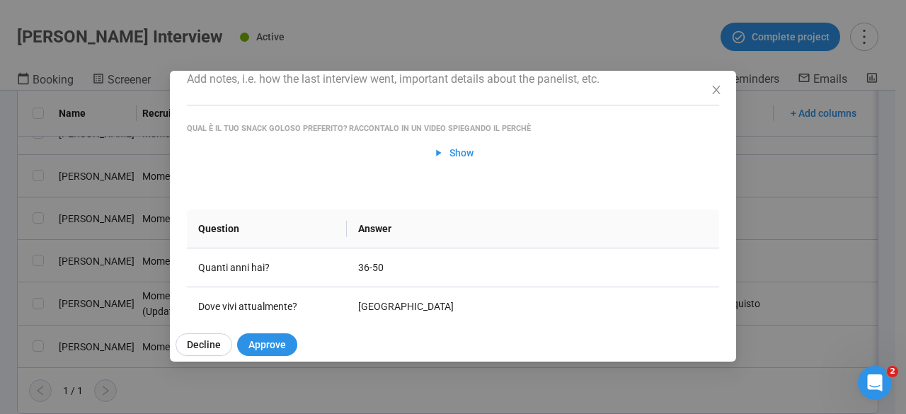
scroll to position [93, 0]
click at [0, 213] on div "Antonella G Project notes Edit Add notes, i.e. how the last interview went, imp…" at bounding box center [453, 207] width 906 height 414
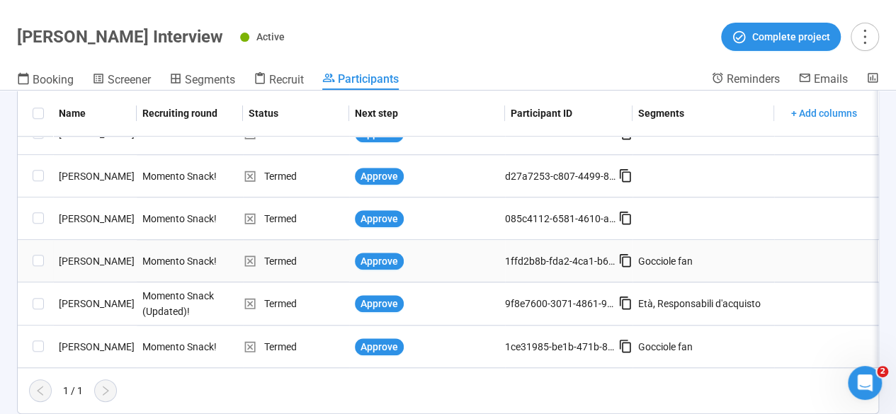
click at [88, 253] on div "[PERSON_NAME]" at bounding box center [95, 261] width 84 height 16
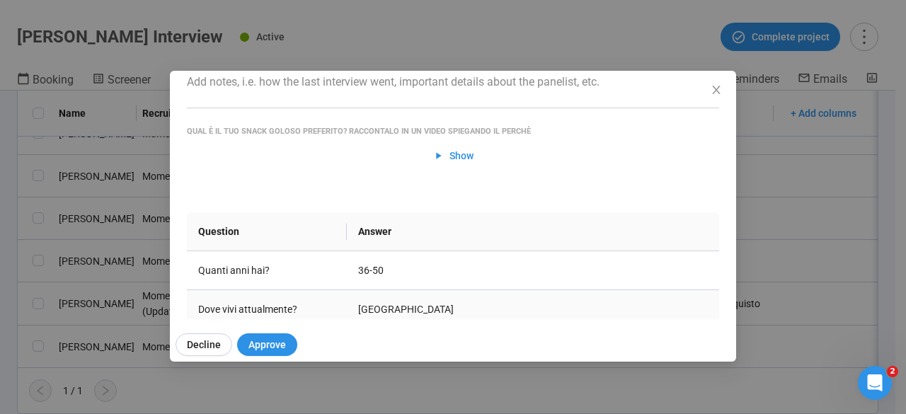
scroll to position [88, 0]
click at [0, 261] on div "Simone Q Project notes Edit Add notes, i.e. how the last interview went, import…" at bounding box center [453, 207] width 906 height 414
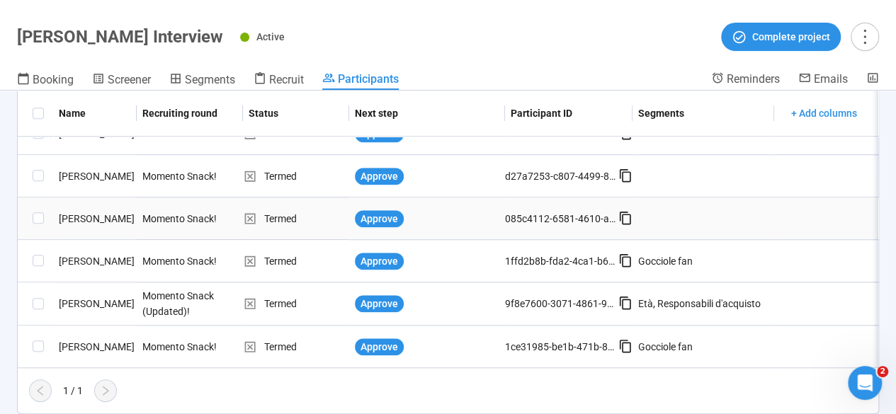
click at [78, 211] on div "[PERSON_NAME]" at bounding box center [95, 219] width 84 height 16
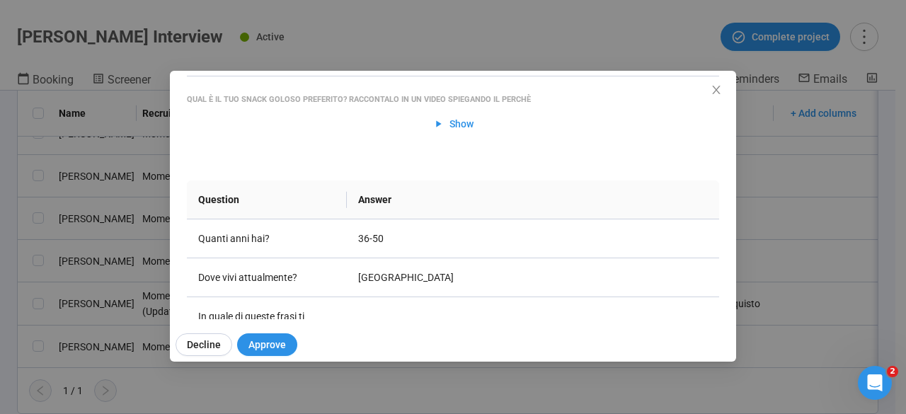
scroll to position [125, 0]
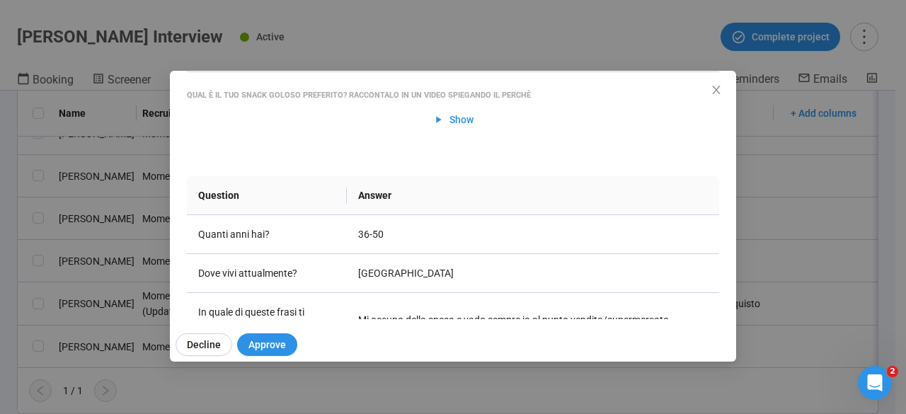
click at [0, 263] on div "Alessia A Project notes Edit Add notes, i.e. how the last interview went, impor…" at bounding box center [453, 207] width 906 height 414
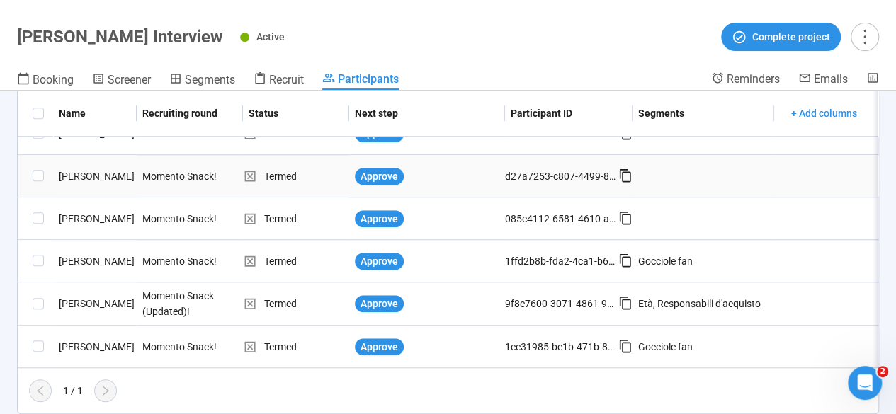
click at [73, 169] on div "[PERSON_NAME]" at bounding box center [95, 176] width 84 height 16
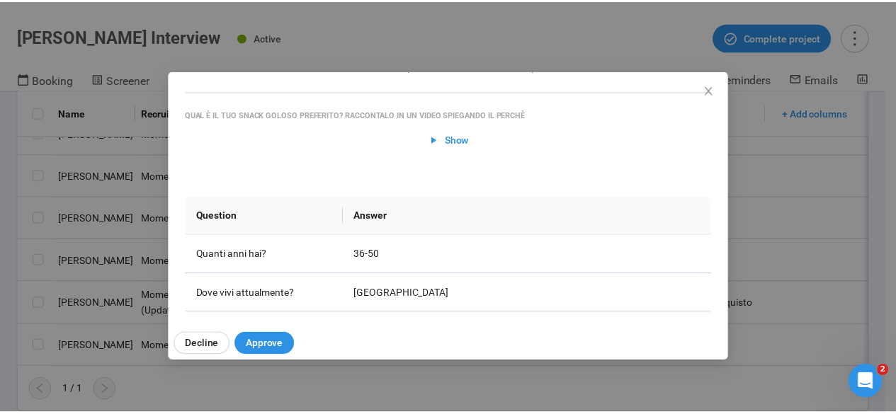
scroll to position [107, 0]
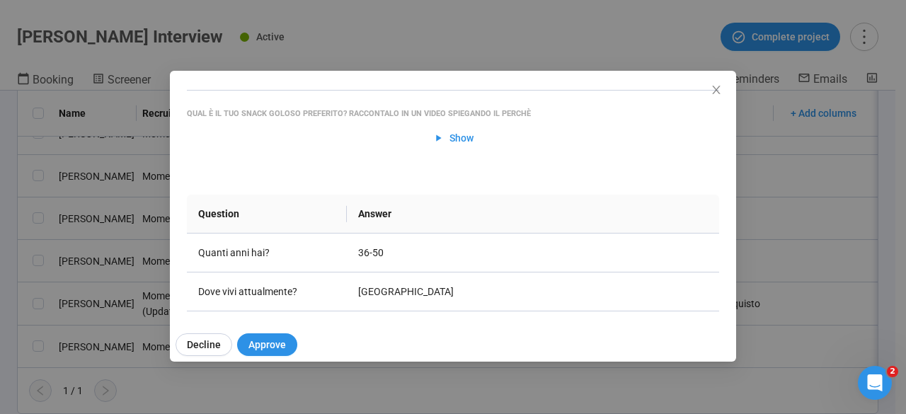
click at [0, 256] on div "Alma B Project notes Edit Add notes, i.e. how the last interview went, importan…" at bounding box center [453, 207] width 906 height 414
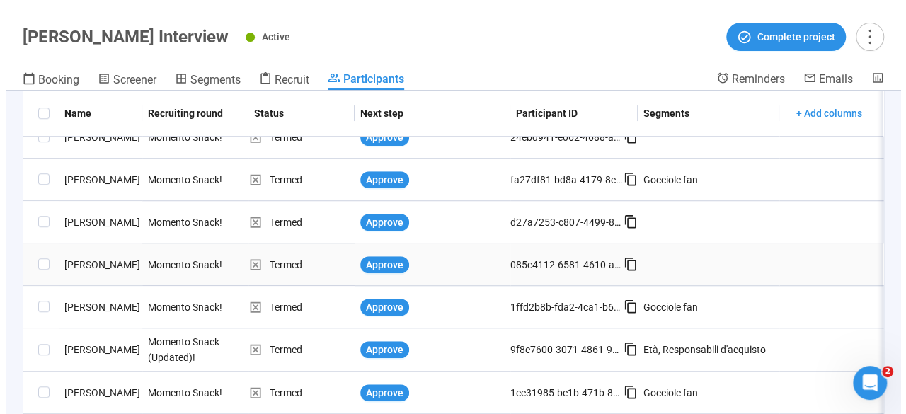
scroll to position [623, 0]
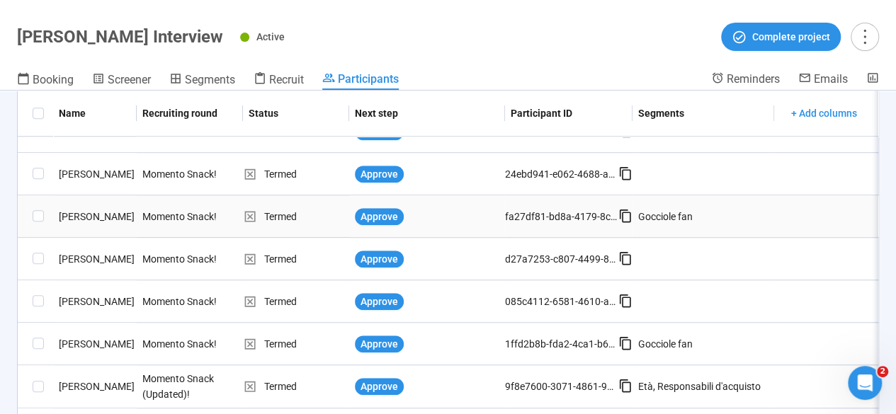
click at [74, 222] on div "[PERSON_NAME]" at bounding box center [95, 217] width 84 height 16
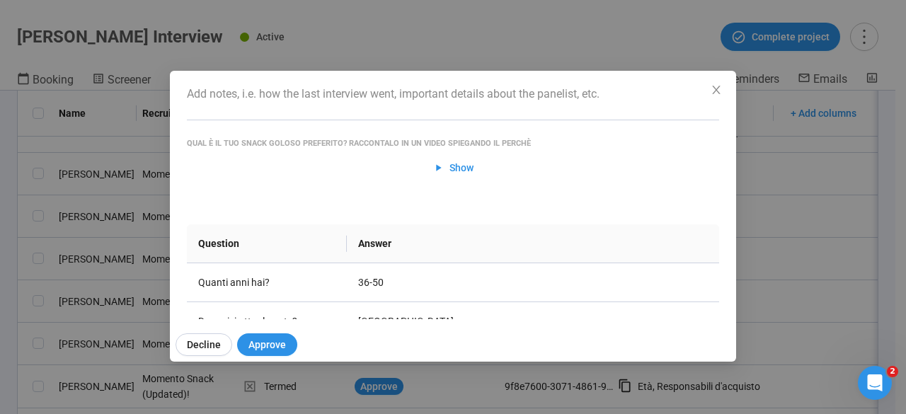
scroll to position [78, 0]
click at [0, 248] on div "Angelo C Project notes Edit Add notes, i.e. how the last interview went, import…" at bounding box center [453, 207] width 906 height 414
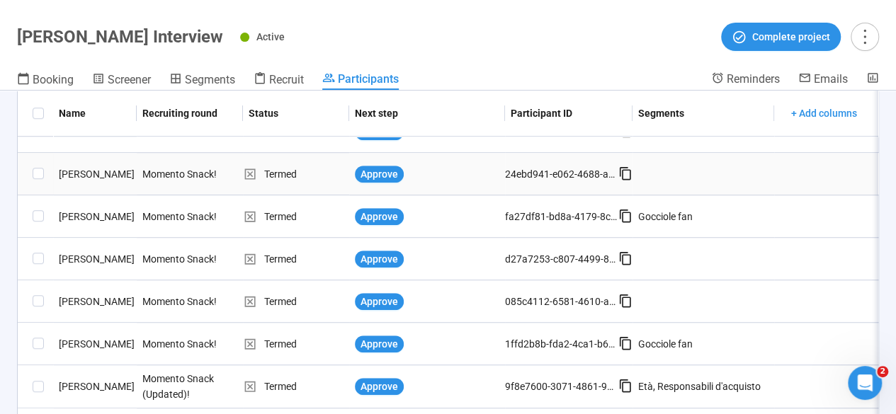
click at [87, 172] on div "[PERSON_NAME]" at bounding box center [95, 174] width 84 height 16
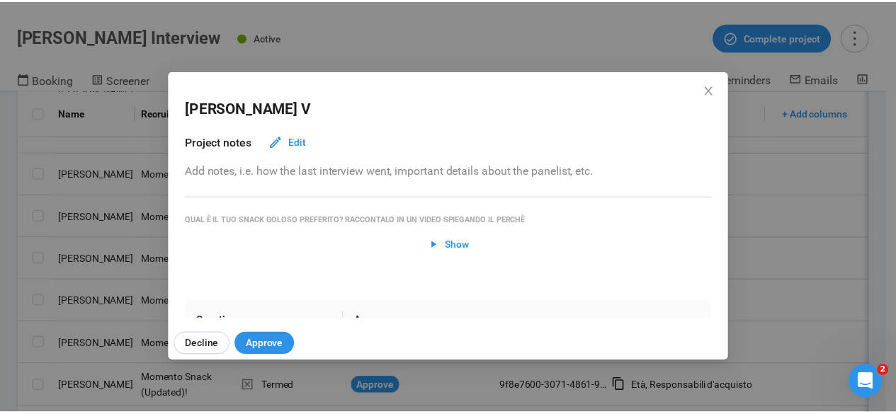
scroll to position [57, 0]
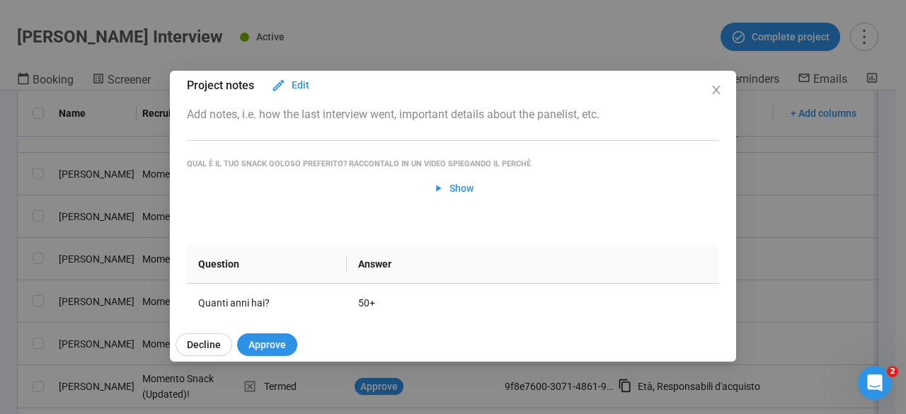
click at [0, 264] on div "David V Project notes Edit Add notes, i.e. how the last interview went, importa…" at bounding box center [453, 207] width 906 height 414
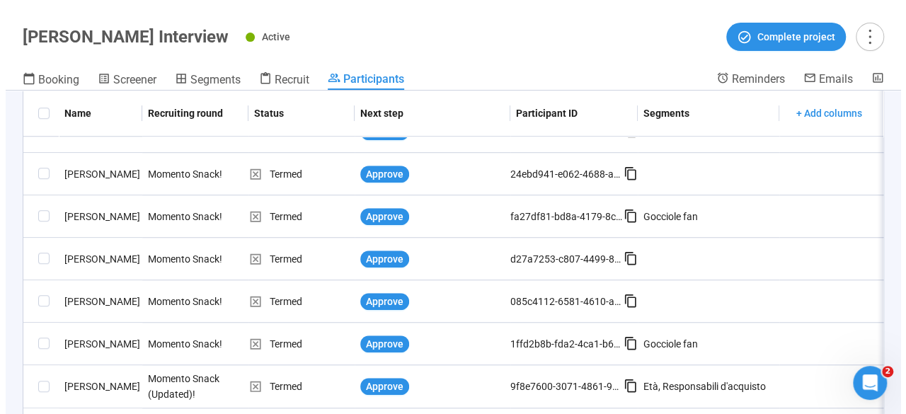
scroll to position [490, 0]
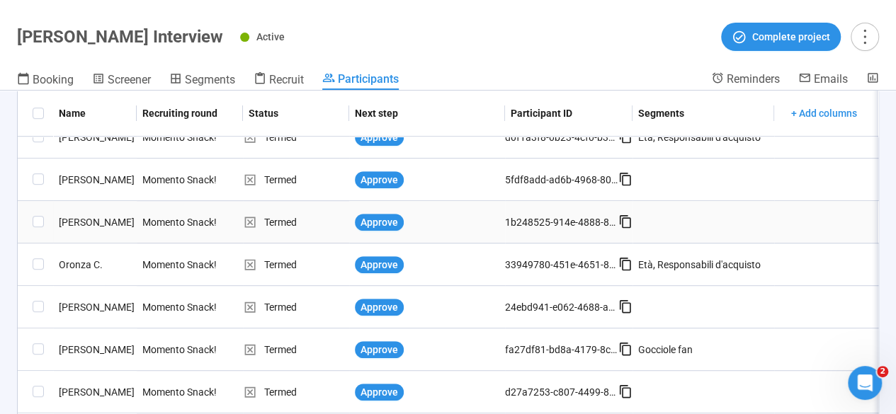
click at [79, 224] on div "[PERSON_NAME]" at bounding box center [95, 222] width 84 height 16
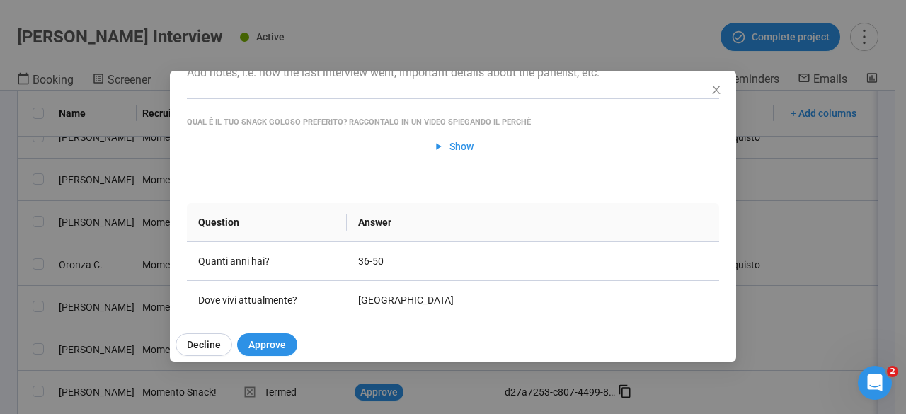
scroll to position [99, 0]
click at [0, 217] on div "Niccolò V Project notes Edit Add notes, i.e. how the last interview went, impor…" at bounding box center [453, 207] width 906 height 414
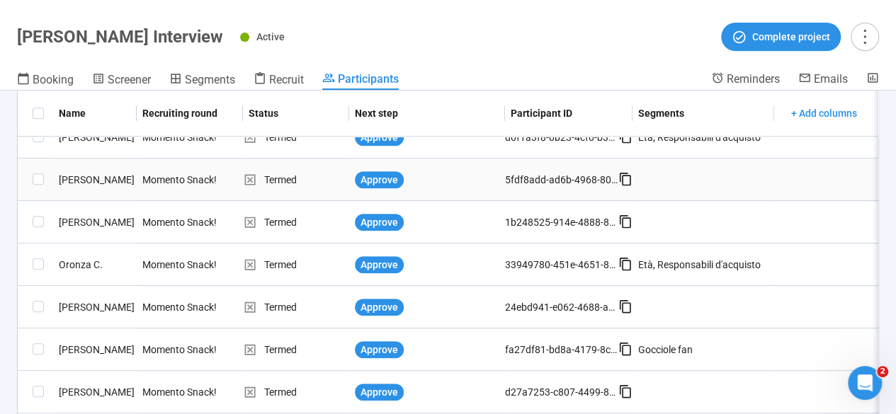
click at [85, 177] on div "[PERSON_NAME]" at bounding box center [95, 180] width 84 height 16
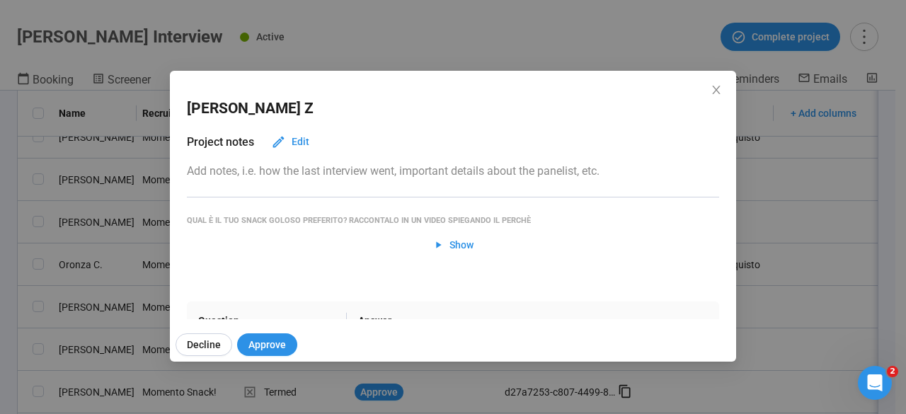
click at [0, 183] on div "Cristina Z Project notes Edit Add notes, i.e. how the last interview went, impo…" at bounding box center [453, 207] width 906 height 414
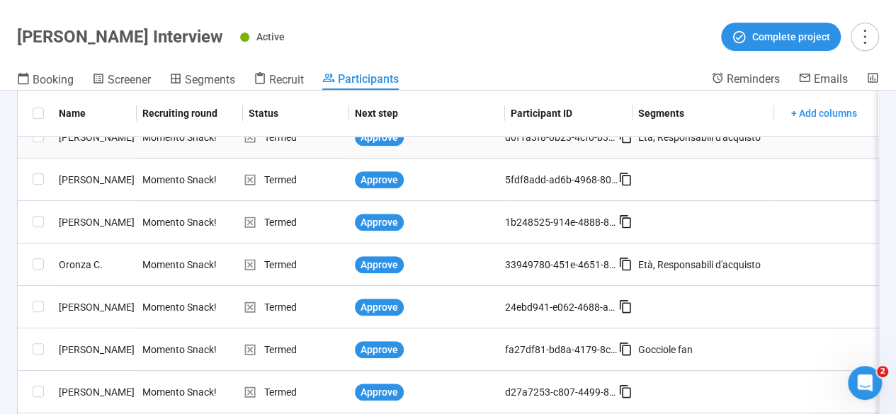
click at [69, 139] on div "[PERSON_NAME]" at bounding box center [95, 138] width 84 height 16
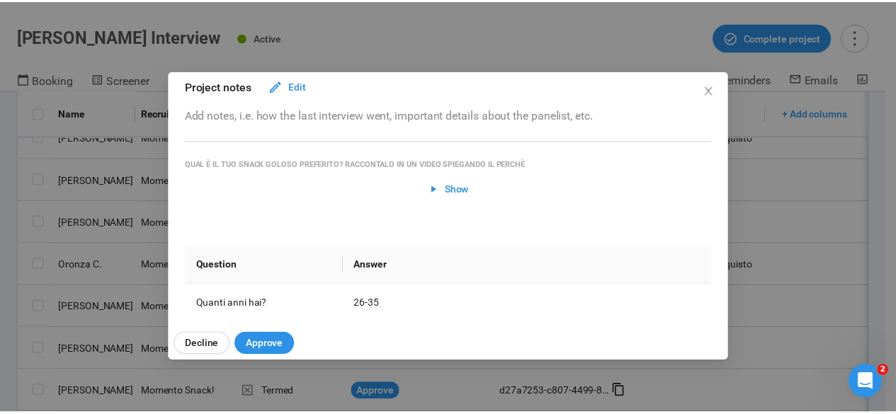
scroll to position [57, 0]
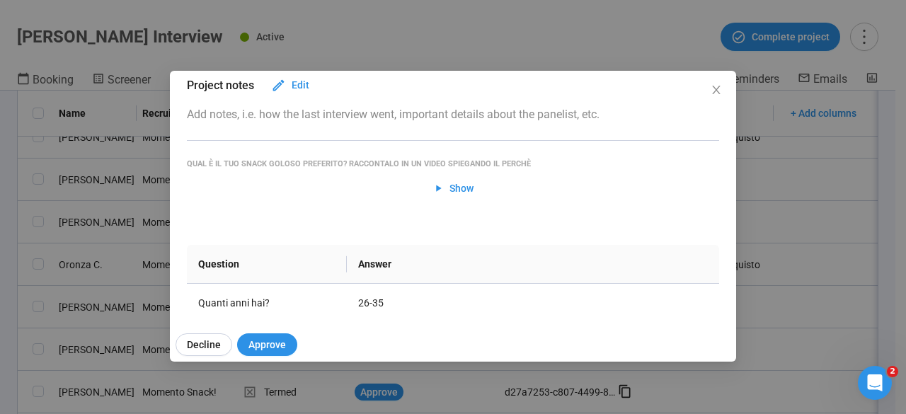
click at [4, 230] on div "Daniele A Project notes Edit Add notes, i.e. how the last interview went, impor…" at bounding box center [453, 207] width 906 height 414
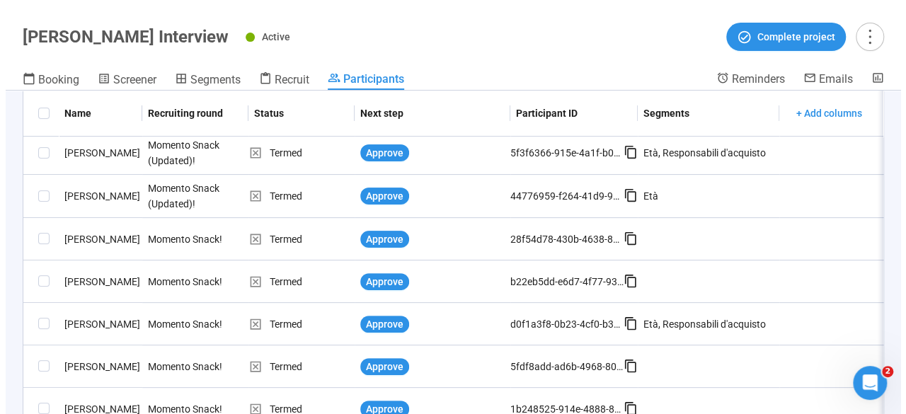
scroll to position [302, 0]
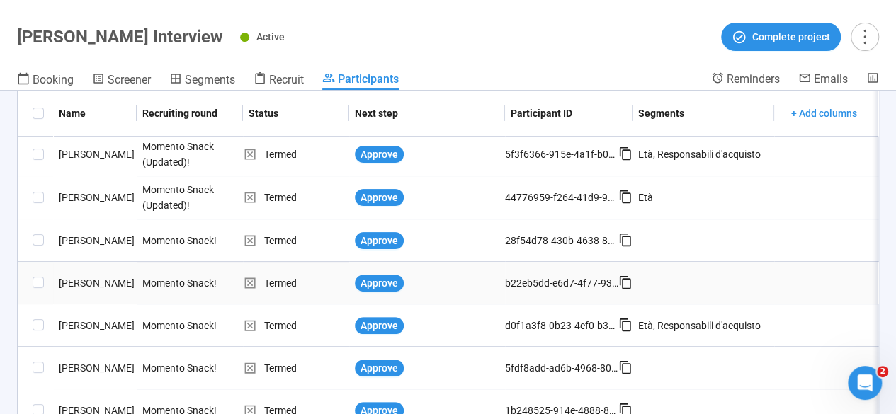
click at [81, 284] on div "[PERSON_NAME]" at bounding box center [95, 283] width 84 height 16
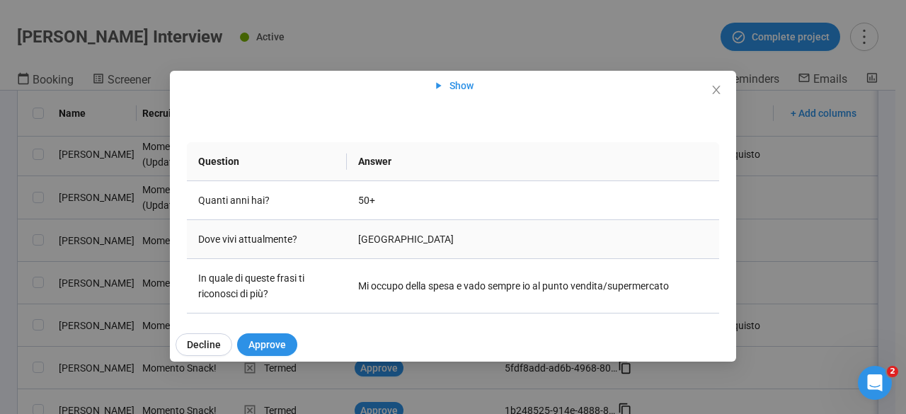
scroll to position [160, 0]
click at [0, 231] on div "Raffaele B Project notes Edit Add notes, i.e. how the last interview went, impo…" at bounding box center [453, 207] width 906 height 414
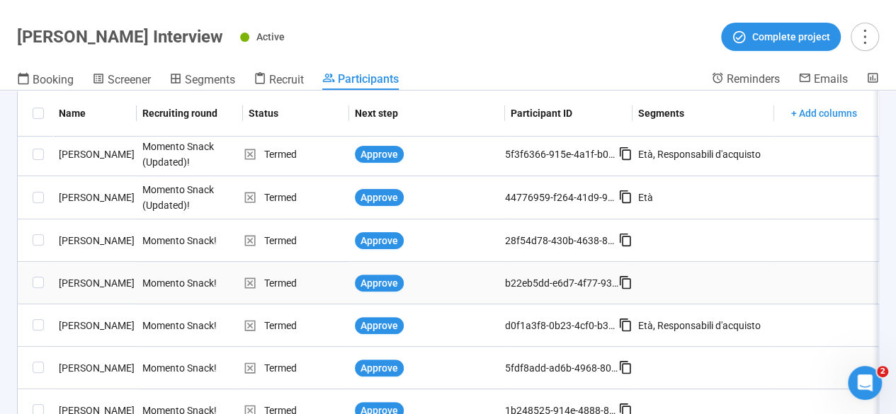
click at [85, 287] on div "[PERSON_NAME]" at bounding box center [95, 283] width 84 height 16
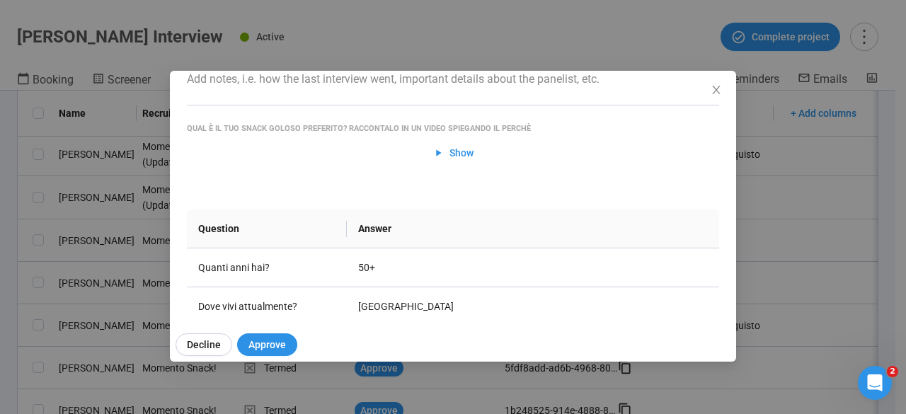
scroll to position [104, 0]
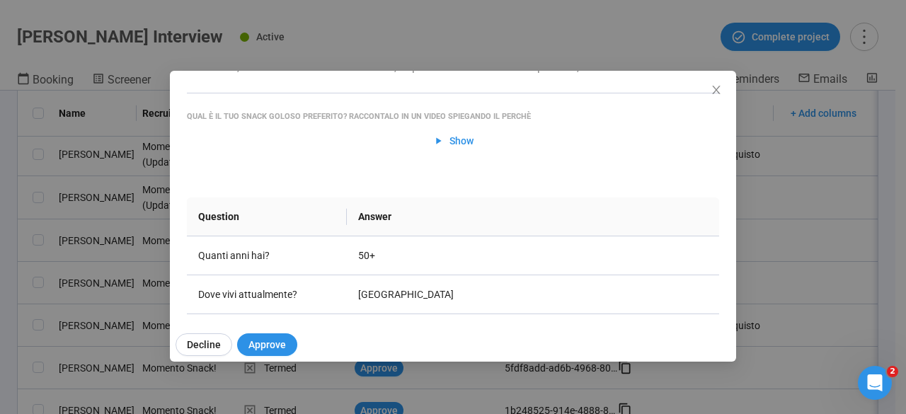
click at [0, 287] on div "Raffaele B Project notes Edit Add notes, i.e. how the last interview went, impo…" at bounding box center [453, 207] width 906 height 414
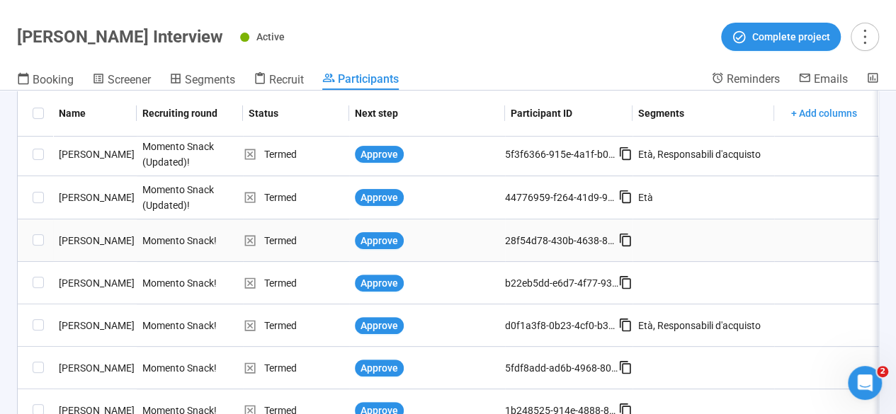
click at [77, 246] on div "[PERSON_NAME]" at bounding box center [95, 241] width 84 height 16
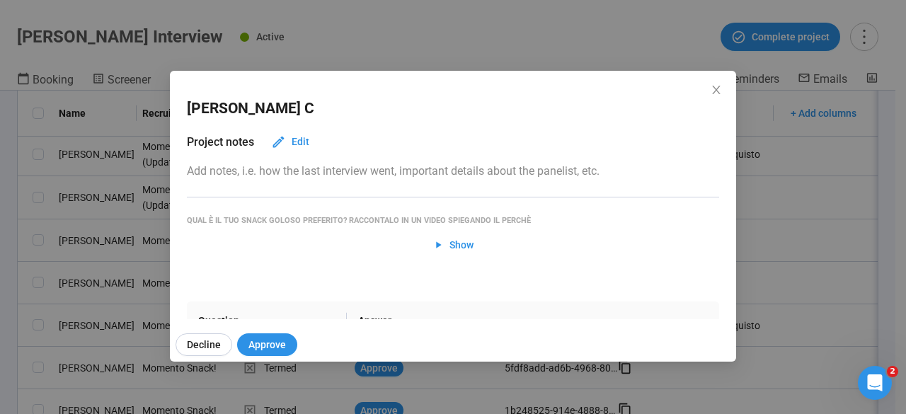
scroll to position [102, 0]
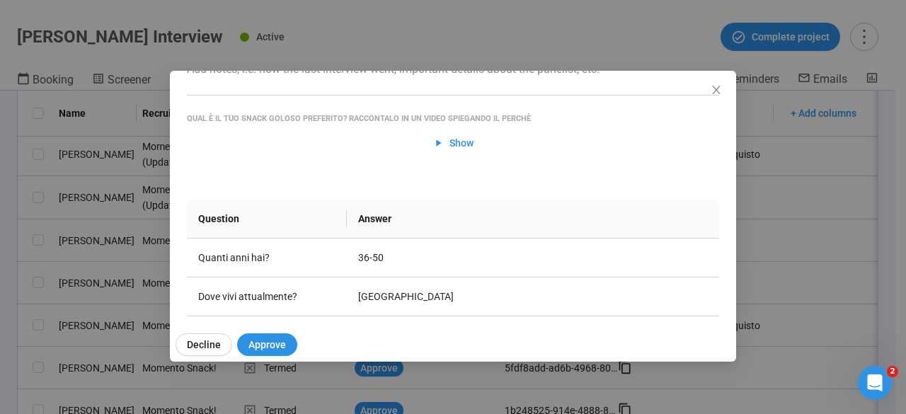
click at [0, 263] on div "Simone C Project notes Edit Add notes, i.e. how the last interview went, import…" at bounding box center [453, 207] width 906 height 414
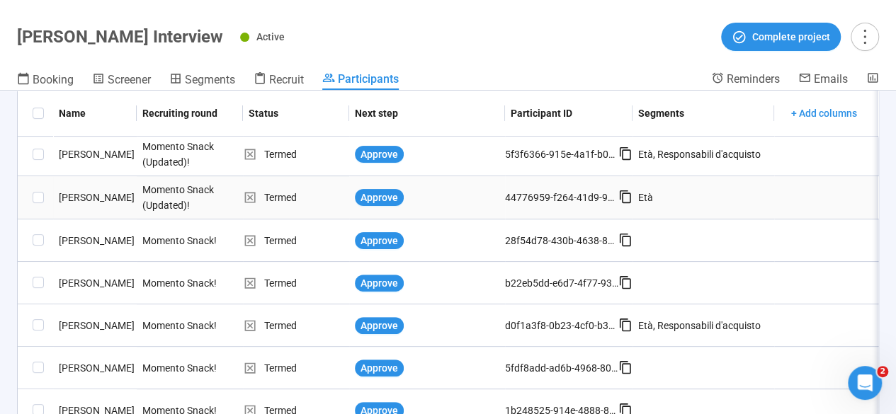
click at [64, 205] on div "[PERSON_NAME]" at bounding box center [95, 198] width 84 height 16
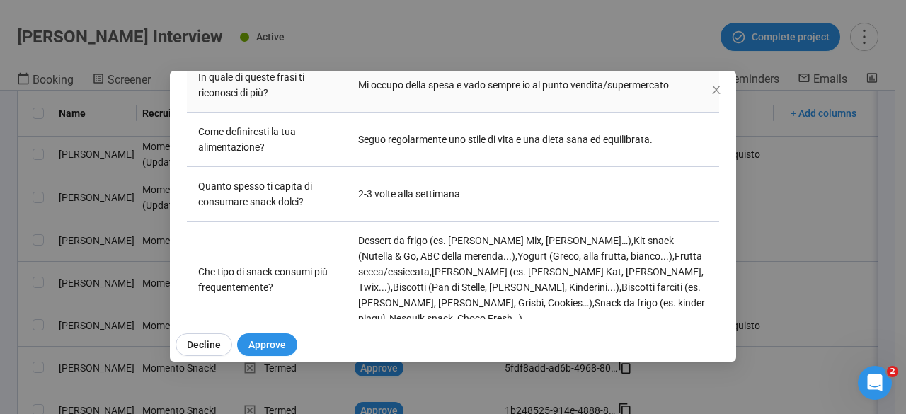
scroll to position [365, 0]
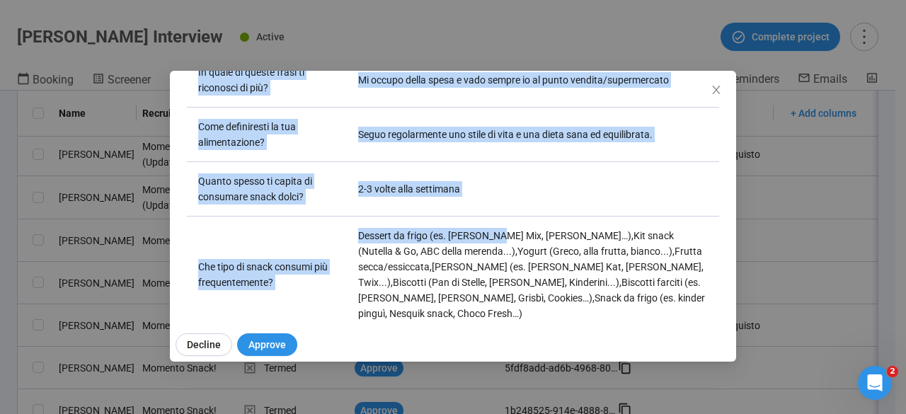
drag, startPoint x: 491, startPoint y: 231, endPoint x: 0, endPoint y: 251, distance: 491.0
click at [0, 251] on div "Sara P Project notes Edit Add notes, i.e. how the last interview went, importan…" at bounding box center [453, 207] width 906 height 414
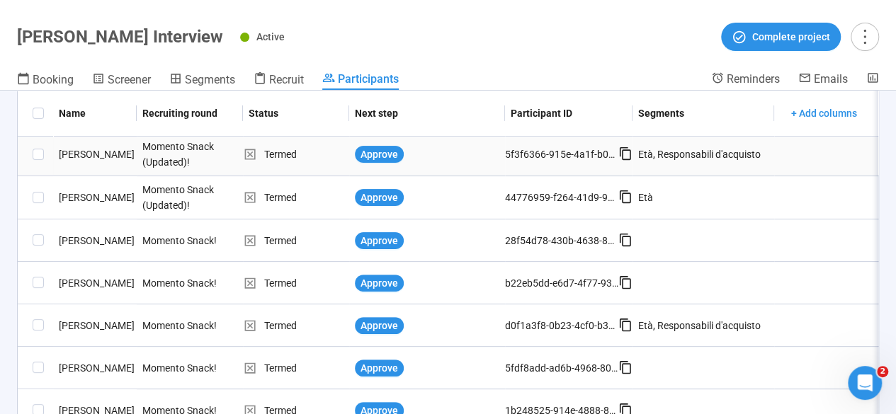
click at [81, 159] on div "[PERSON_NAME]" at bounding box center [95, 155] width 84 height 16
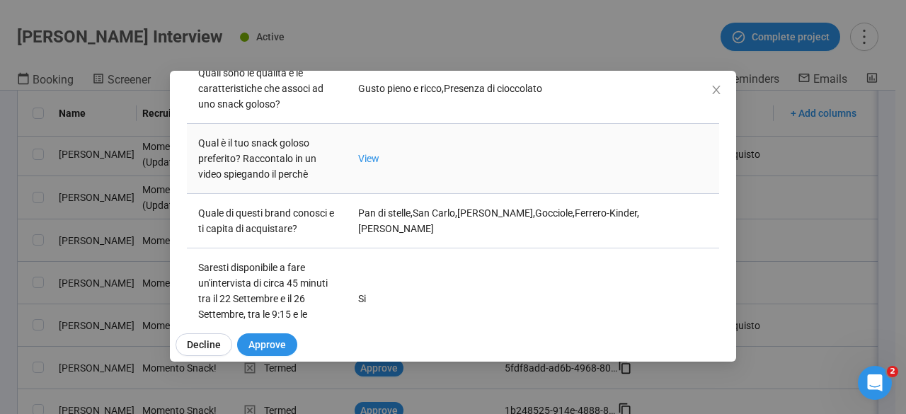
scroll to position [654, 0]
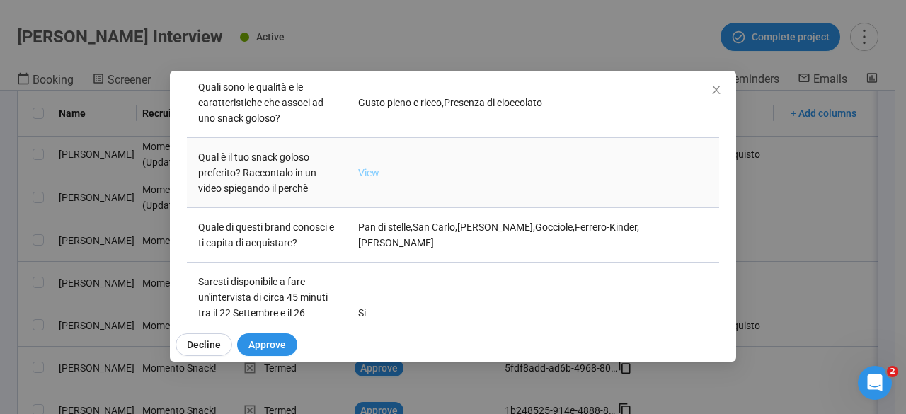
click at [363, 173] on link "View" at bounding box center [368, 172] width 21 height 11
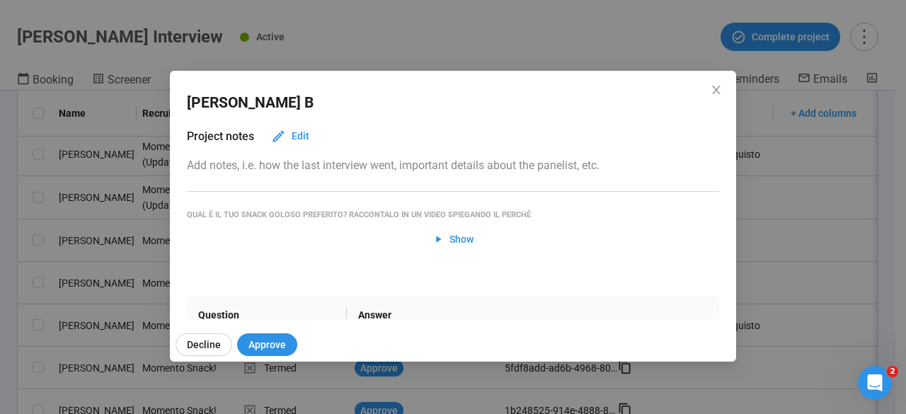
scroll to position [0, 0]
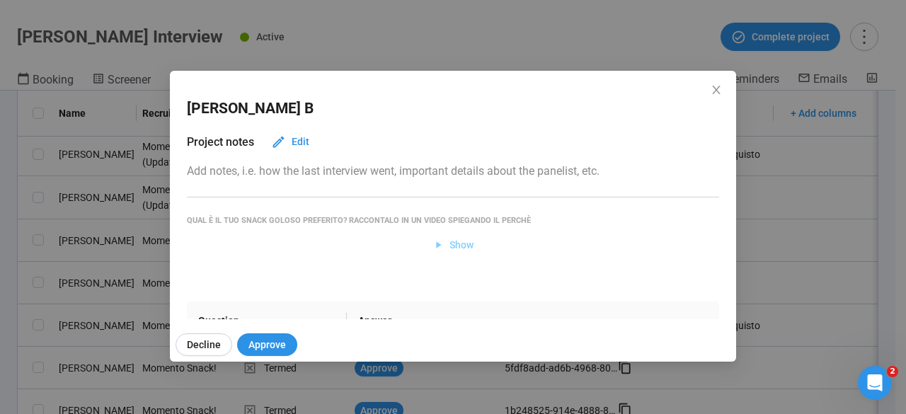
click at [450, 248] on span "Show" at bounding box center [462, 245] width 24 height 16
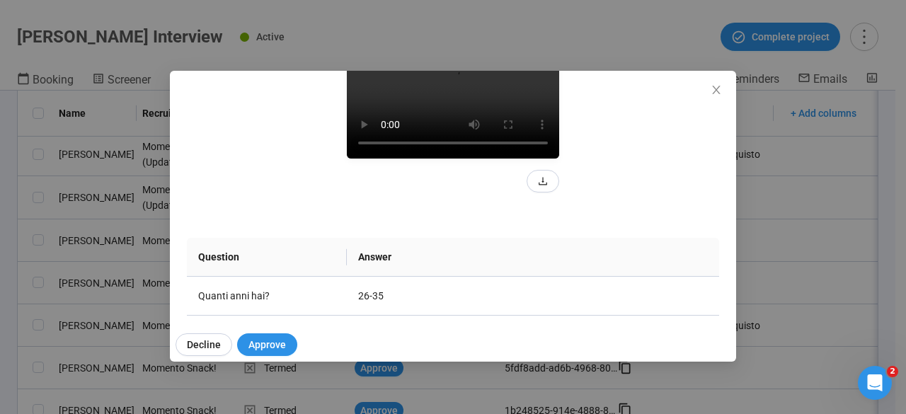
scroll to position [180, 0]
click at [202, 194] on div at bounding box center [453, 124] width 532 height 140
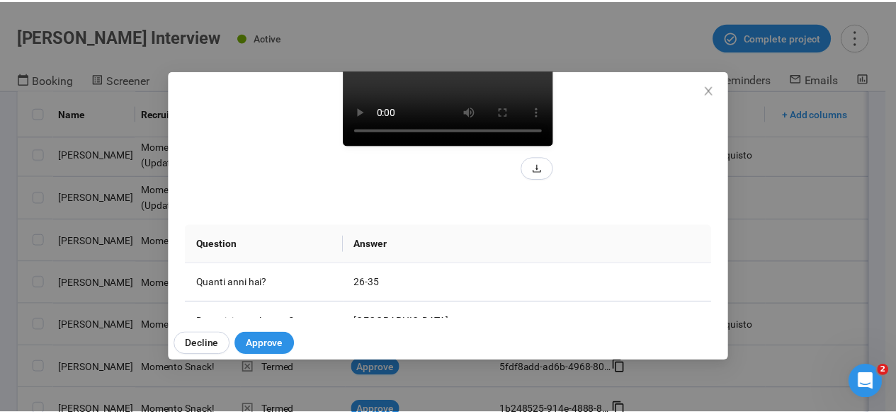
scroll to position [192, 0]
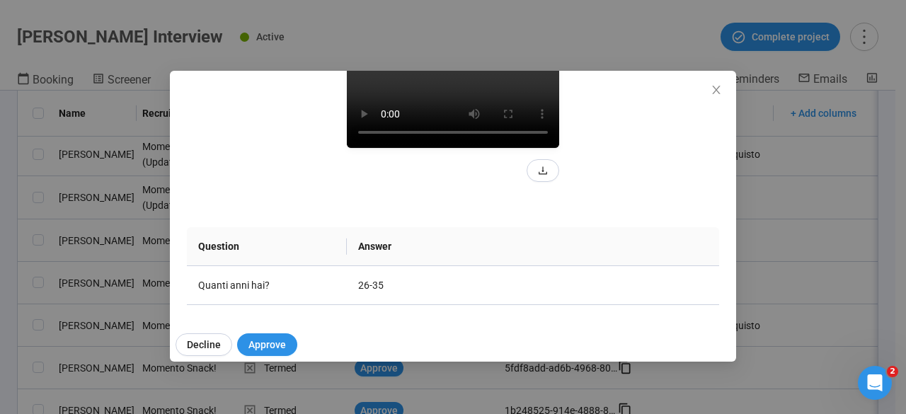
click at [0, 194] on div "Riccardo B Project notes Edit Add notes, i.e. how the last interview went, impo…" at bounding box center [453, 207] width 906 height 414
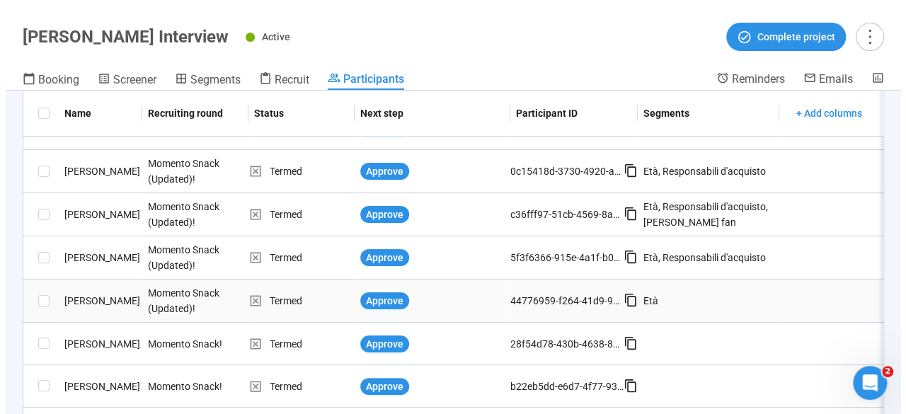
scroll to position [194, 0]
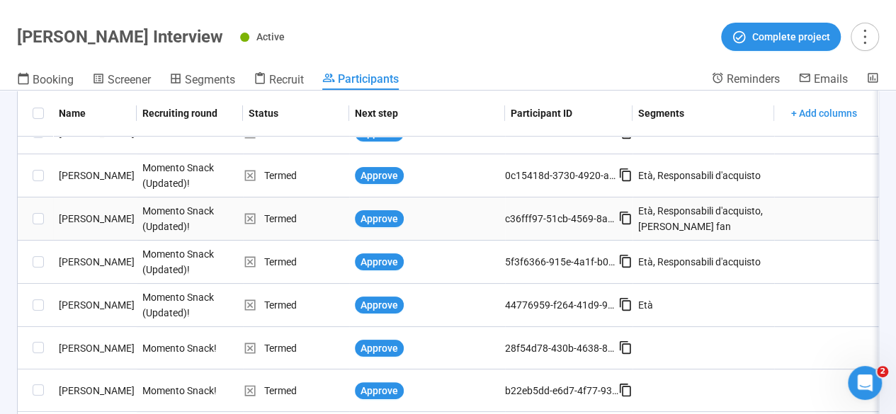
click at [78, 224] on div "[PERSON_NAME]" at bounding box center [95, 219] width 84 height 16
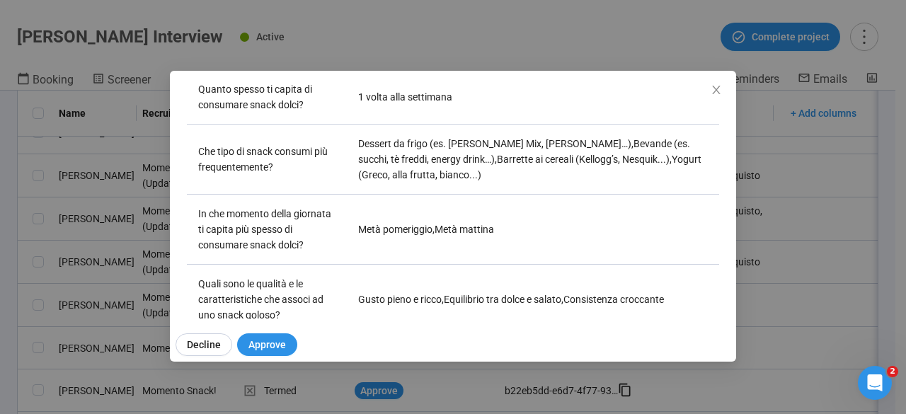
scroll to position [457, 0]
click at [0, 279] on div "Laura I Project notes Edit Add notes, i.e. how the last interview went, importa…" at bounding box center [453, 207] width 906 height 414
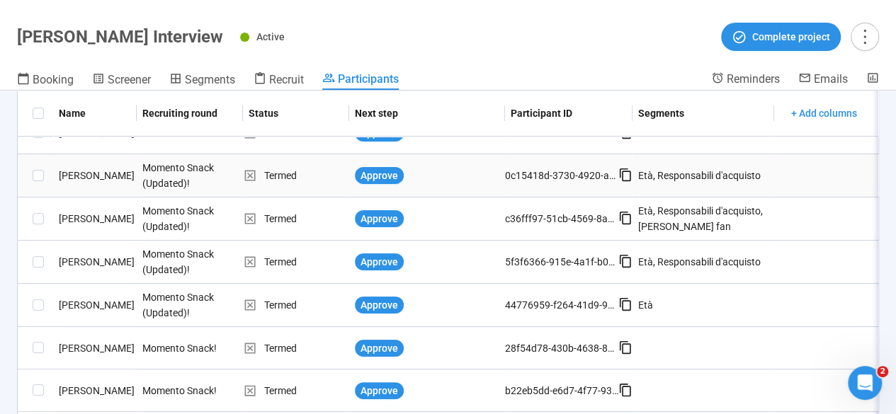
click at [79, 178] on div "[PERSON_NAME] [PERSON_NAME]" at bounding box center [95, 176] width 84 height 16
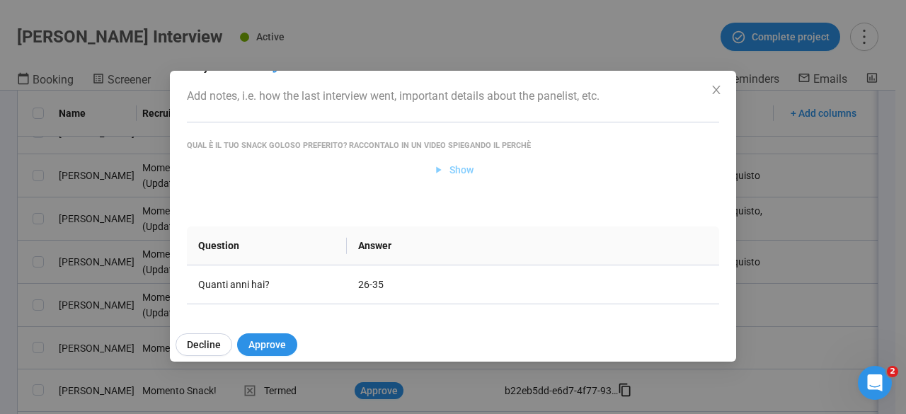
scroll to position [74, 0]
click at [456, 168] on span "Show" at bounding box center [462, 172] width 24 height 16
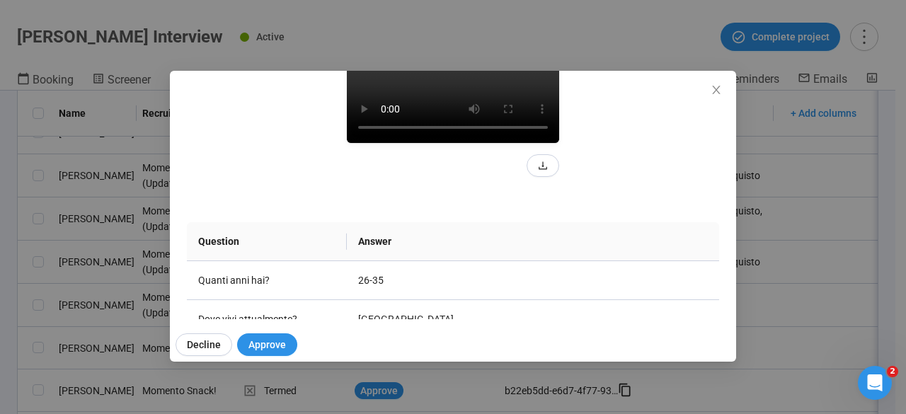
scroll to position [197, 0]
click at [403, 143] on video at bounding box center [453, 90] width 212 height 106
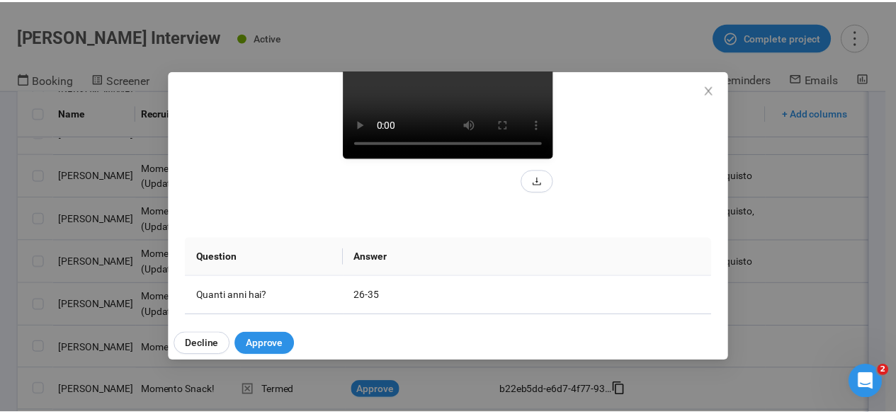
scroll to position [174, 0]
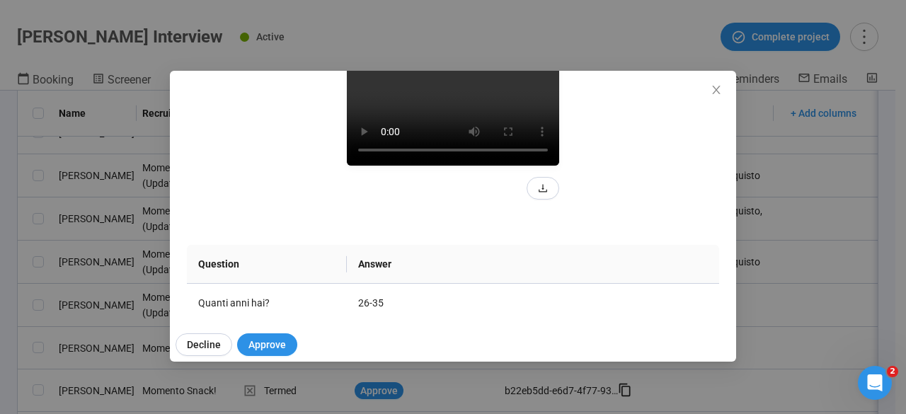
click at [347, 166] on video at bounding box center [453, 112] width 212 height 106
click at [1, 190] on div "Steven Oluwafemi Ikechukwu F Project notes Edit Add notes, i.e. how the last in…" at bounding box center [453, 207] width 906 height 414
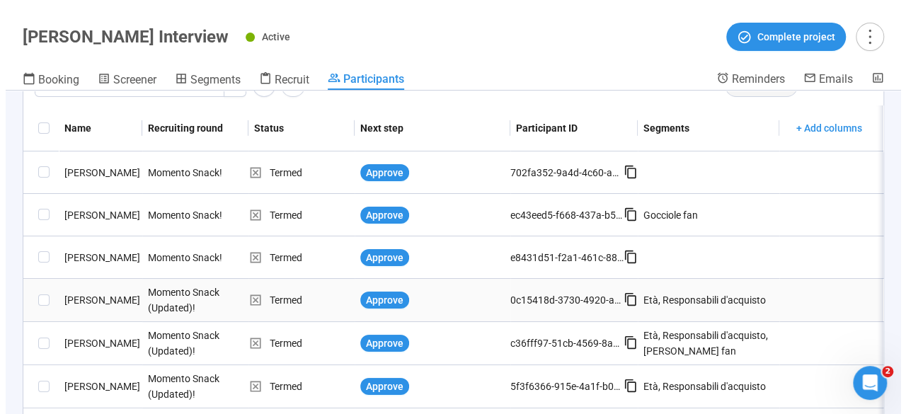
scroll to position [69, 0]
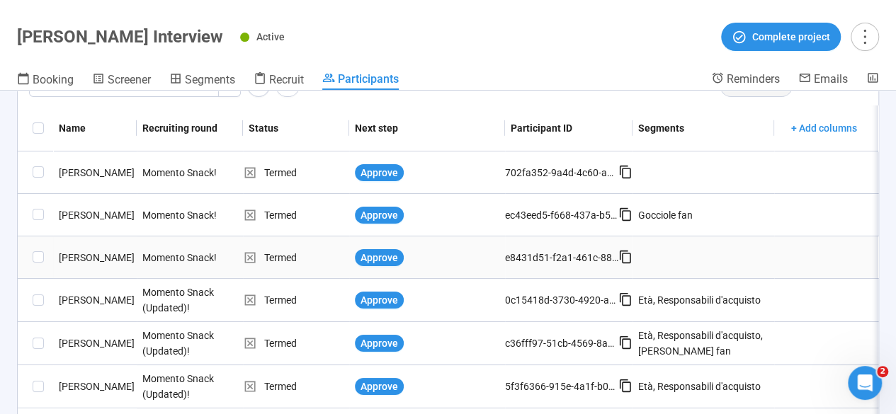
click at [79, 253] on div "[PERSON_NAME]" at bounding box center [95, 258] width 84 height 16
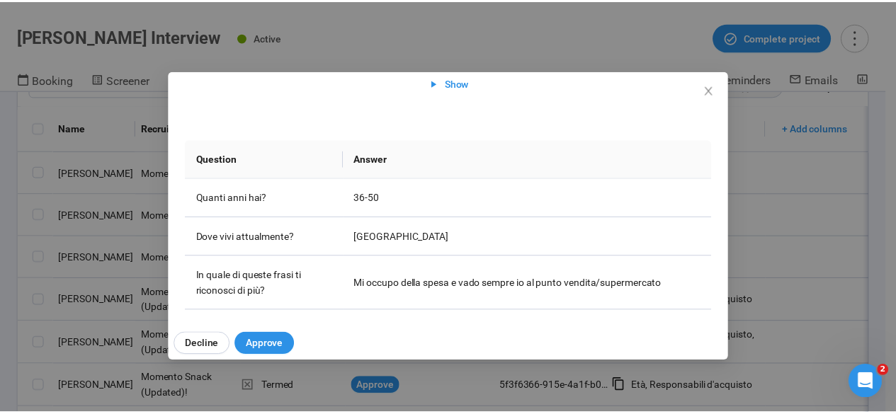
scroll to position [163, 0]
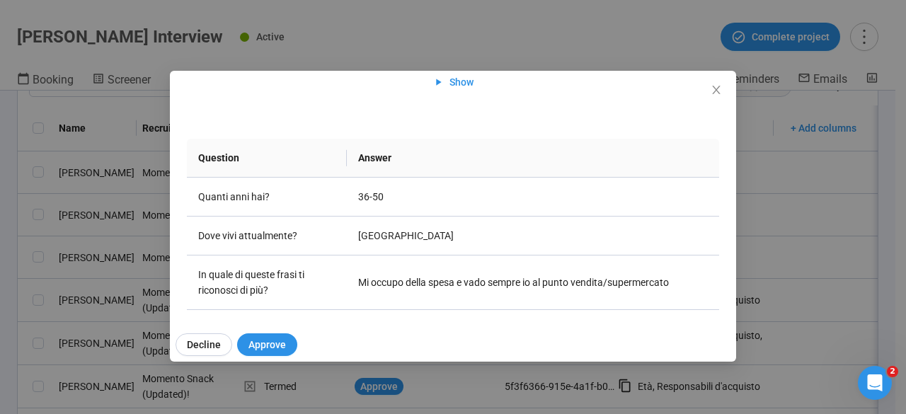
click at [0, 225] on div "Silvano F Project notes Edit Add notes, i.e. how the last interview went, impor…" at bounding box center [453, 207] width 906 height 414
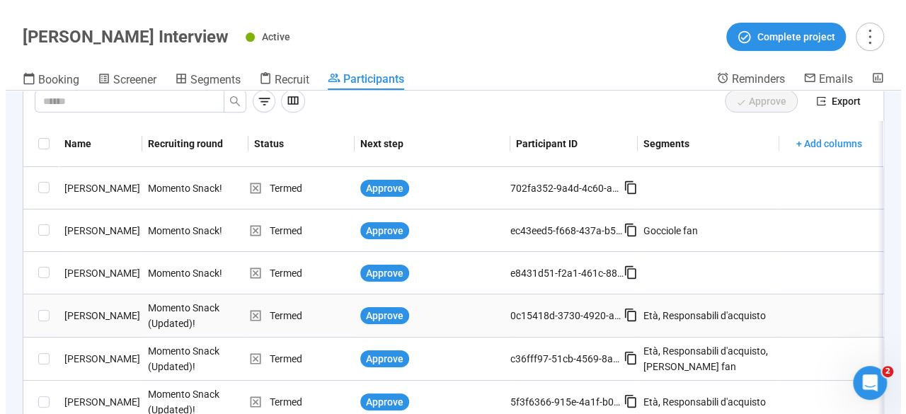
scroll to position [60, 0]
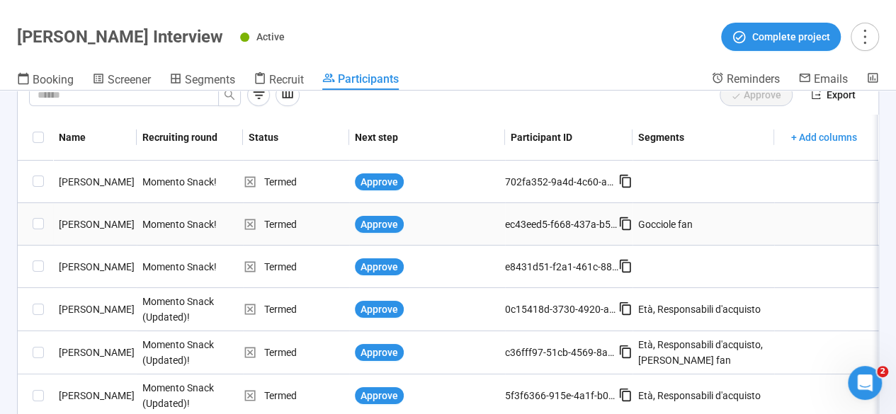
click at [98, 220] on div "[PERSON_NAME]" at bounding box center [95, 225] width 84 height 16
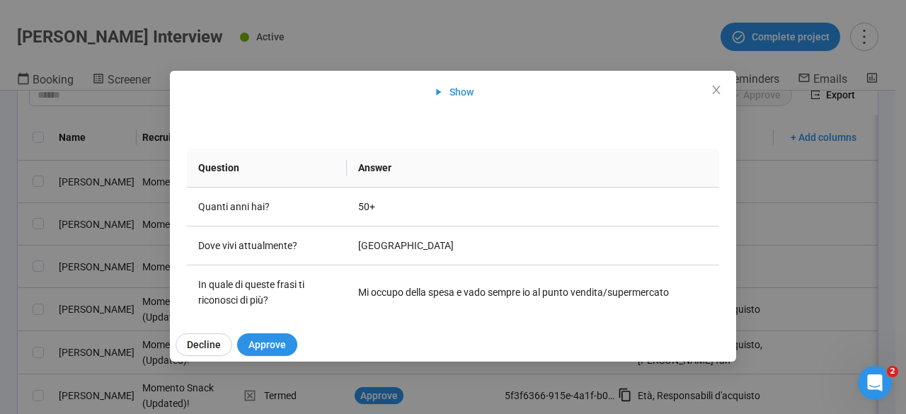
scroll to position [153, 0]
click at [2, 275] on div "Maurizio S Project notes Edit Add notes, i.e. how the last interview went, impo…" at bounding box center [453, 207] width 906 height 414
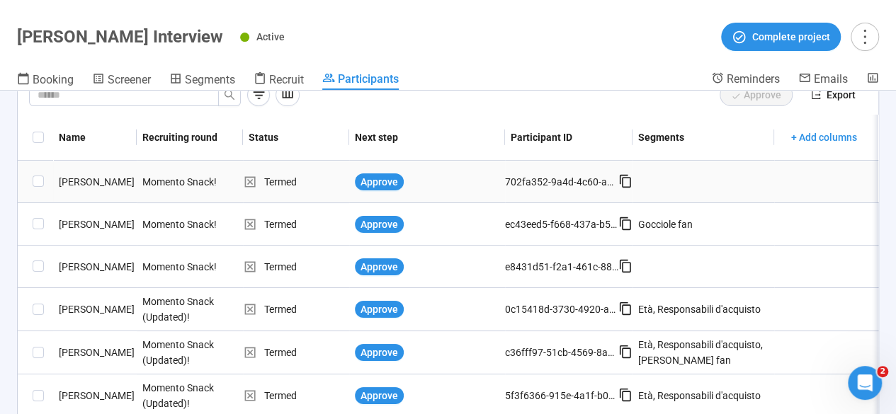
click at [86, 181] on div "[PERSON_NAME]" at bounding box center [95, 182] width 84 height 16
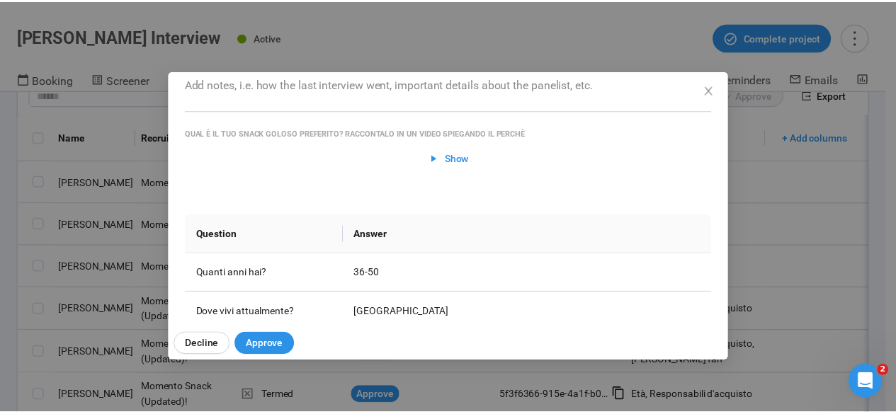
scroll to position [90, 0]
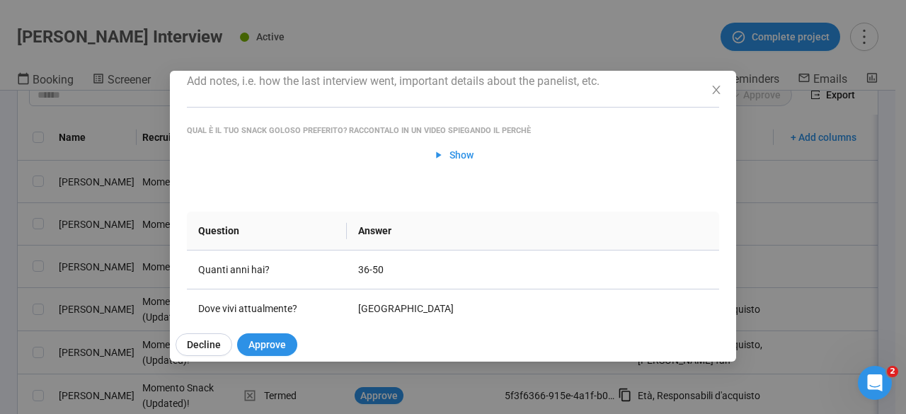
click at [0, 239] on div "Demis M Project notes Edit Add notes, i.e. how the last interview went, importa…" at bounding box center [453, 207] width 906 height 414
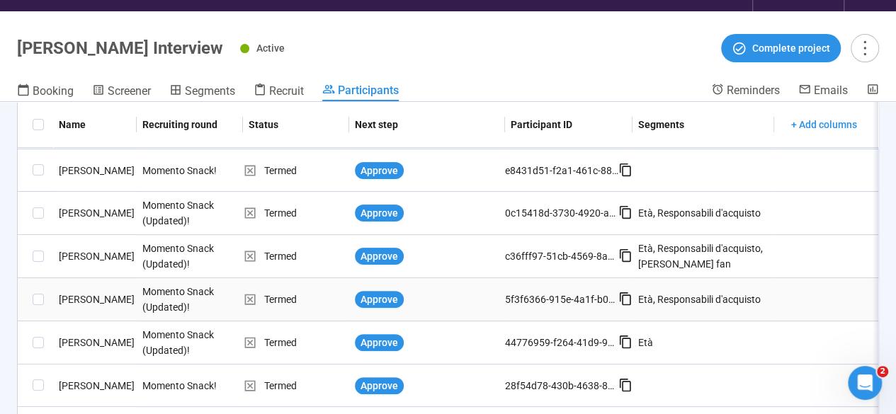
scroll to position [0, 0]
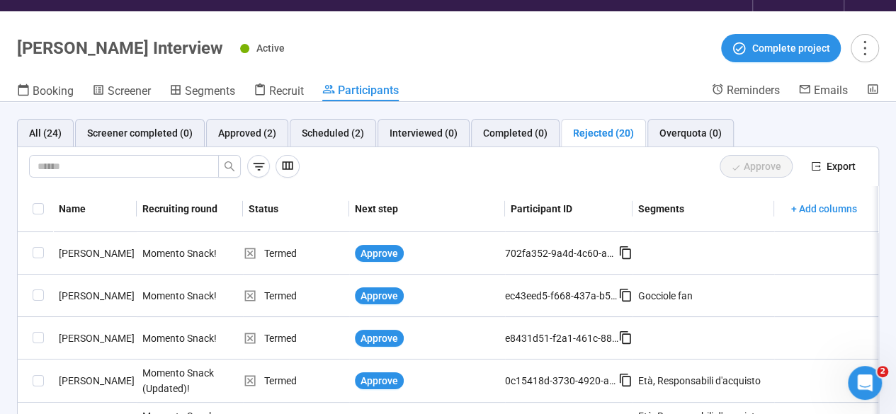
click at [483, 161] on div "Approve" at bounding box center [552, 166] width 494 height 23
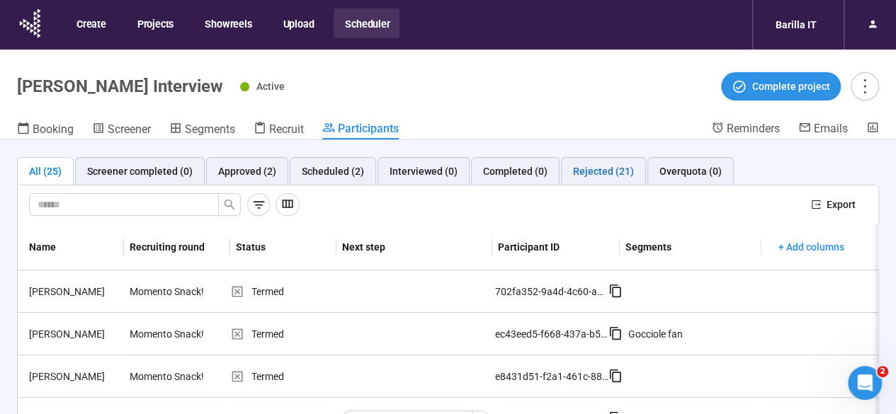
click at [598, 165] on div "Rejected (21)" at bounding box center [603, 172] width 61 height 16
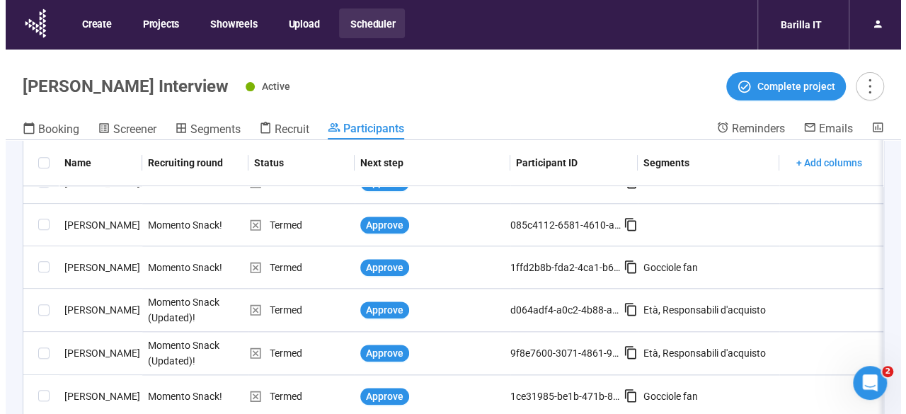
scroll to position [50, 0]
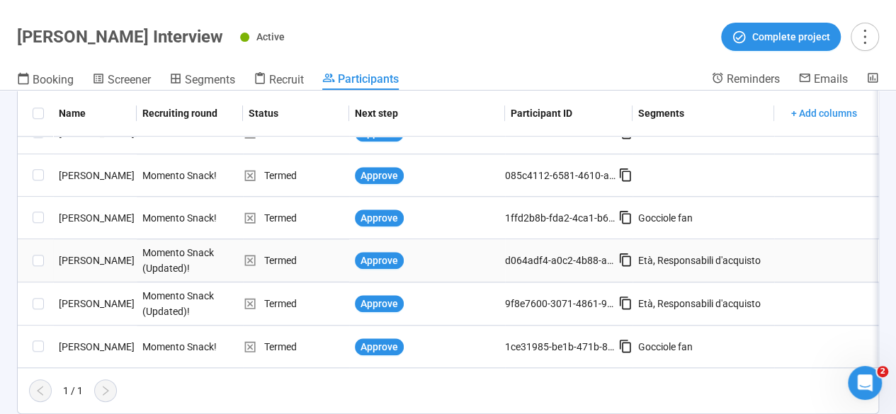
click at [72, 254] on div "[PERSON_NAME]" at bounding box center [95, 261] width 84 height 16
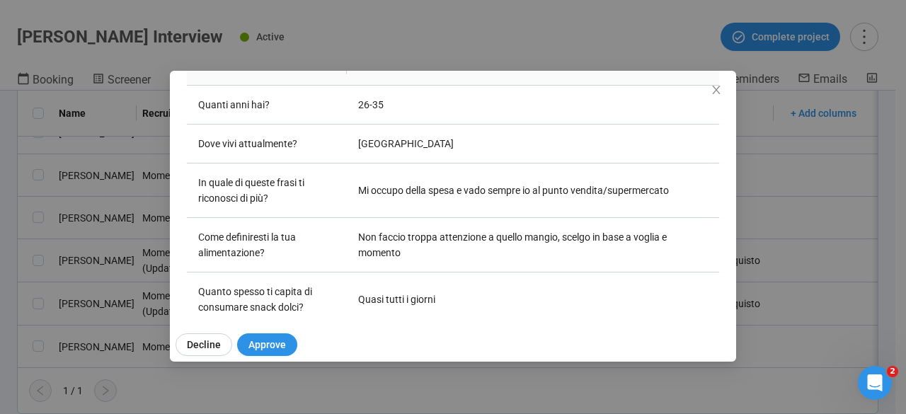
scroll to position [0, 0]
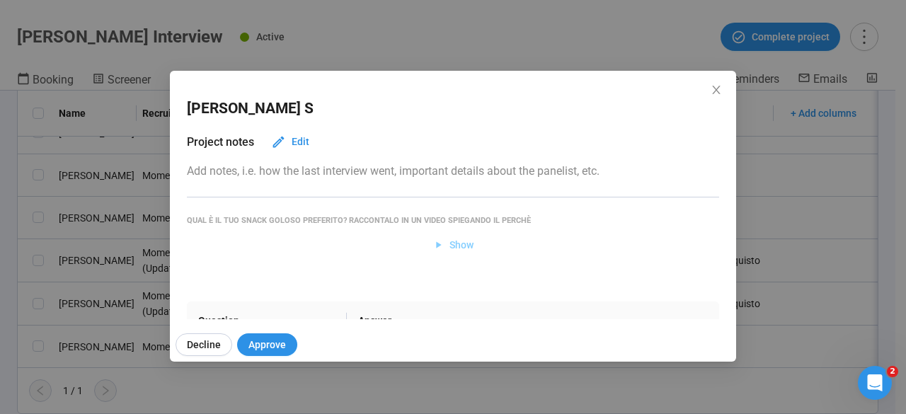
click at [450, 242] on span "Show" at bounding box center [462, 245] width 24 height 16
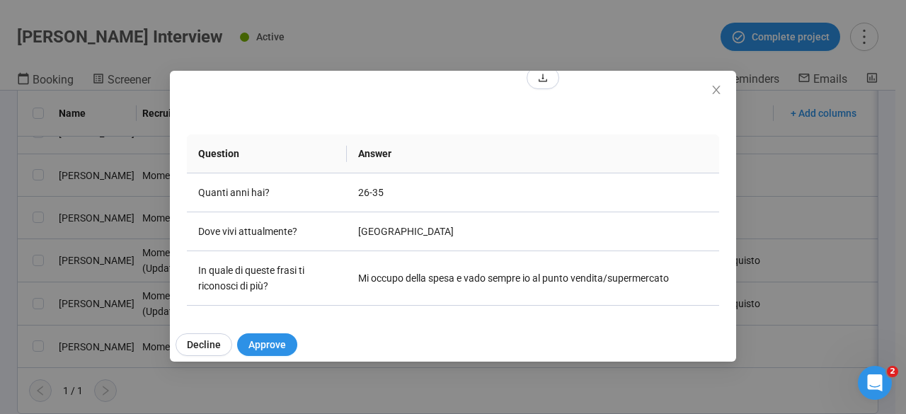
scroll to position [248, 0]
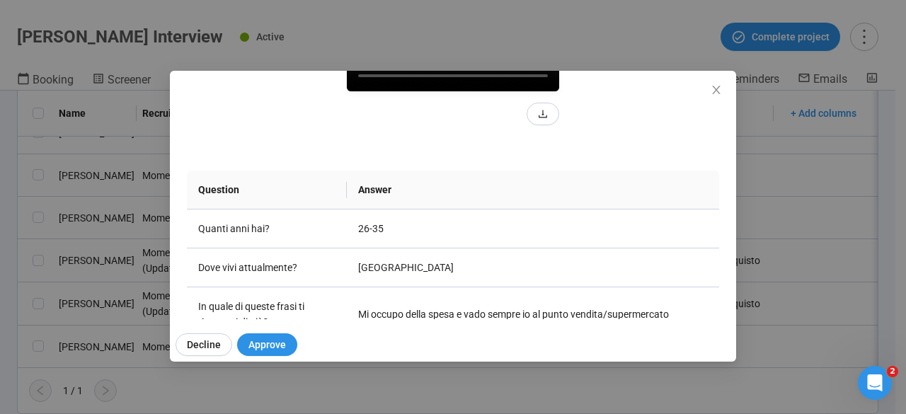
click at [471, 91] on video at bounding box center [453, 38] width 212 height 106
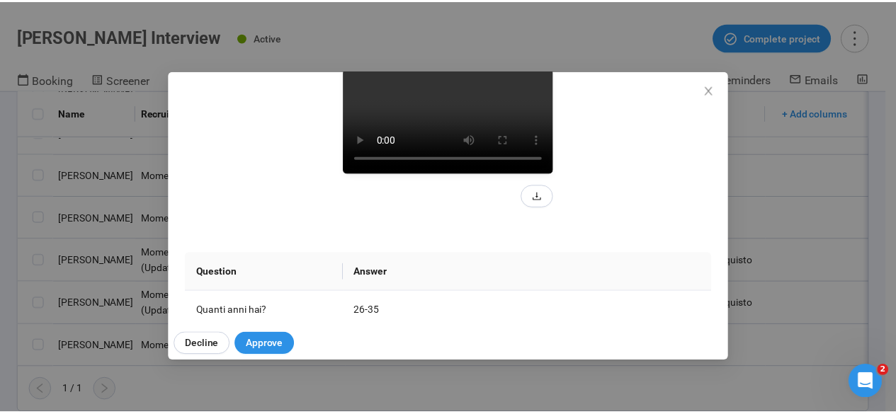
scroll to position [164, 0]
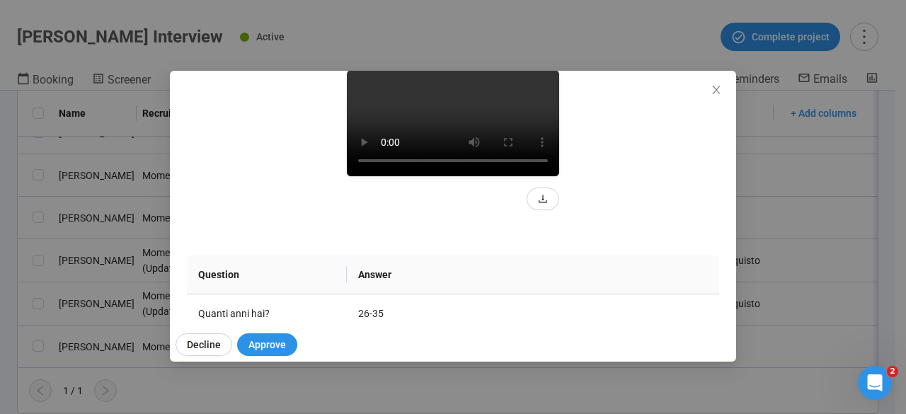
click at [628, 210] on div at bounding box center [453, 140] width 532 height 140
click at [711, 86] on icon "close" at bounding box center [716, 89] width 11 height 11
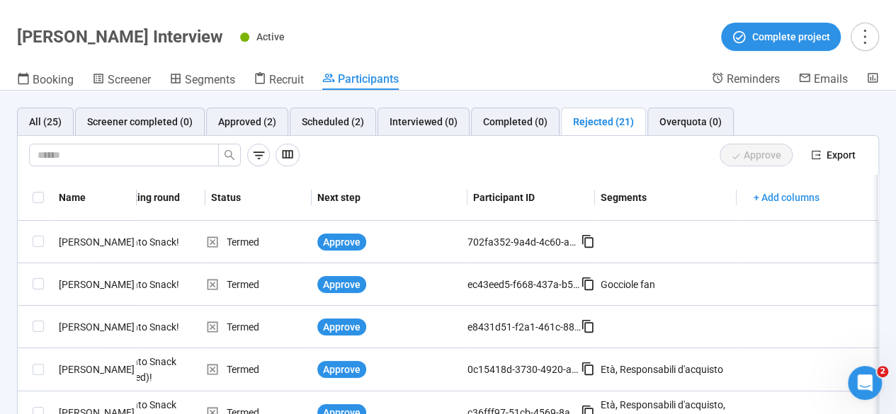
scroll to position [0, 0]
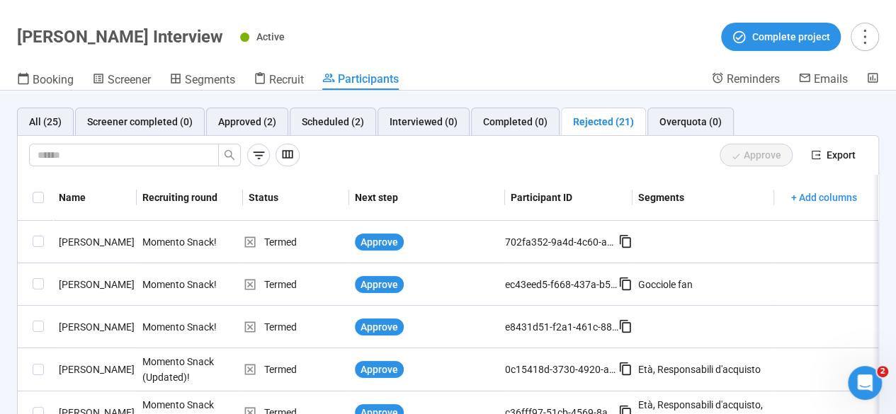
click at [391, 155] on div "Approve" at bounding box center [552, 155] width 494 height 23
click at [830, 153] on span "Export" at bounding box center [840, 155] width 29 height 16
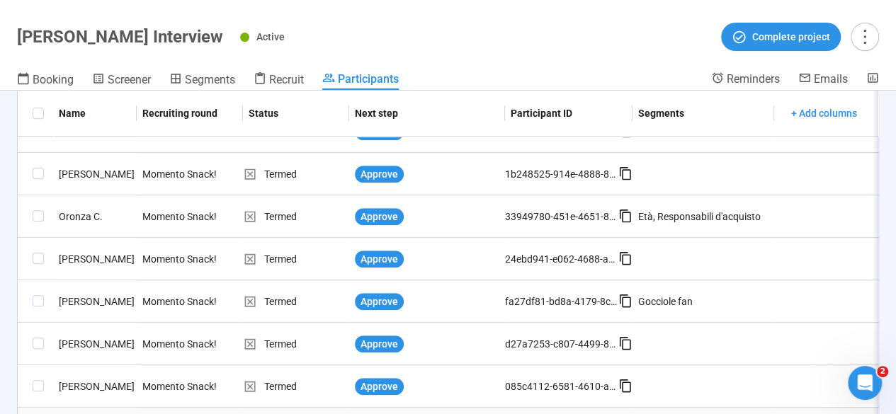
scroll to position [538, 0]
click at [0, 219] on div "All (25) Screener completed (0) Approved (2) Scheduled (2) Interviewed (0) Comp…" at bounding box center [448, 253] width 896 height 324
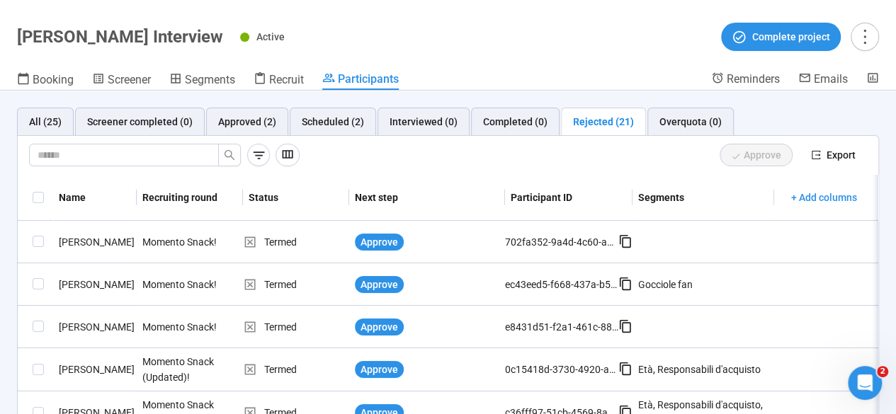
click at [0, 184] on div "All (25) Screener completed (0) Approved (2) Scheduled (2) Interviewed (0) Comp…" at bounding box center [448, 253] width 896 height 324
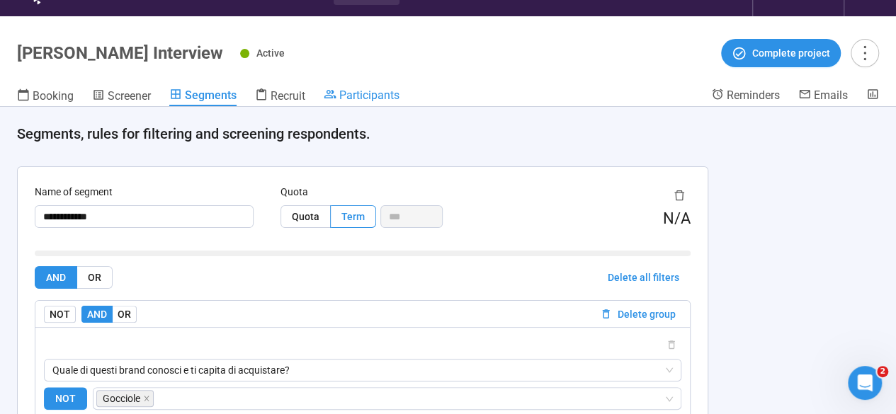
scroll to position [1137, 0]
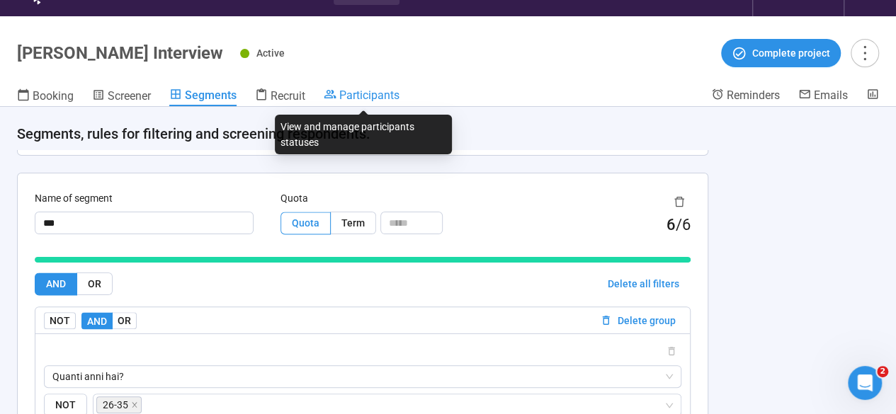
click at [377, 98] on span "Participants" at bounding box center [369, 94] width 60 height 13
